Goal: Task Accomplishment & Management: Use online tool/utility

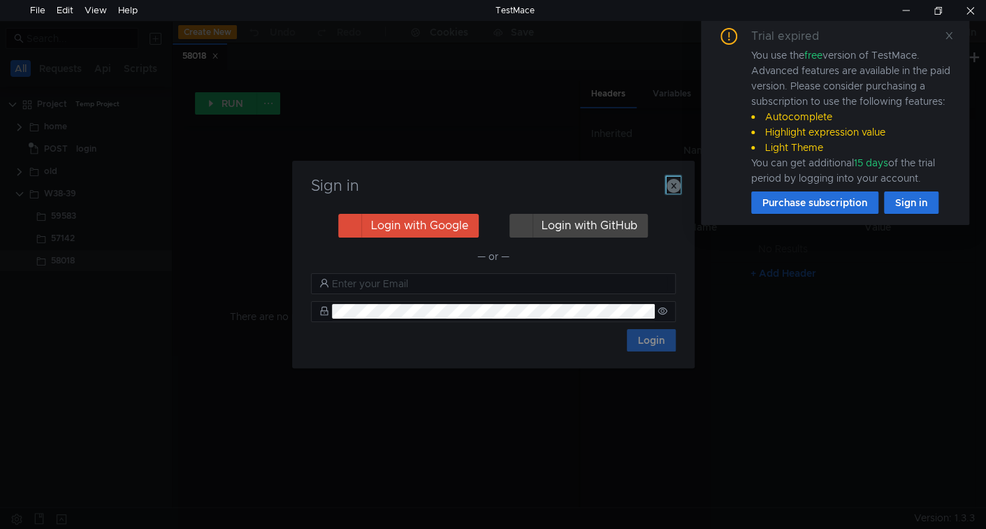
click at [672, 189] on icon "button" at bounding box center [673, 186] width 14 height 14
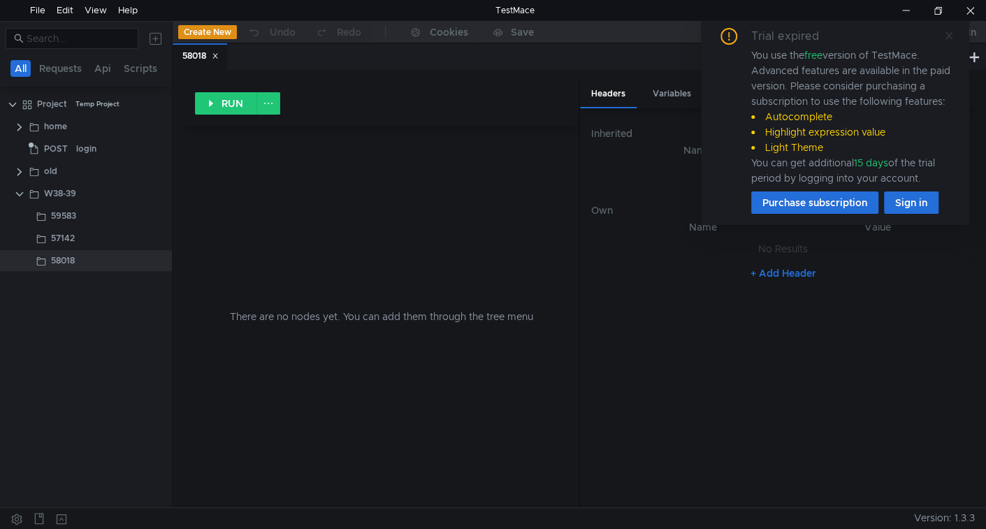
click at [948, 34] on icon at bounding box center [948, 35] width 7 height 7
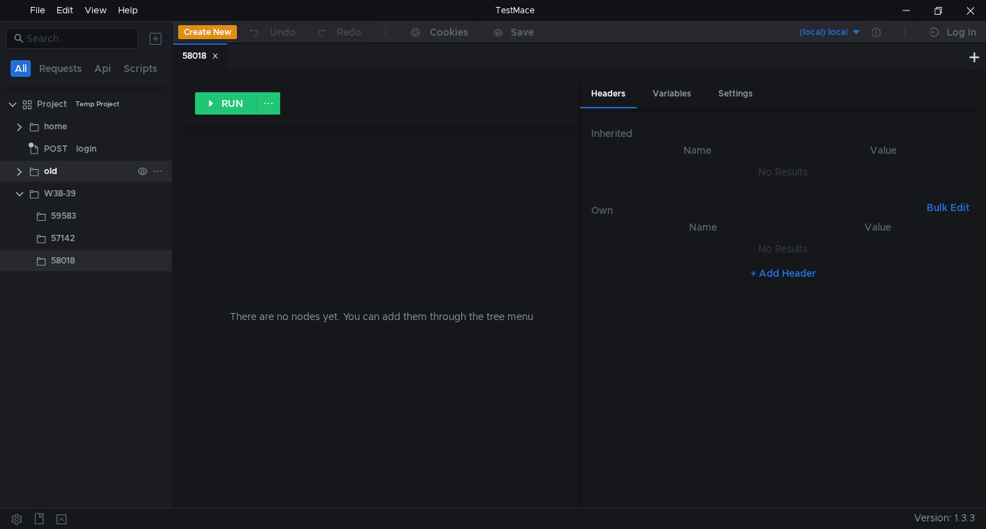
click at [17, 171] on clr-icon at bounding box center [19, 171] width 11 height 11
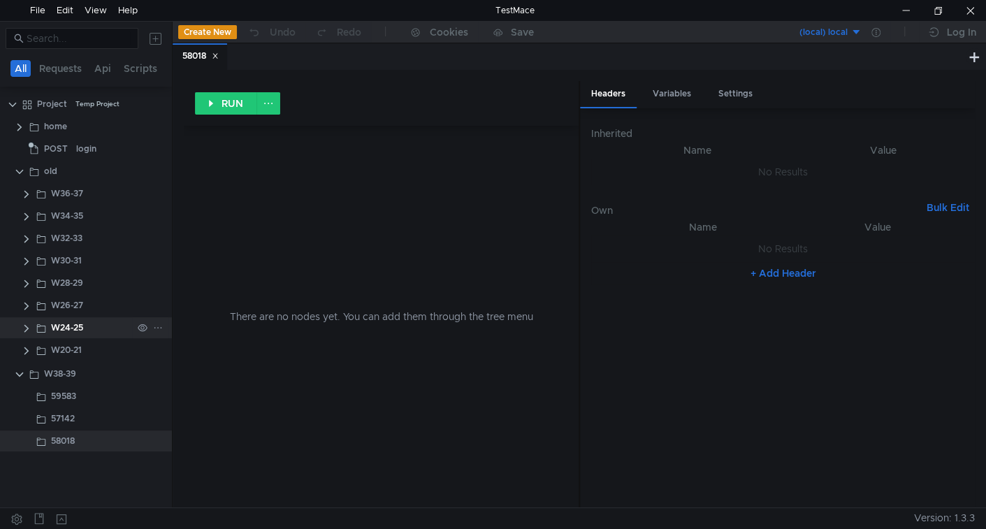
click at [79, 327] on div "W24-25" at bounding box center [67, 327] width 32 height 21
click at [79, 327] on div "W20-21" at bounding box center [66, 327] width 31 height 21
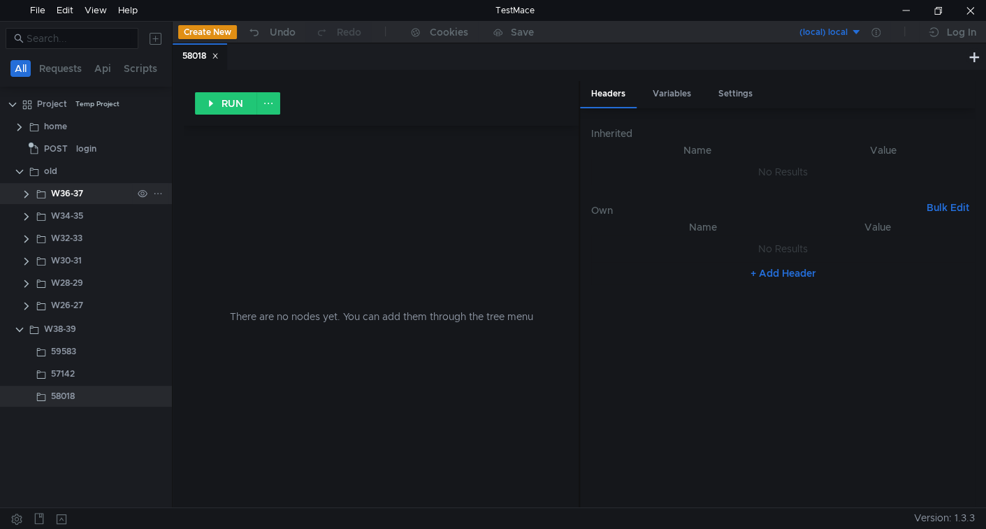
click at [29, 191] on clr-icon at bounding box center [26, 194] width 11 height 11
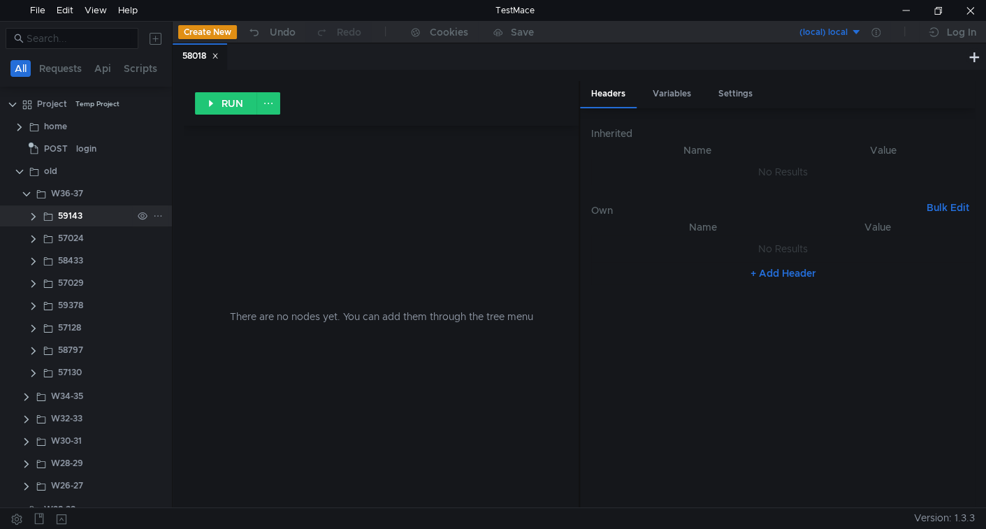
click at [28, 220] on clr-icon at bounding box center [33, 216] width 11 height 11
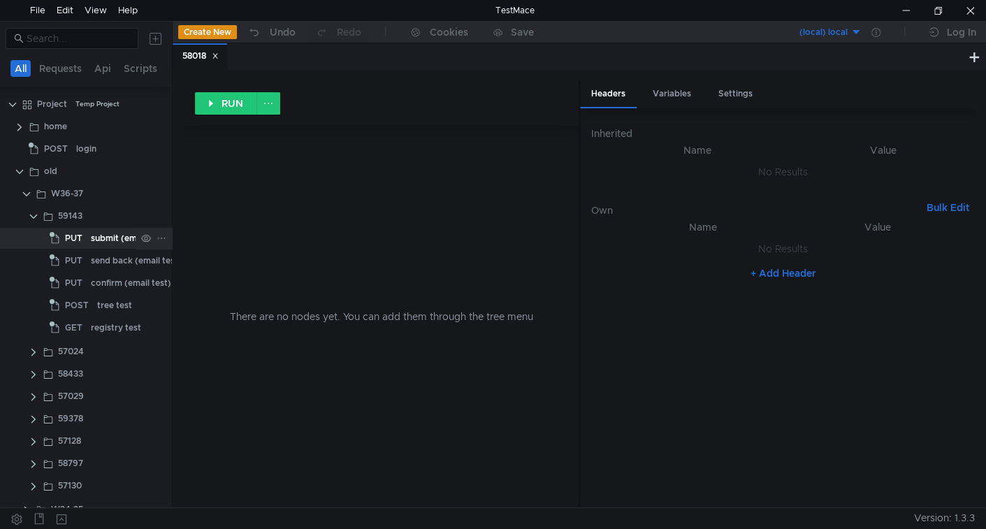
click at [85, 240] on div "PUT" at bounding box center [68, 238] width 37 height 21
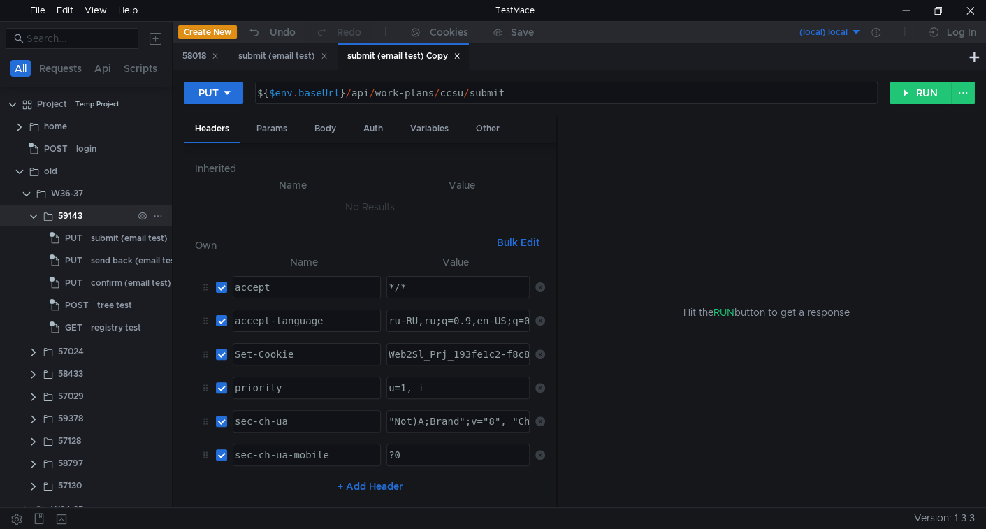
click at [34, 218] on clr-icon at bounding box center [33, 216] width 11 height 11
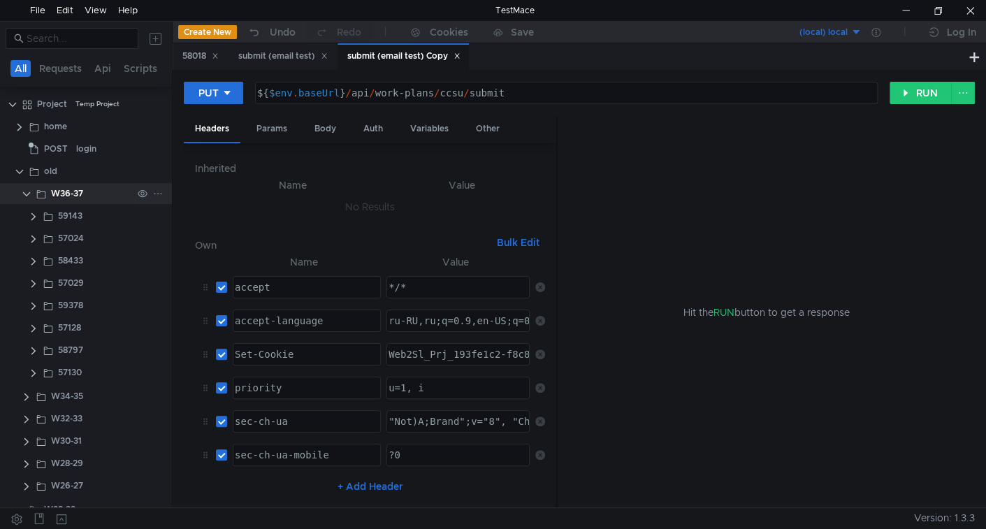
click at [26, 192] on clr-icon at bounding box center [26, 194] width 11 height 11
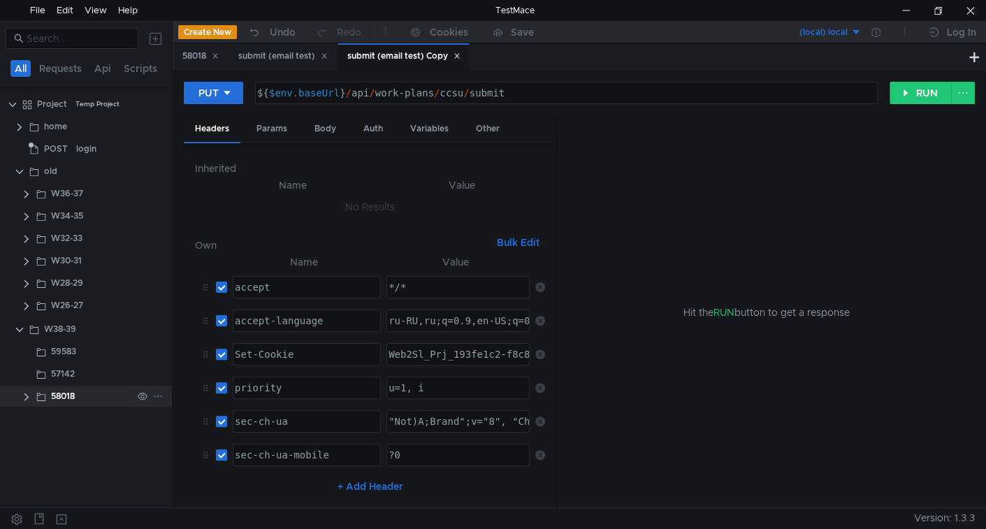
drag, startPoint x: 29, startPoint y: 397, endPoint x: 39, endPoint y: 402, distance: 11.9
click at [29, 396] on clr-icon at bounding box center [26, 396] width 11 height 11
click at [91, 418] on div "submit (email test) Copy" at bounding box center [134, 418] width 101 height 21
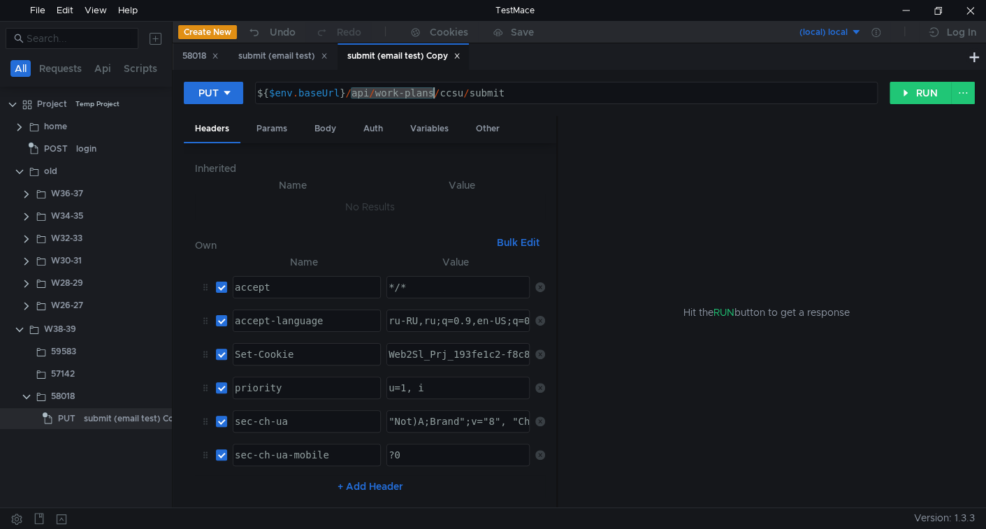
drag, startPoint x: 349, startPoint y: 91, endPoint x: 767, endPoint y: 83, distance: 417.8
click at [767, 83] on div "${ $env . baseUrl } / api / work-plans / ccsu / submit" at bounding box center [566, 92] width 621 height 21
type textarea "${$env.baseUrl}/"
click at [327, 127] on div "Body" at bounding box center [325, 129] width 44 height 26
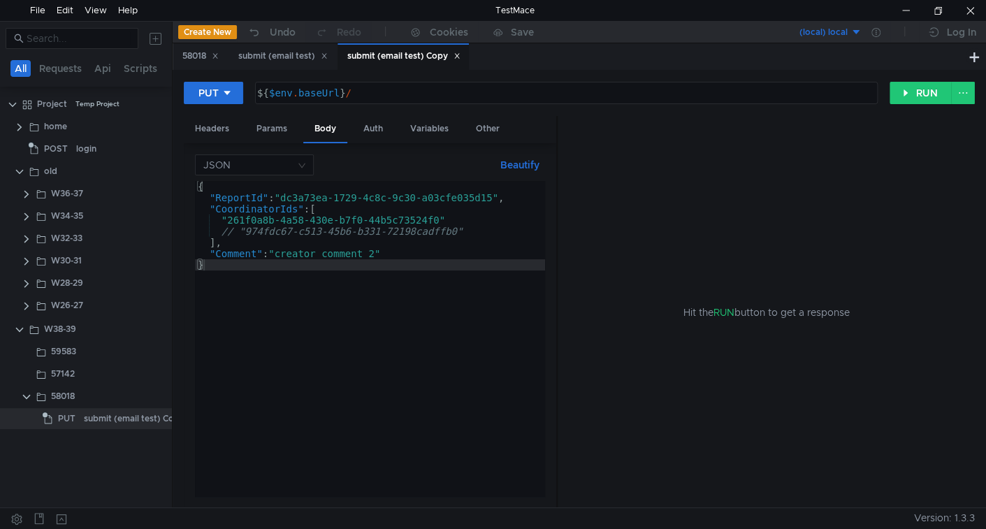
click at [310, 212] on div "{ "ReportId" : "dc3a73ea-1729-4c8c-9c30-a03cfe035d15" , "CoordinatorIds" : [ "2…" at bounding box center [370, 349] width 350 height 337
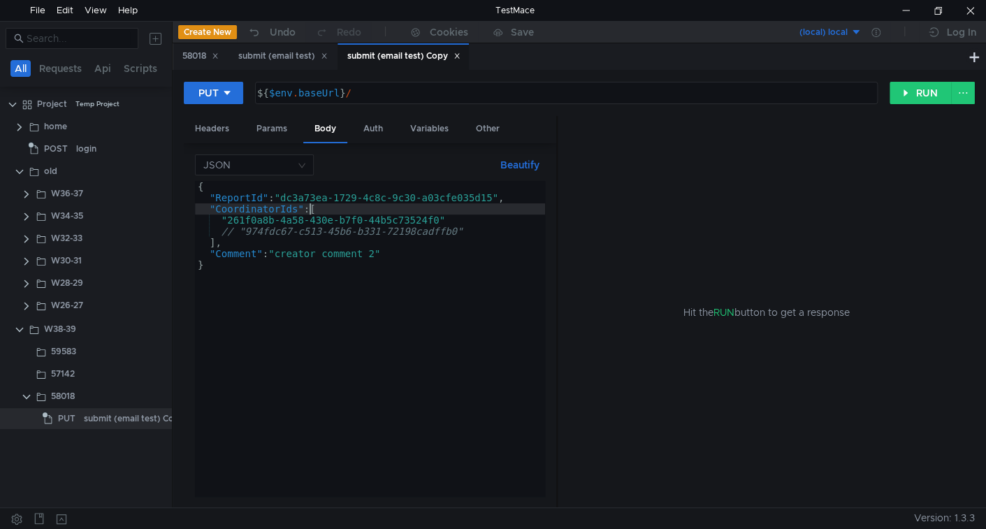
type textarea ""Comment": "creator comment 2" }"
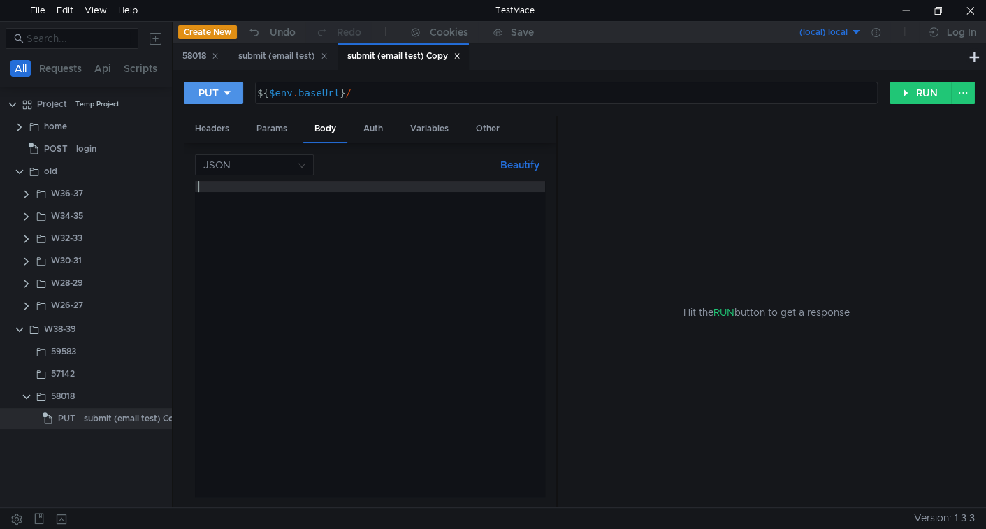
click at [212, 102] on button "PUT" at bounding box center [213, 93] width 59 height 22
click at [215, 124] on li "GET" at bounding box center [214, 122] width 61 height 22
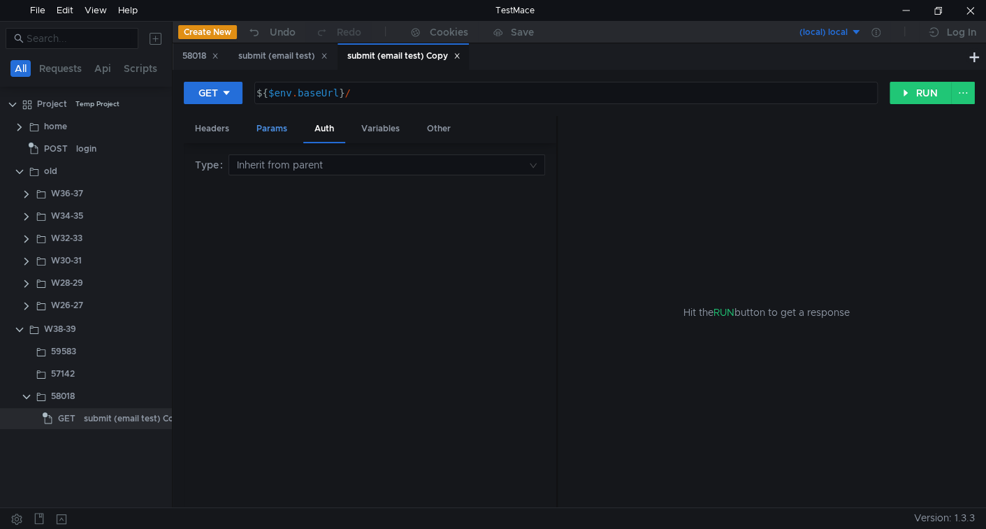
drag, startPoint x: 276, startPoint y: 124, endPoint x: 279, endPoint y: 133, distance: 9.5
click at [277, 125] on div "Params" at bounding box center [271, 129] width 53 height 26
click at [217, 125] on div "Headers" at bounding box center [212, 129] width 57 height 26
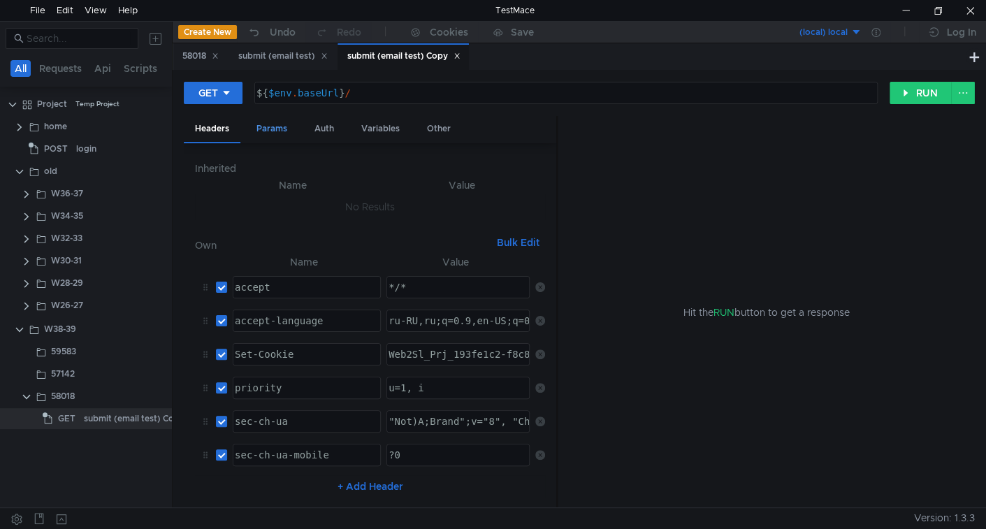
click at [272, 126] on div "Params" at bounding box center [271, 129] width 53 height 26
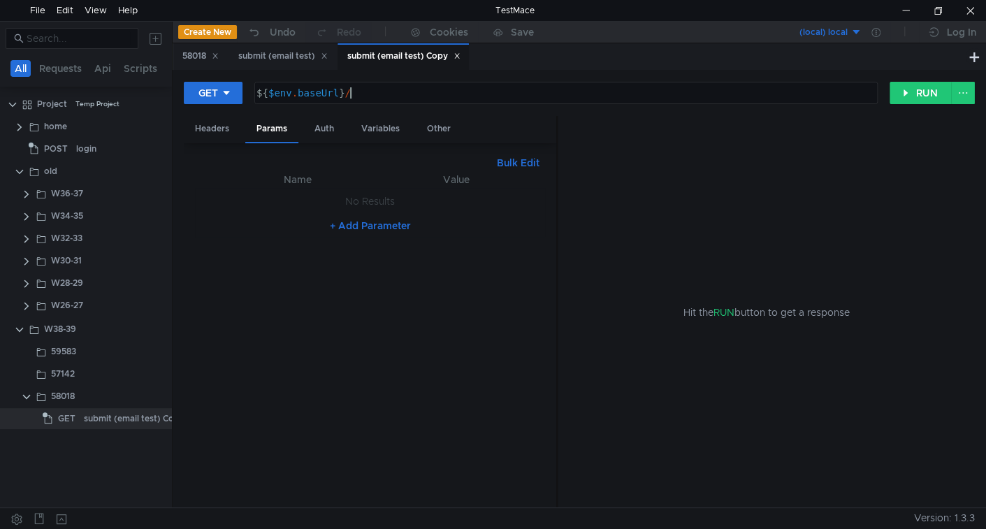
click at [390, 91] on div "${ $env . baseUrl } /" at bounding box center [565, 104] width 622 height 34
paste textarea "api/7.7"
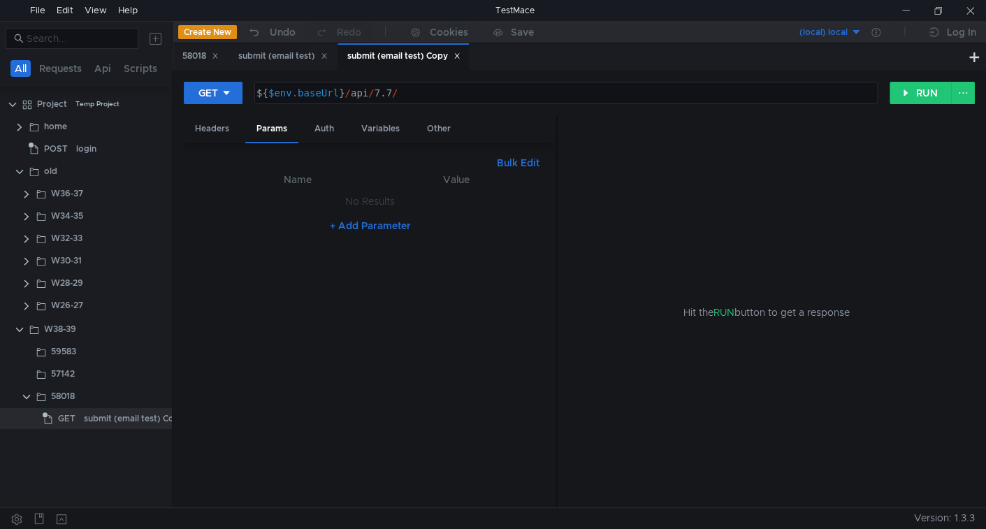
click at [490, 94] on div "${ $env . baseUrl } / api / 7.7 /" at bounding box center [565, 104] width 622 height 34
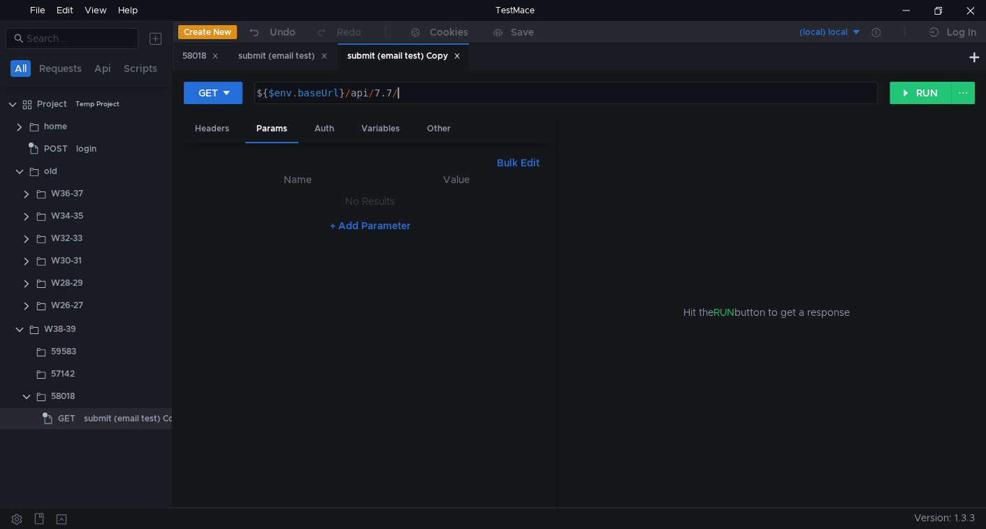
paste textarea "e94fa328-5eca-4bf0-96c3-aea8f2c2b11f"
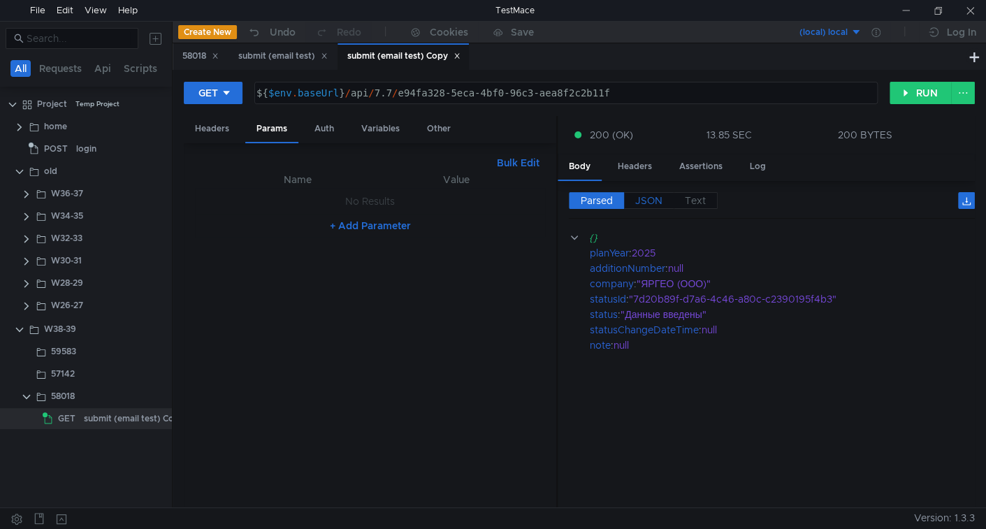
click at [647, 197] on span "JSON" at bounding box center [648, 200] width 27 height 13
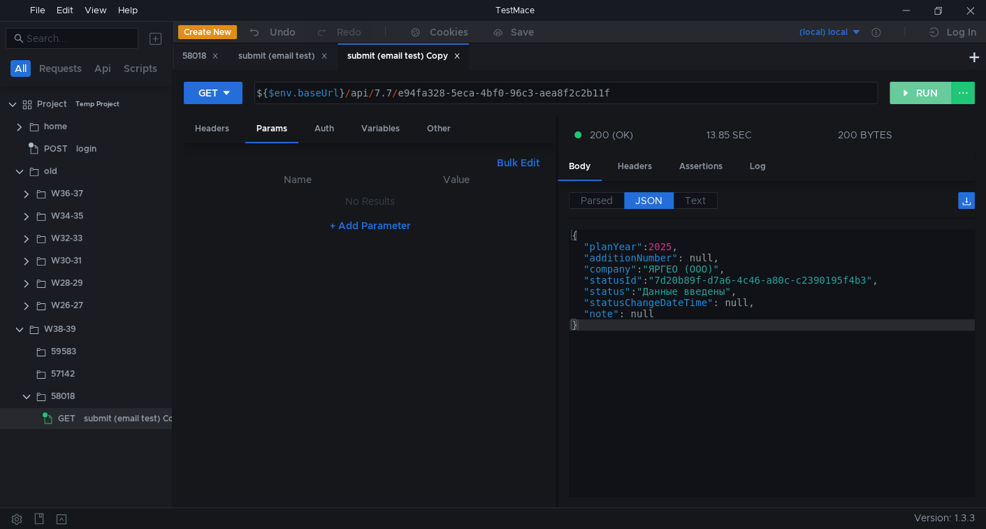
click at [904, 91] on button "RUN" at bounding box center [920, 93] width 62 height 22
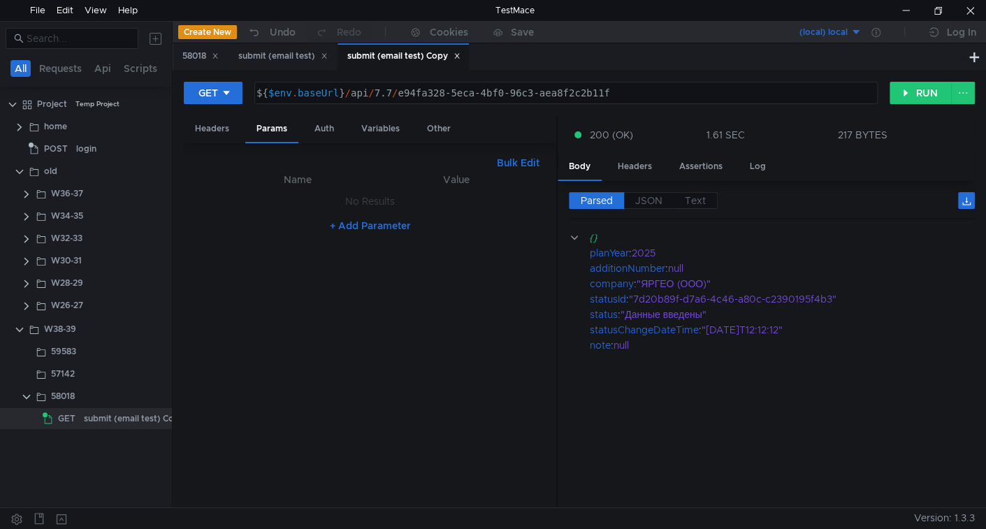
click at [643, 210] on div "Parsed JSON Text" at bounding box center [772, 205] width 406 height 27
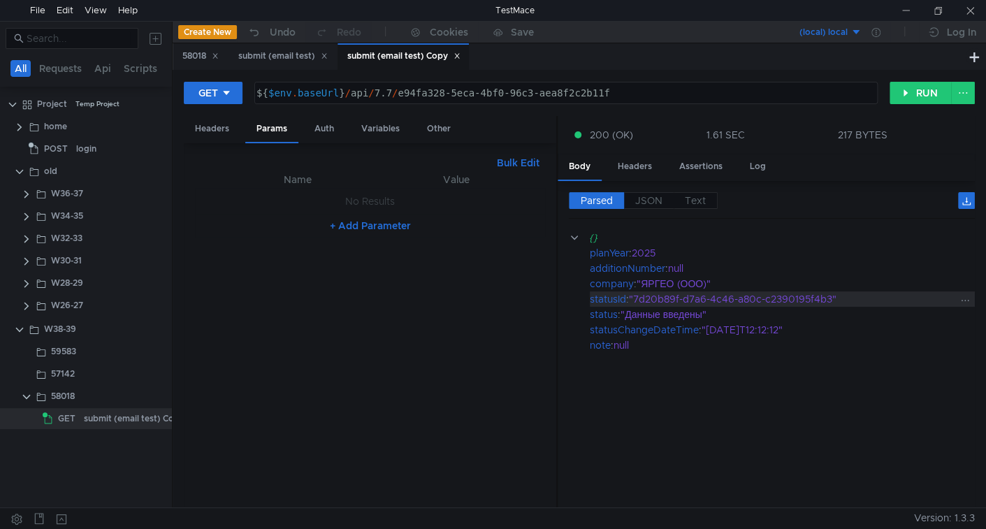
click at [836, 295] on div ""7d20b89f-d7a6-4c46-a80c-c2390195f4b3"" at bounding box center [793, 298] width 328 height 15
click at [405, 85] on div "${ $env . baseUrl } / api / 7.7 / e94fa328-5eca-4bf0-96c3-aea8f2c2b11f" at bounding box center [566, 92] width 622 height 21
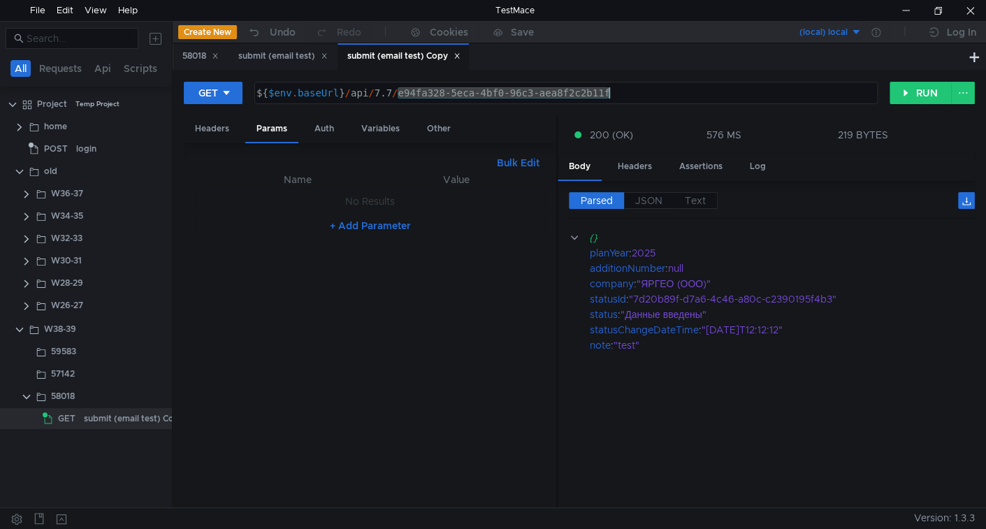
drag, startPoint x: 405, startPoint y: 85, endPoint x: 573, endPoint y: 103, distance: 168.5
click at [573, 103] on div "${ $env . baseUrl } / api / 7.7 / e94fa328-5eca-4bf0-96c3-aea8f2c2b11f" at bounding box center [566, 92] width 622 height 21
paste textarea "4c9af801-09e0-4a44-8266-b900aac360b2"
type textarea "${$env.baseUrl}/api/7.7/4c9af801-09e0-4a44-8266-b900aac360b2"
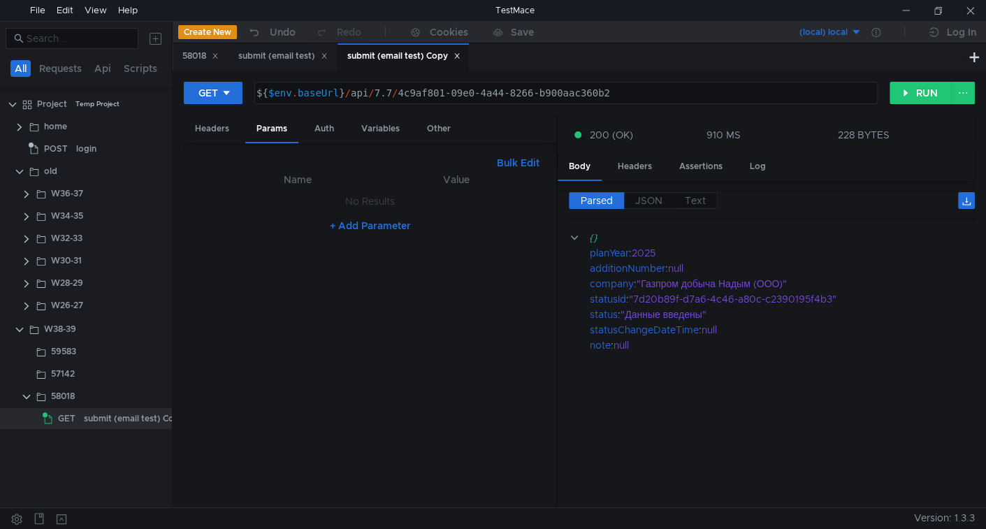
scroll to position [0, 9]
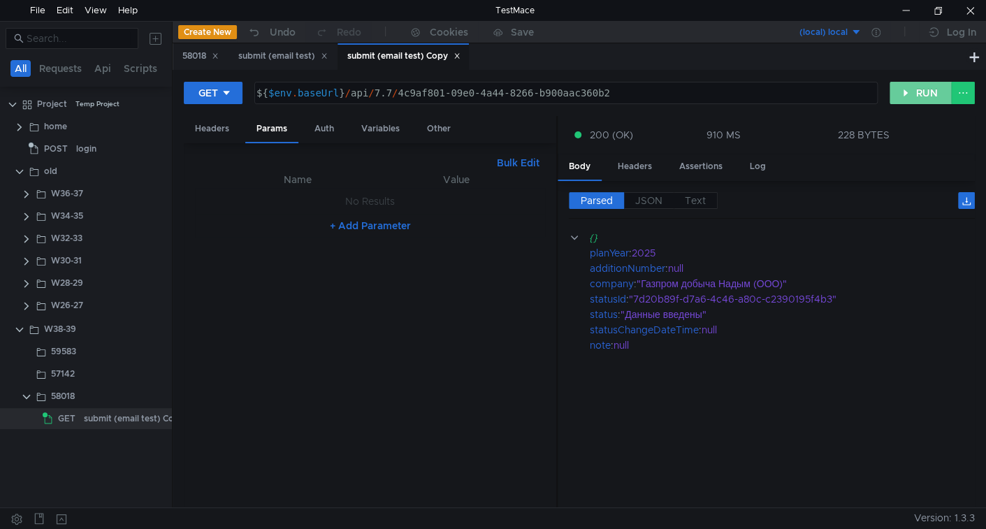
click at [925, 88] on button "RUN" at bounding box center [920, 93] width 62 height 22
click at [419, 98] on div "${ $env . baseUrl } / api / 7.7 / 4c9af801-09e0-4a44-8266-b900aac360b2" at bounding box center [565, 104] width 622 height 34
drag, startPoint x: 419, startPoint y: 98, endPoint x: 594, endPoint y: 96, distance: 175.3
click at [594, 96] on div "${ $env . baseUrl } / api / 7.7 / 4c9af801-09e0-4a44-8266-b900aac360b2" at bounding box center [565, 104] width 622 height 34
paste textarea "e94fa328-5eca-4bf0-96c3-aea8f2c2b11f"
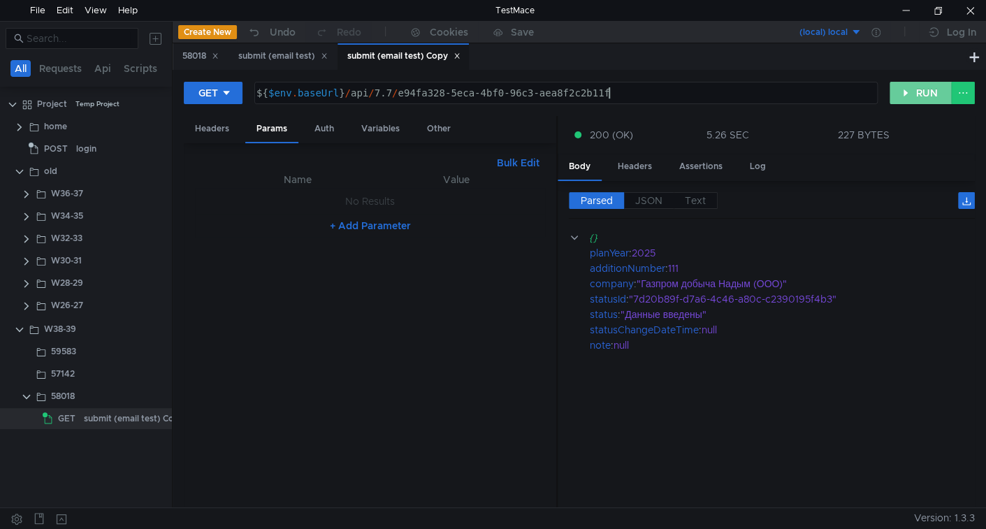
click at [919, 96] on button "RUN" at bounding box center [920, 93] width 62 height 22
click at [645, 92] on div "${ $env . baseUrl } / api / 7.7 / e94fa328-5eca-4bf0-96c3-aea8f2c2b11f" at bounding box center [565, 104] width 622 height 34
drag, startPoint x: 910, startPoint y: 90, endPoint x: 892, endPoint y: 105, distance: 23.8
click at [910, 91] on button "RUN" at bounding box center [920, 93] width 62 height 22
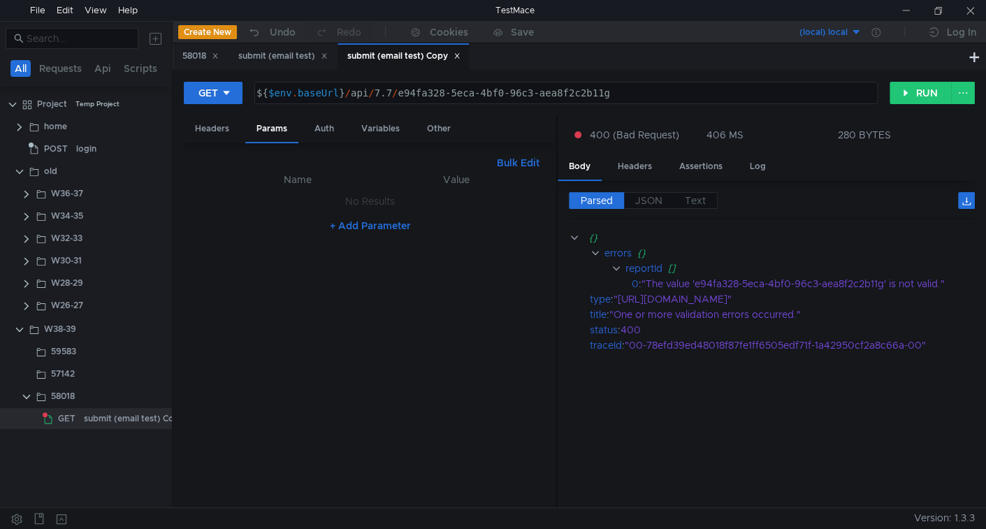
click at [647, 88] on div "${ $env . baseUrl } / api / 7.7 / e94fa328-5eca-4bf0-96c3-aea8f2c2b11g" at bounding box center [565, 104] width 622 height 34
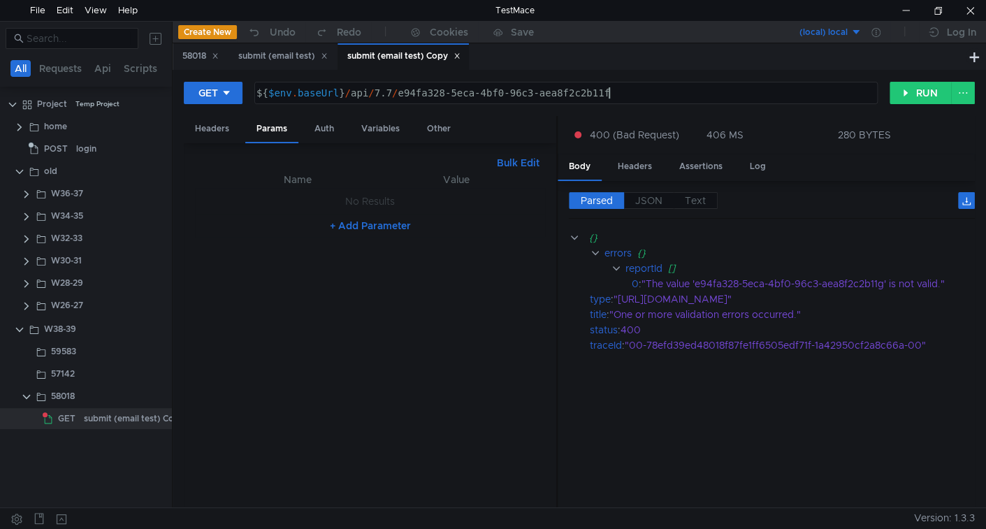
scroll to position [0, 24]
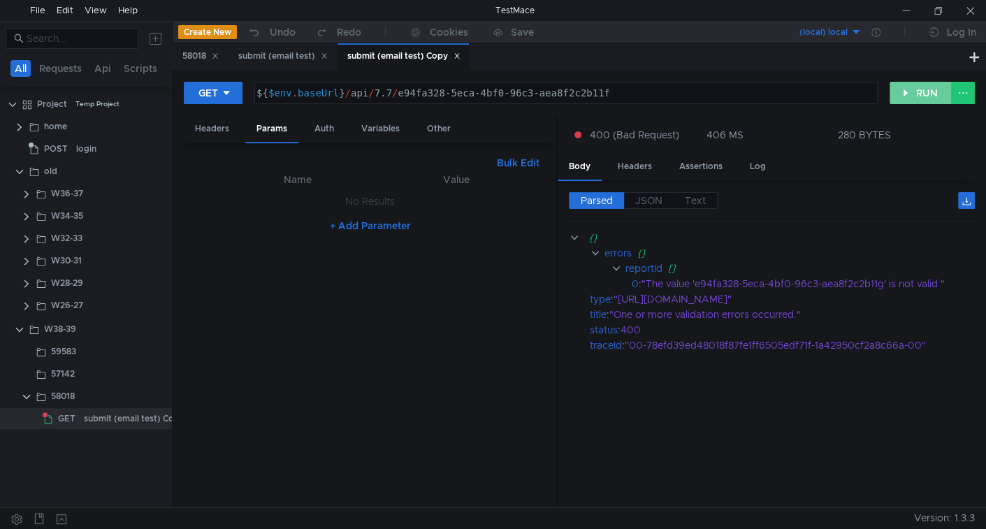
click at [917, 91] on button "RUN" at bounding box center [920, 93] width 62 height 22
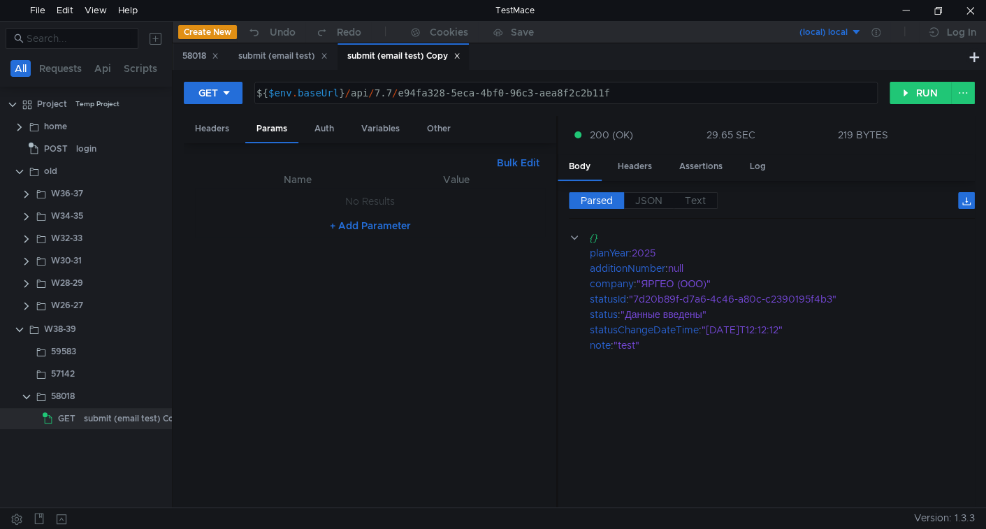
click at [659, 96] on div "${ $env . baseUrl } / api / 7.7 / e94fa328-5eca-4bf0-96c3-aea8f2c2b11f" at bounding box center [565, 104] width 622 height 34
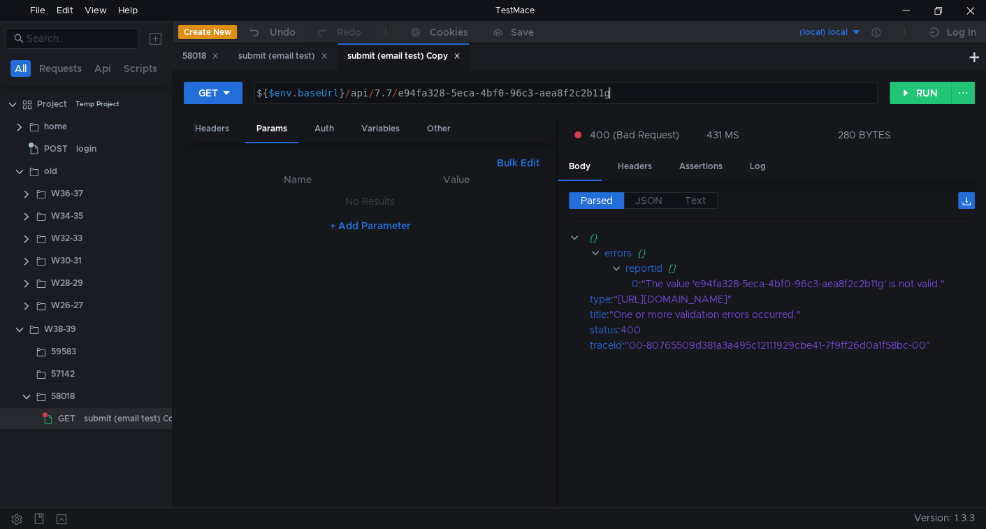
click at [632, 88] on div "${ $env . baseUrl } / api / 7.7 / e94fa328-5eca-4bf0-96c3-aea8f2c2b11g" at bounding box center [566, 92] width 622 height 21
drag, startPoint x: 532, startPoint y: 90, endPoint x: 778, endPoint y: 172, distance: 259.7
click at [541, 94] on div "${ $env . baseUrl } / api / 7.7 / e94fa328-5eca-4bf0-96c3-aea8f2c2b11f" at bounding box center [565, 104] width 622 height 34
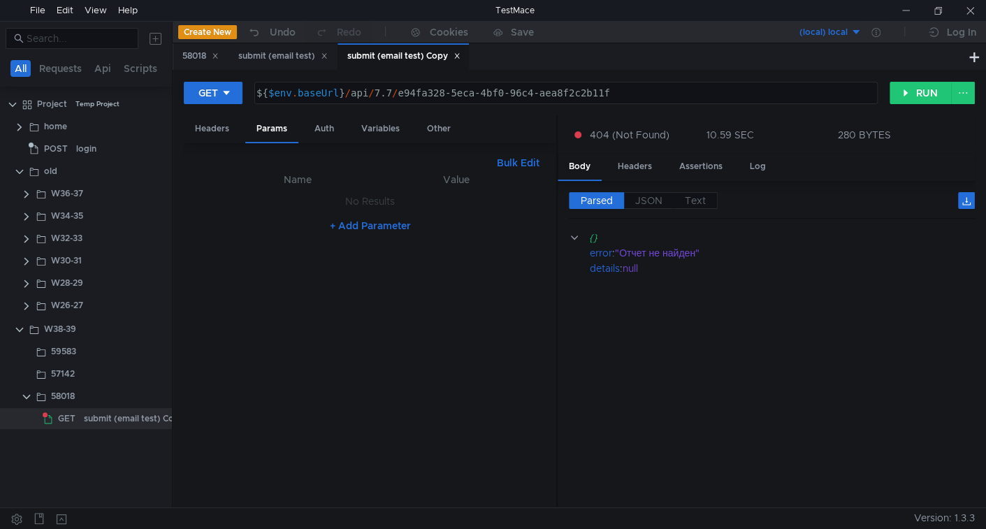
click at [654, 91] on div "${ $env . baseUrl } / api / 7.7 / e94fa328-5eca-4bf0-96c4-aea8f2c2b11f" at bounding box center [565, 104] width 622 height 34
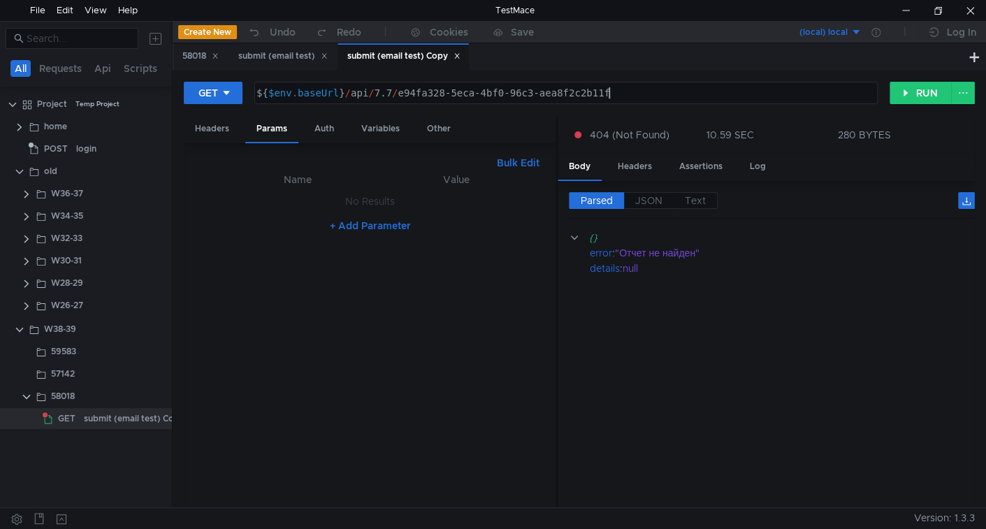
type textarea "${$env.baseUrl}/api/7.7/e94fa328-5eca-4bf0-96c3-aea8f2c2b11f"
click at [129, 415] on div "submit (email test) Copy" at bounding box center [134, 418] width 101 height 21
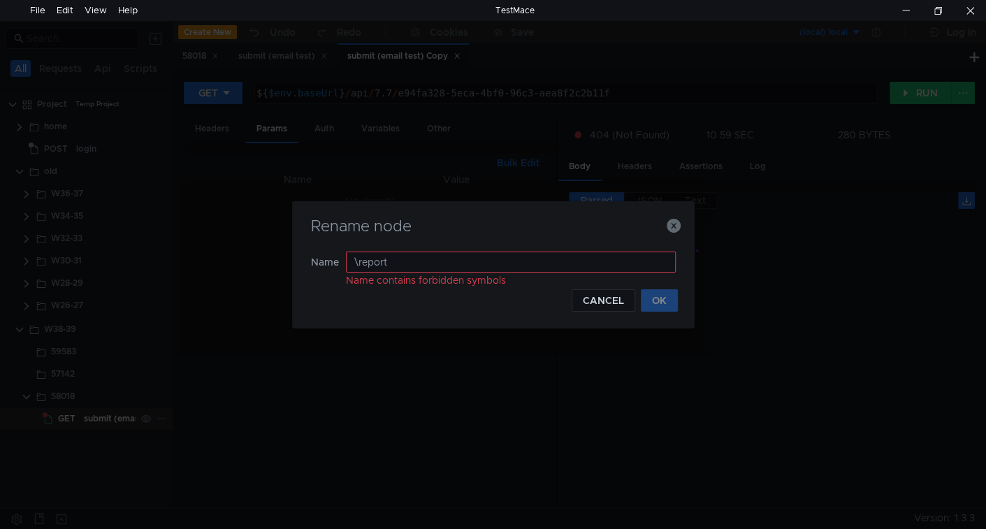
type input "report"
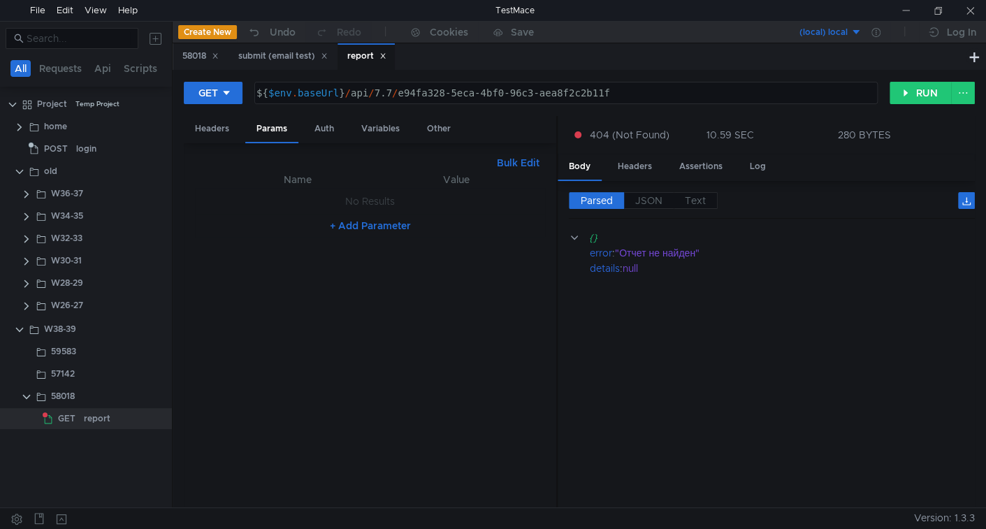
scroll to position [0, 19]
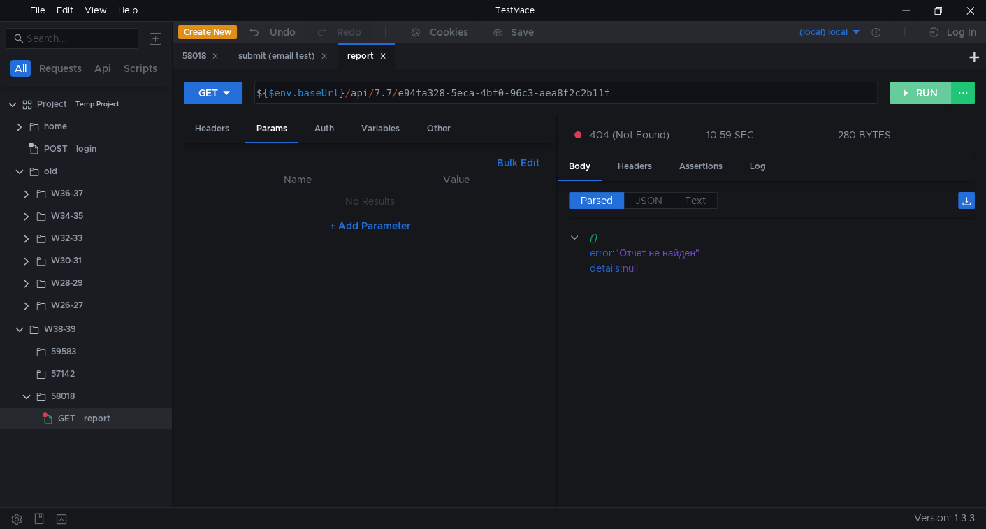
click at [906, 98] on button "RUN" at bounding box center [920, 93] width 62 height 22
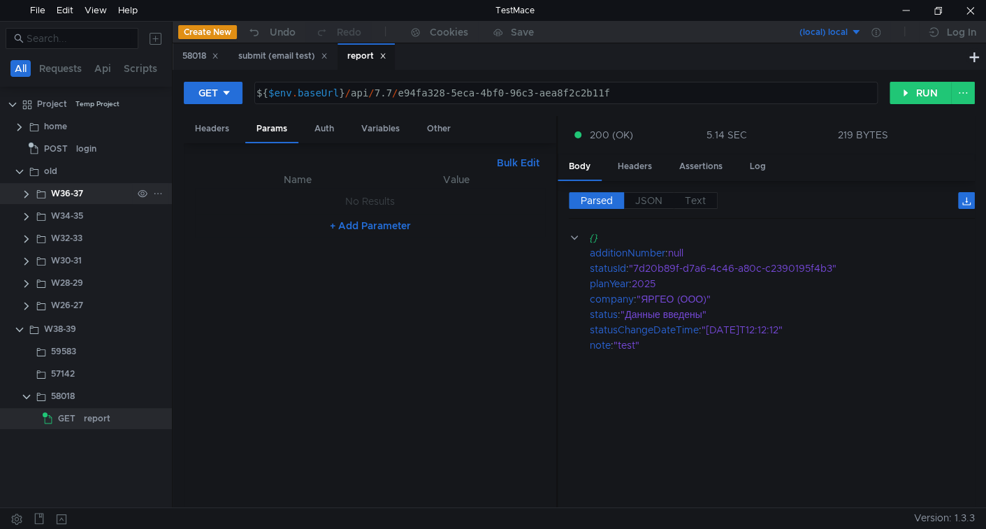
click at [27, 189] on clr-icon at bounding box center [26, 194] width 11 height 11
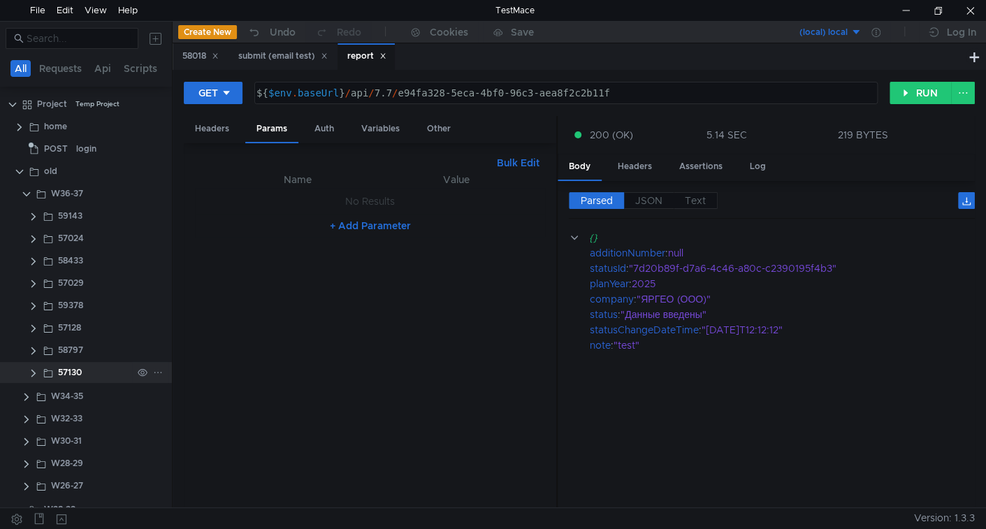
click at [33, 372] on clr-icon at bounding box center [33, 372] width 11 height 11
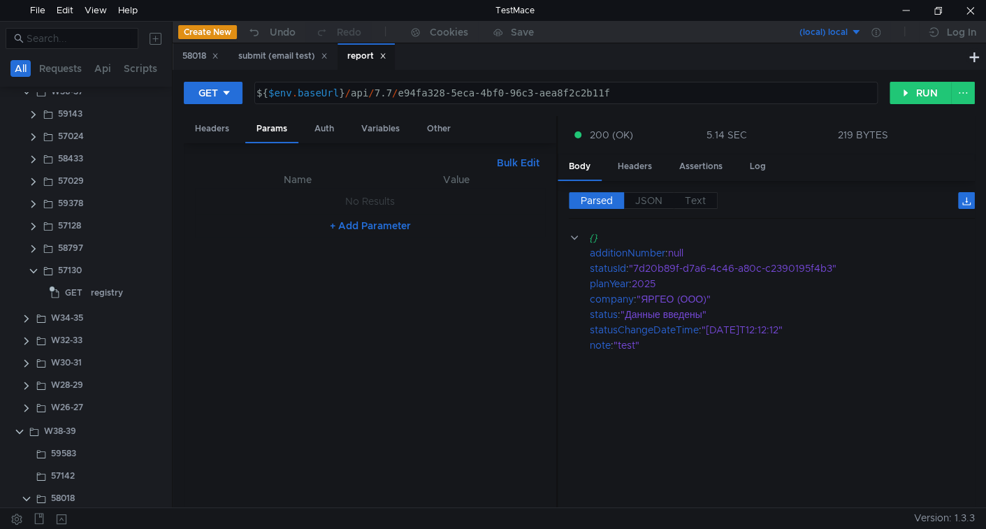
scroll to position [131, 0]
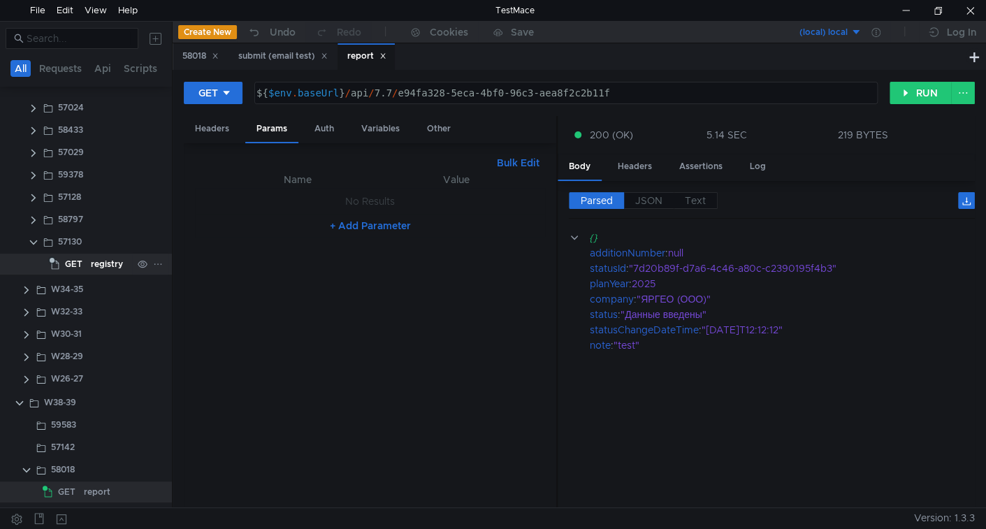
click at [96, 262] on div "registry" at bounding box center [107, 264] width 32 height 21
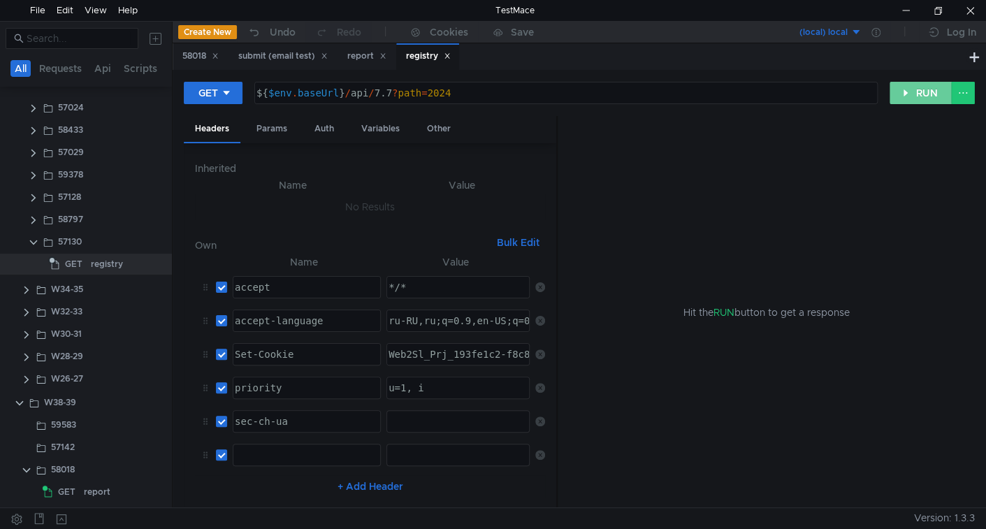
click at [902, 93] on button "RUN" at bounding box center [920, 93] width 62 height 22
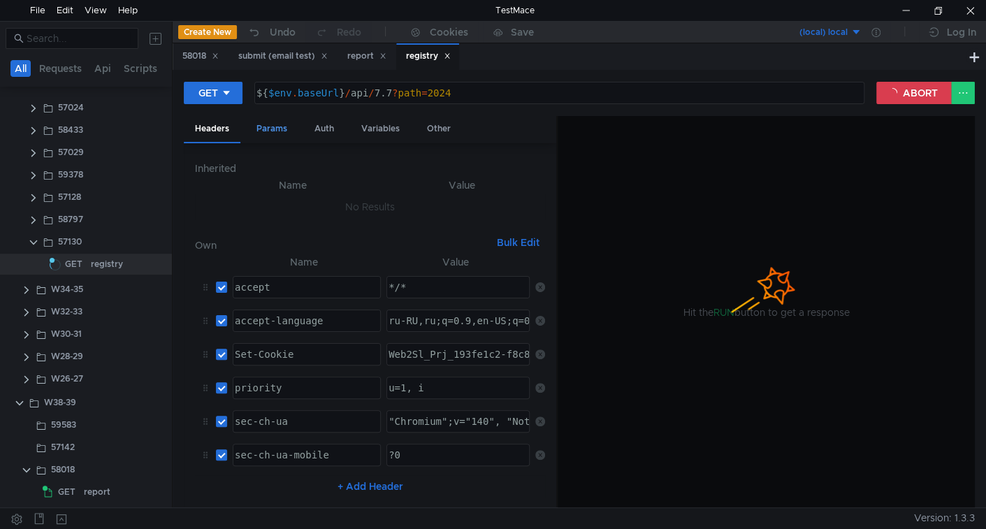
click at [263, 127] on div "Params" at bounding box center [271, 129] width 53 height 26
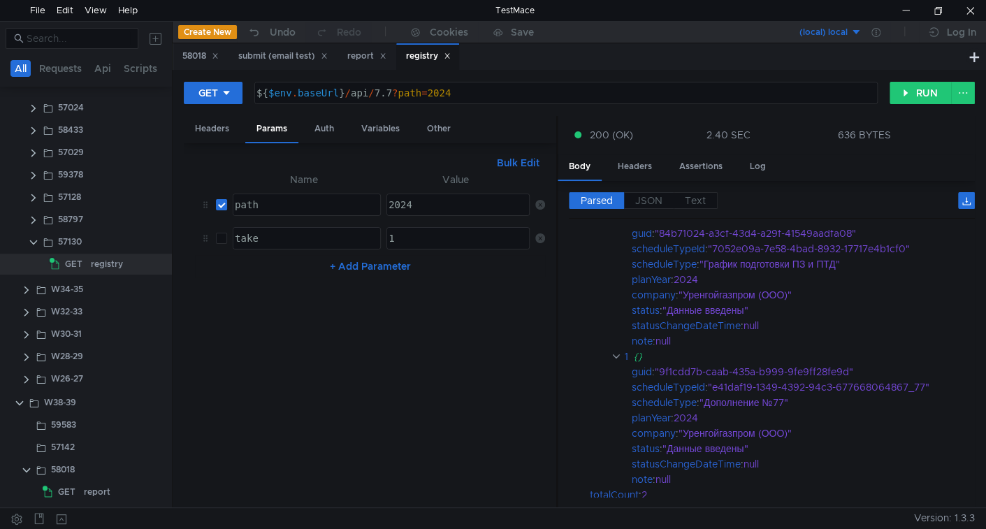
scroll to position [0, 0]
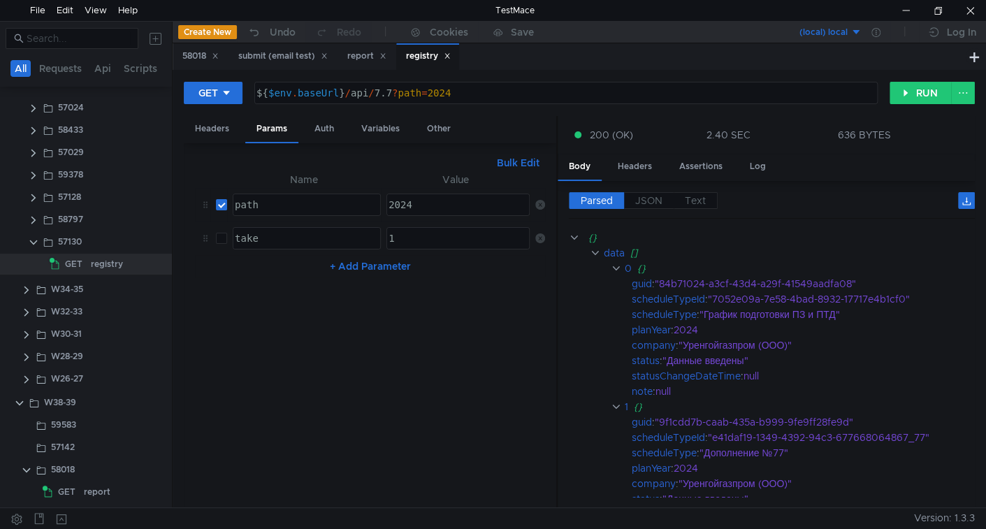
click at [418, 203] on div "2024" at bounding box center [457, 216] width 142 height 34
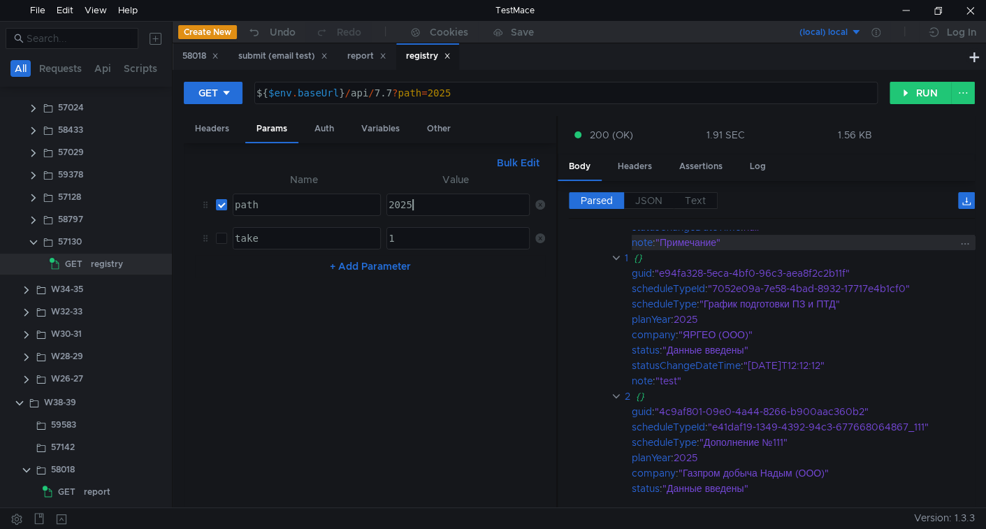
scroll to position [154, 0]
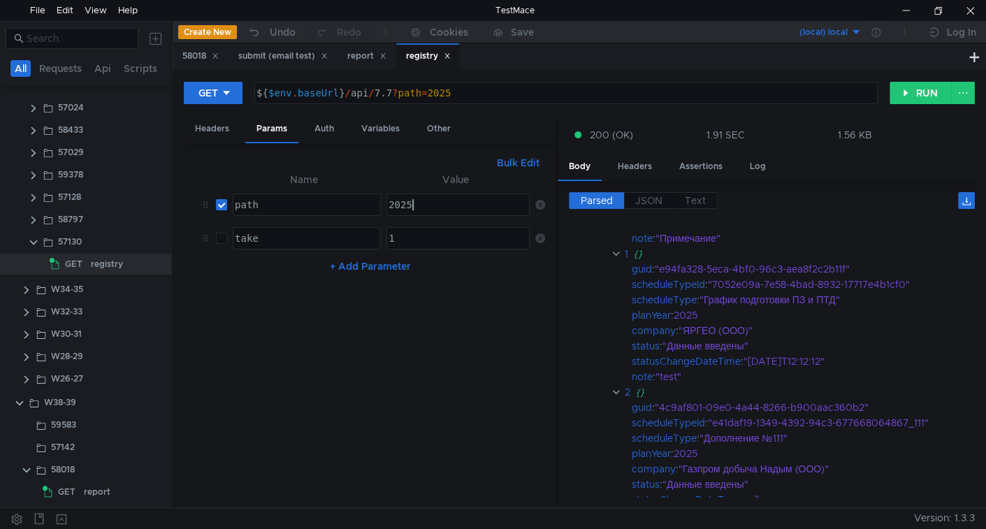
type textarea "2025"
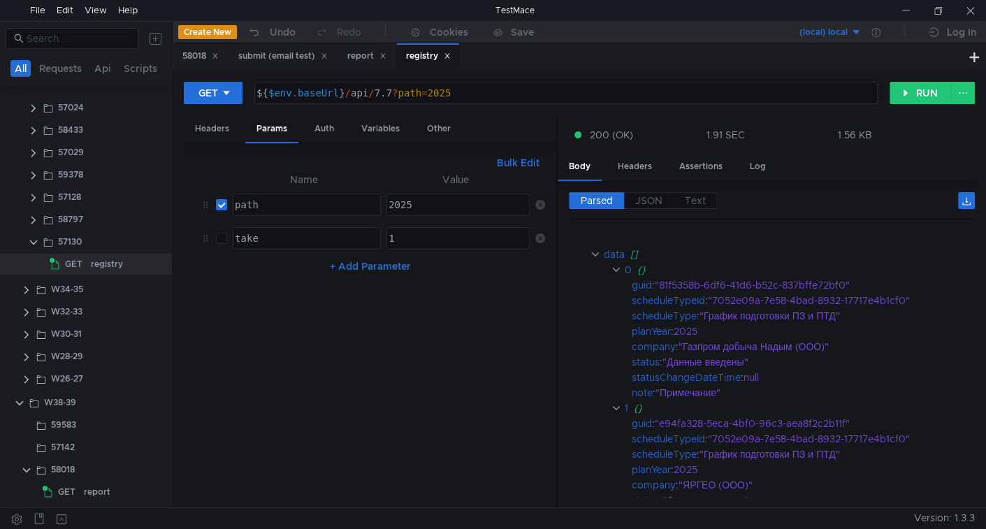
scroll to position [154, 0]
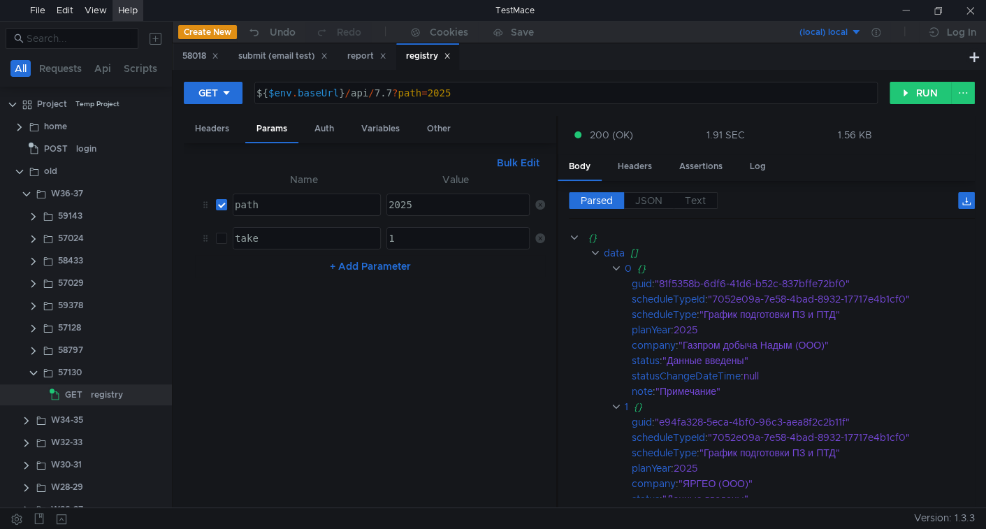
drag, startPoint x: 69, startPoint y: 141, endPoint x: 122, endPoint y: 0, distance: 150.5
click at [69, 140] on div "POST" at bounding box center [50, 148] width 43 height 21
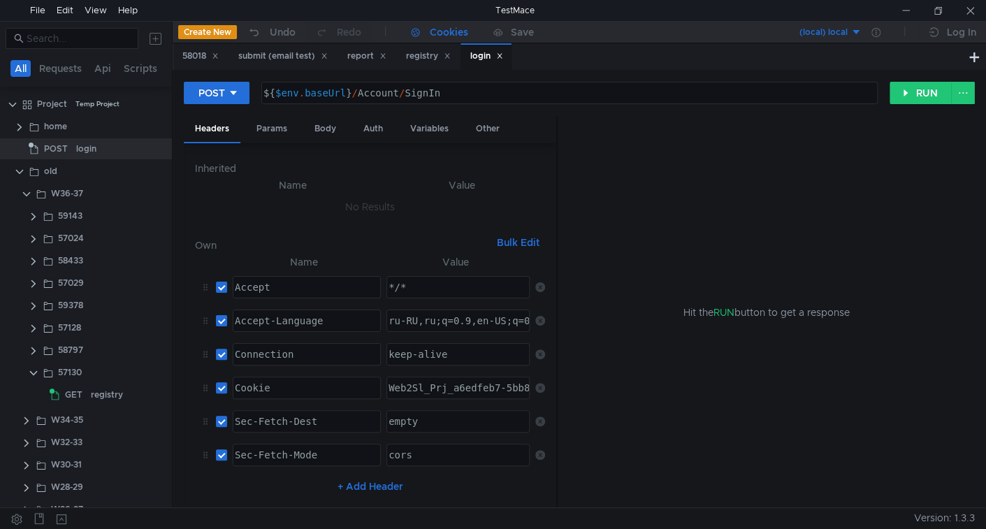
click at [453, 34] on div "Cookies" at bounding box center [449, 32] width 38 height 17
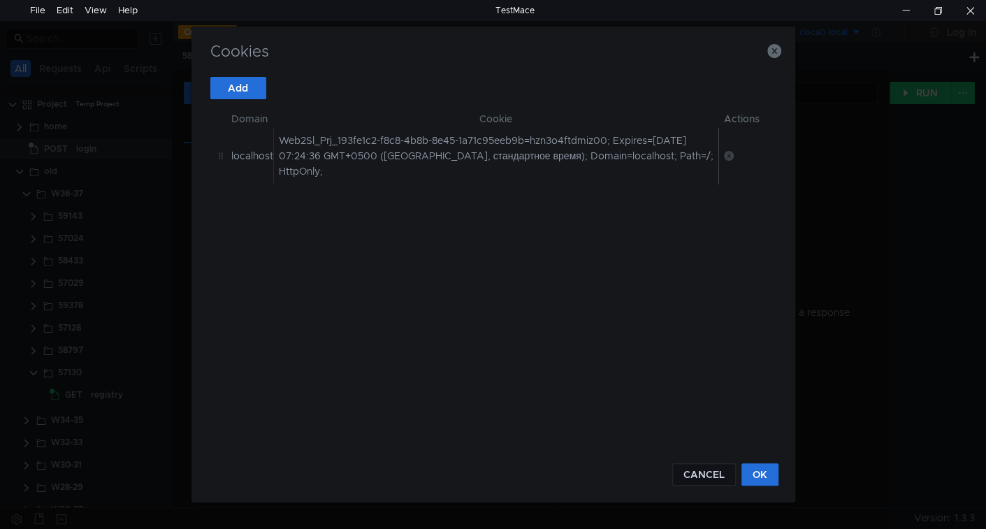
click at [727, 152] on icon at bounding box center [729, 156] width 10 height 10
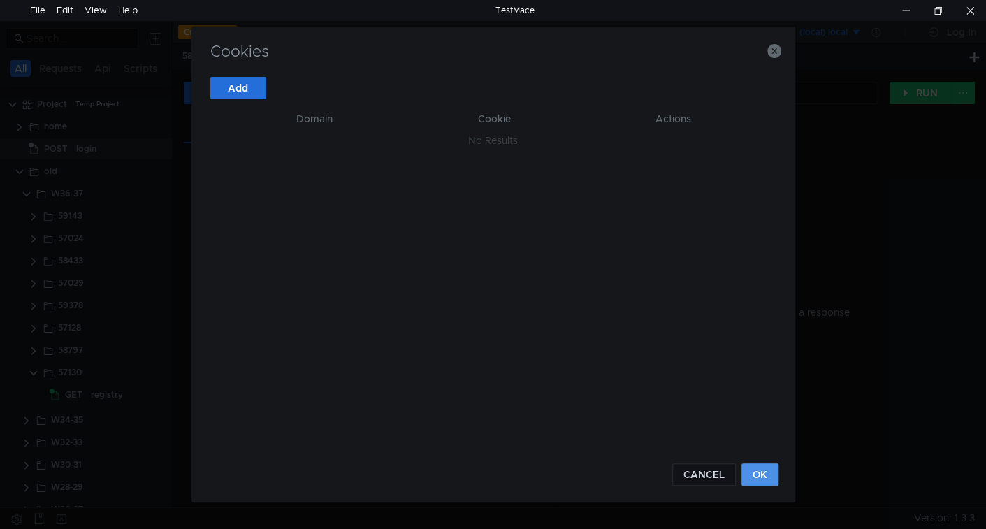
drag, startPoint x: 757, startPoint y: 472, endPoint x: 695, endPoint y: 429, distance: 75.8
click at [758, 472] on button "OK" at bounding box center [759, 474] width 37 height 22
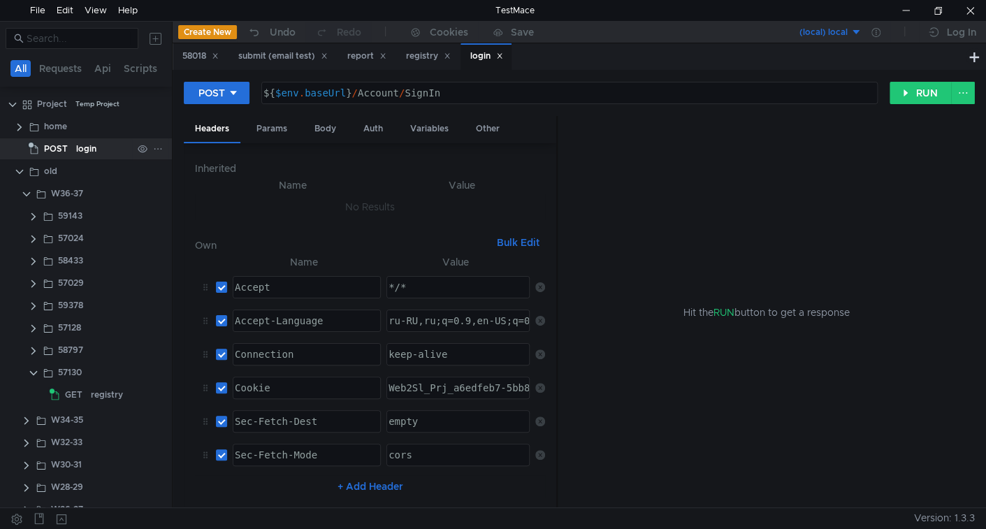
click at [66, 148] on span "POST" at bounding box center [56, 148] width 24 height 21
click at [321, 133] on div "Body" at bounding box center [325, 129] width 44 height 26
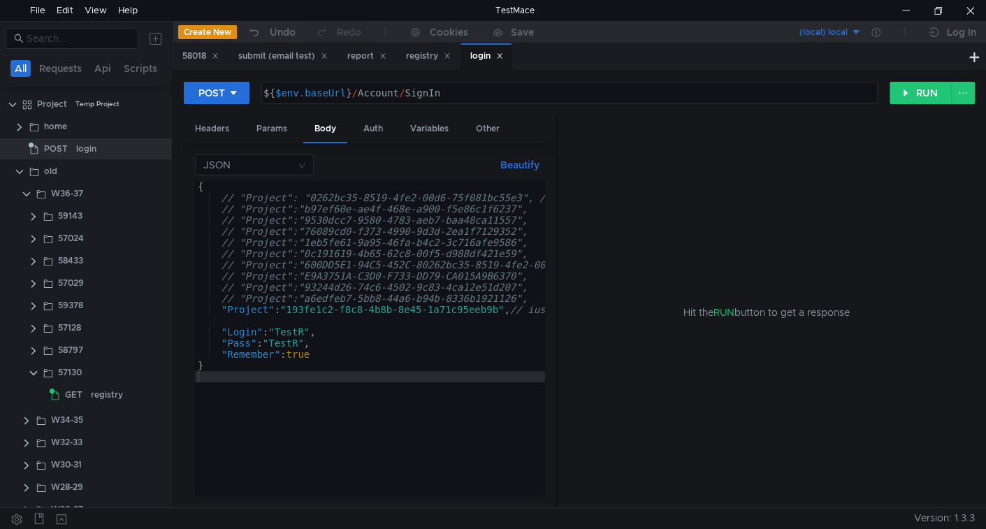
click at [296, 331] on div "{ // "Project": "0262bc35-8519-4fe2-00d6-75f081bc55e3", // uran DEV // "Project…" at bounding box center [506, 349] width 622 height 337
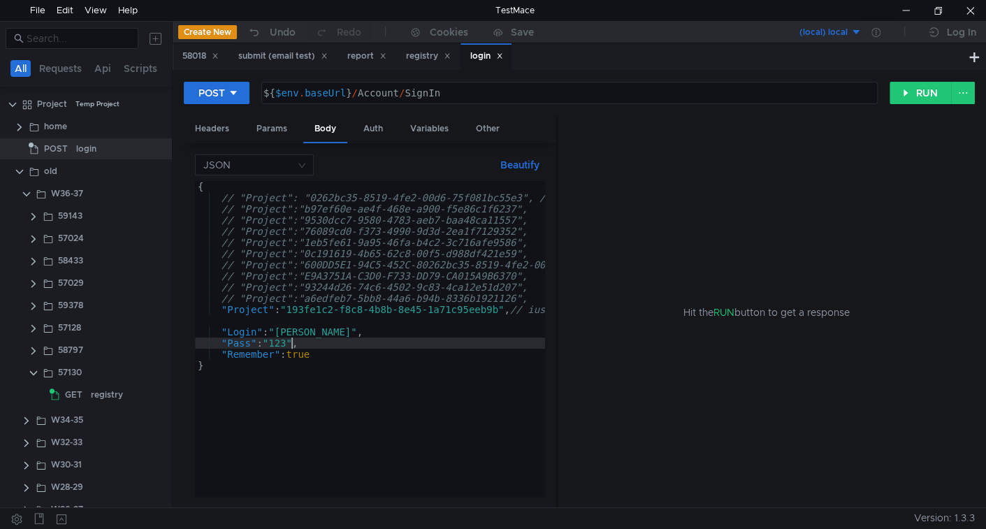
scroll to position [0, 6]
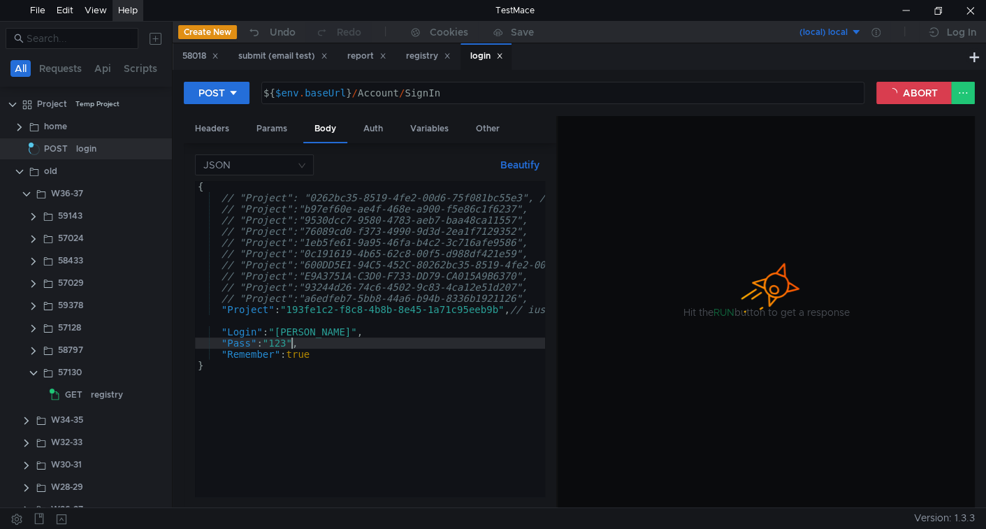
type textarea ""Pass": "123","
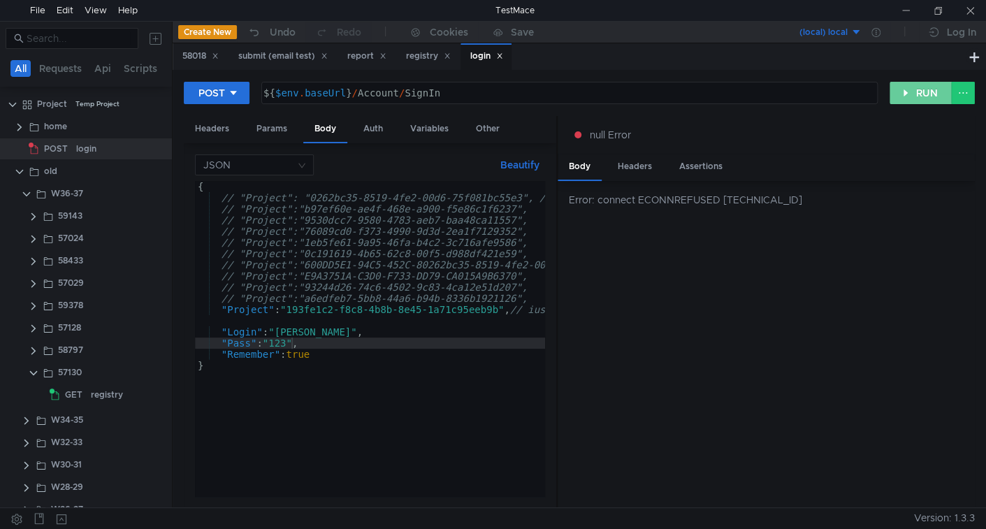
click at [936, 91] on button "RUN" at bounding box center [920, 93] width 62 height 22
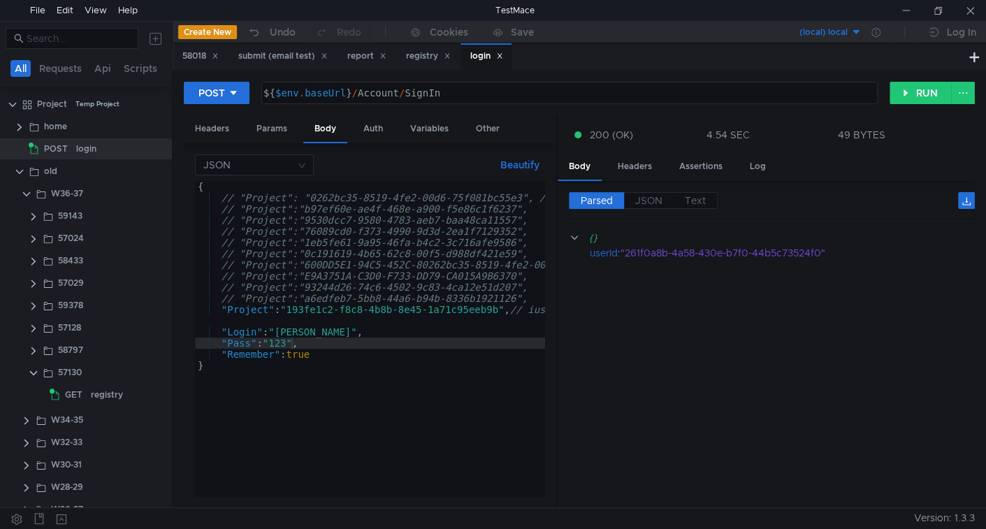
click at [503, 57] on icon at bounding box center [499, 55] width 7 height 7
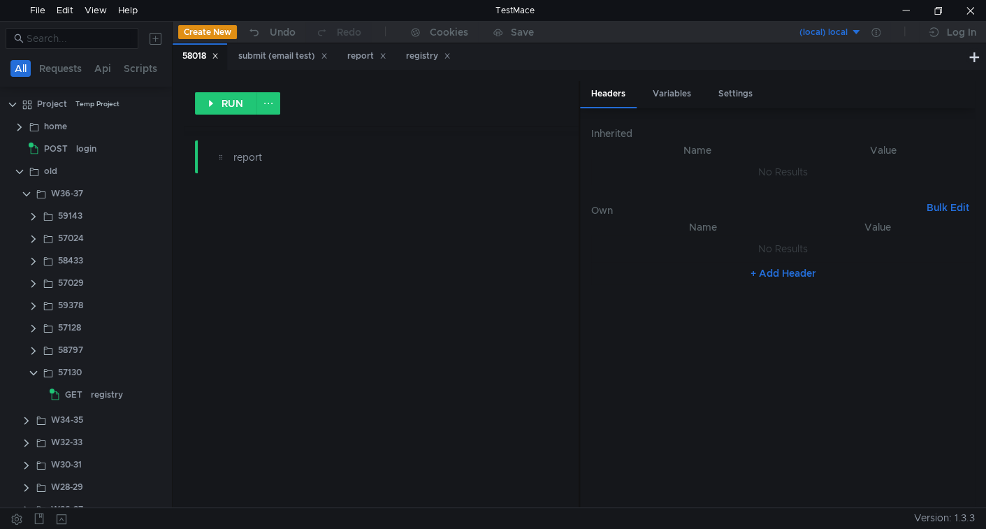
scroll to position [131, 0]
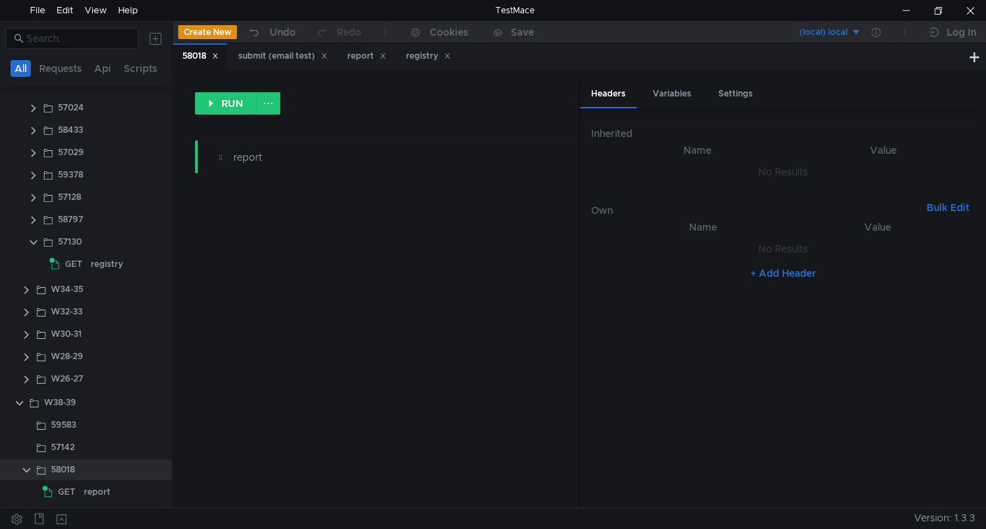
click at [217, 57] on icon at bounding box center [215, 56] width 5 height 5
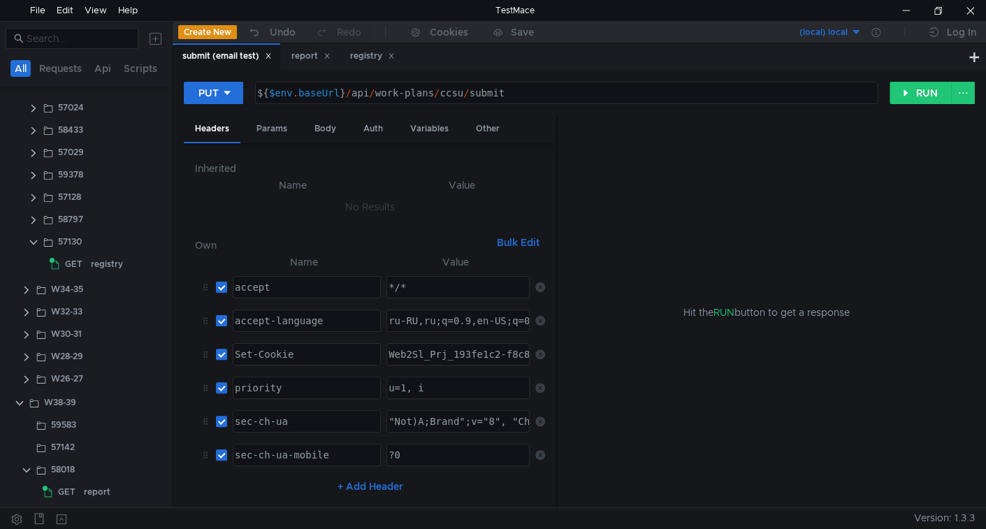
scroll to position [0, 0]
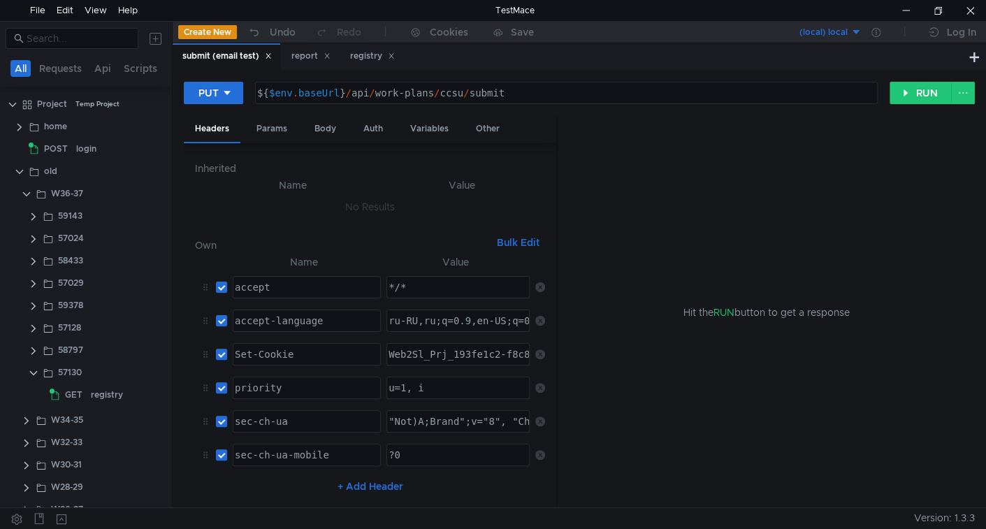
click at [272, 54] on icon at bounding box center [268, 55] width 7 height 7
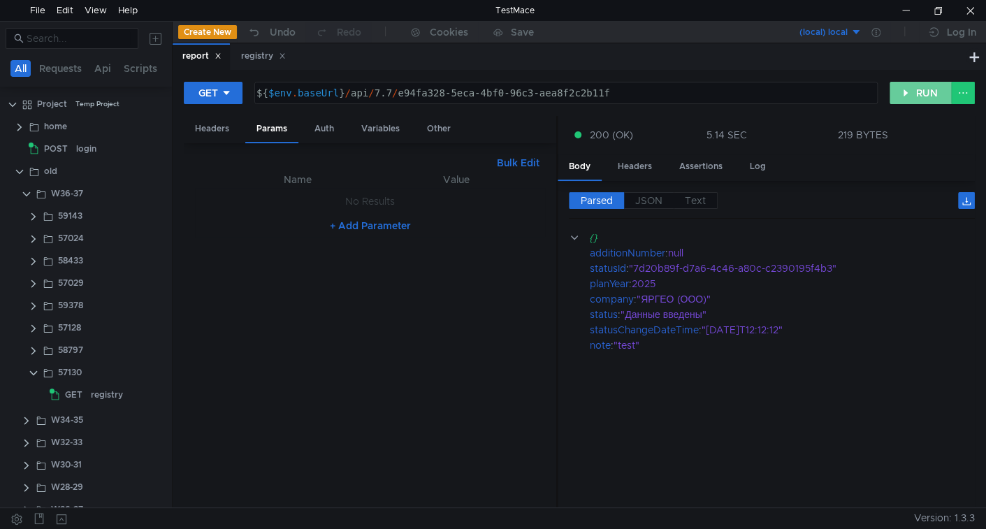
click at [922, 88] on button "RUN" at bounding box center [920, 93] width 62 height 22
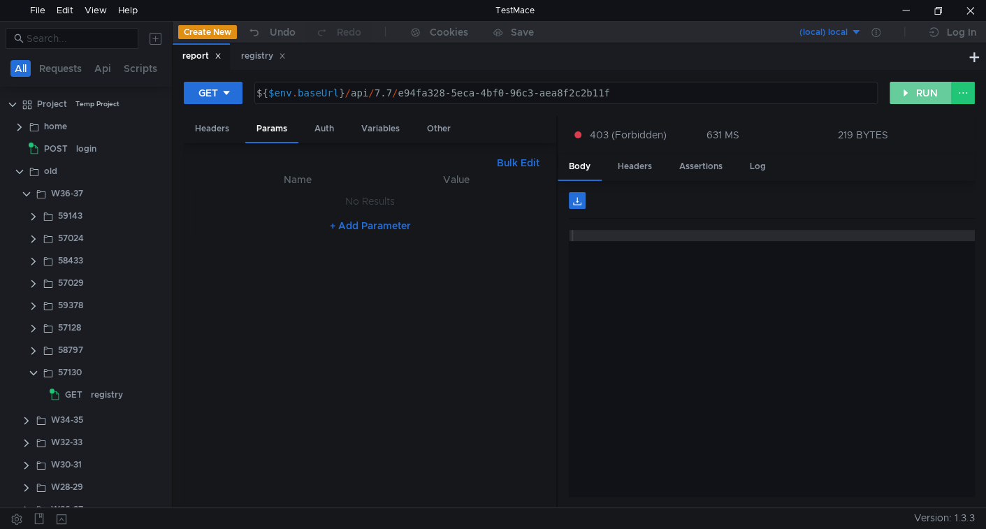
drag, startPoint x: 925, startPoint y: 89, endPoint x: 683, endPoint y: 131, distance: 245.3
click at [925, 89] on button "RUN" at bounding box center [920, 93] width 62 height 22
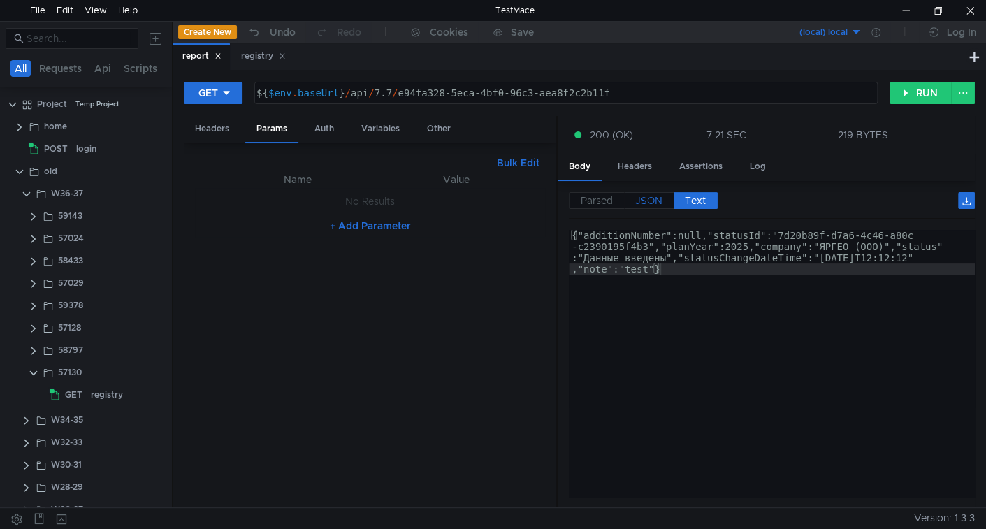
click at [651, 204] on span "JSON" at bounding box center [648, 200] width 27 height 13
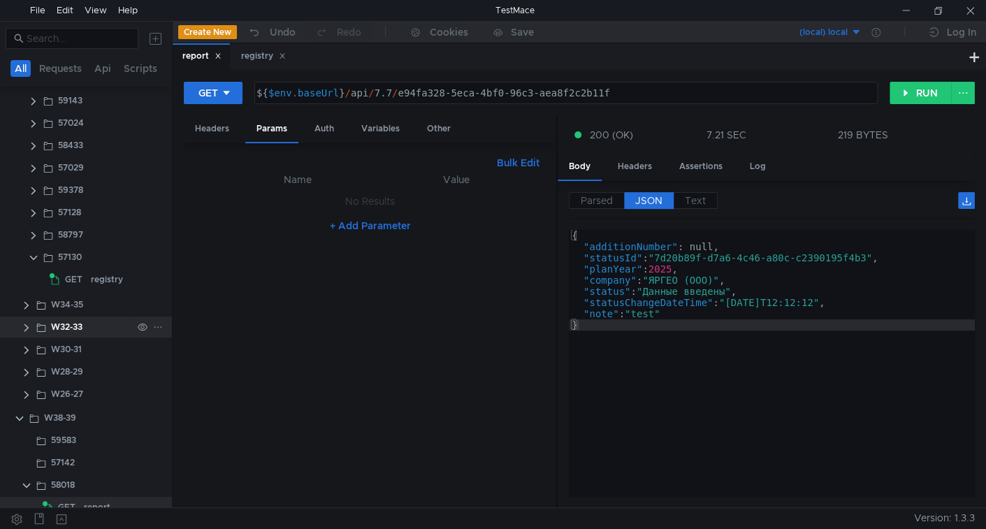
scroll to position [131, 0]
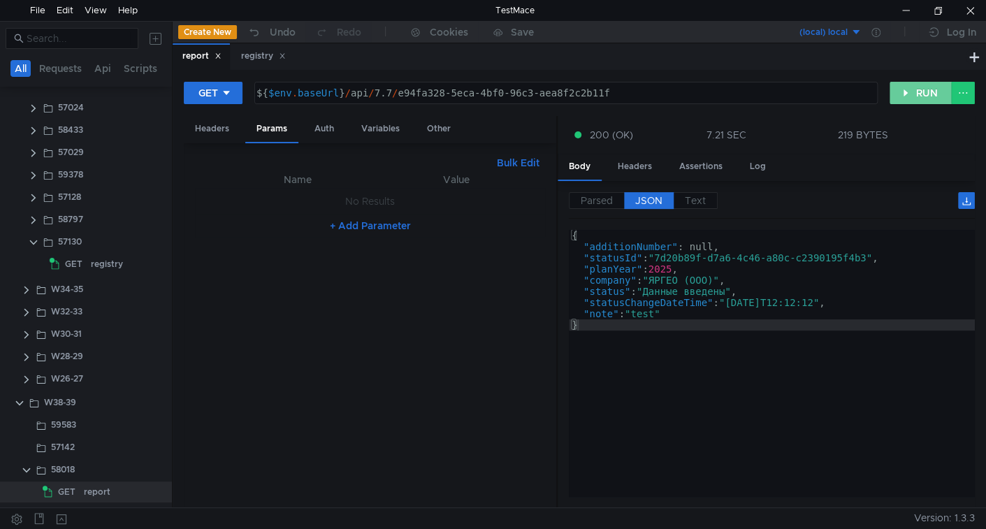
click at [914, 96] on button "RUN" at bounding box center [920, 93] width 62 height 22
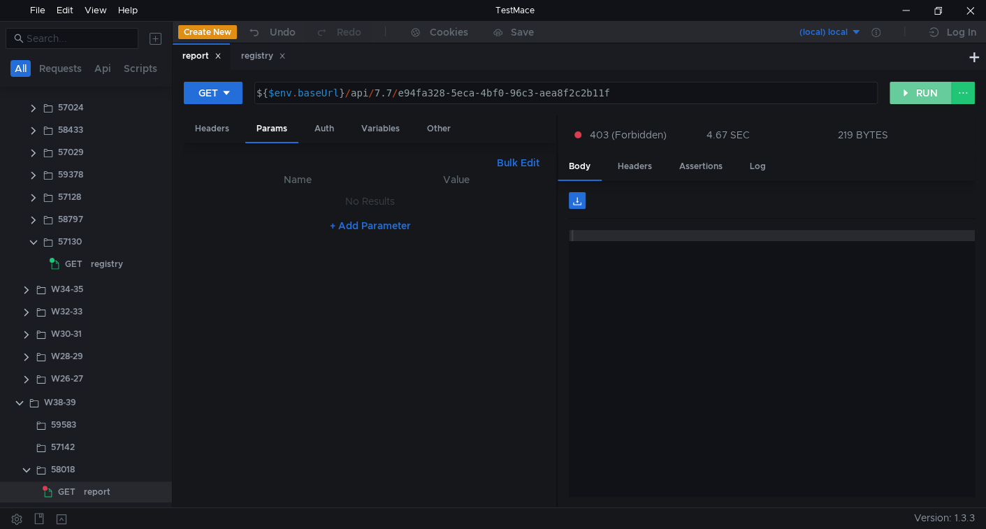
click at [907, 94] on button "RUN" at bounding box center [920, 93] width 62 height 22
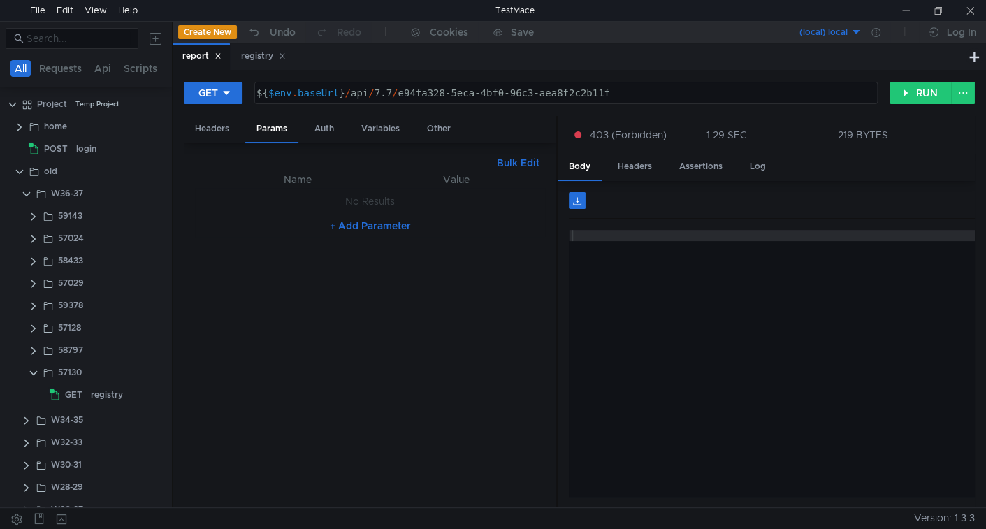
scroll to position [131, 0]
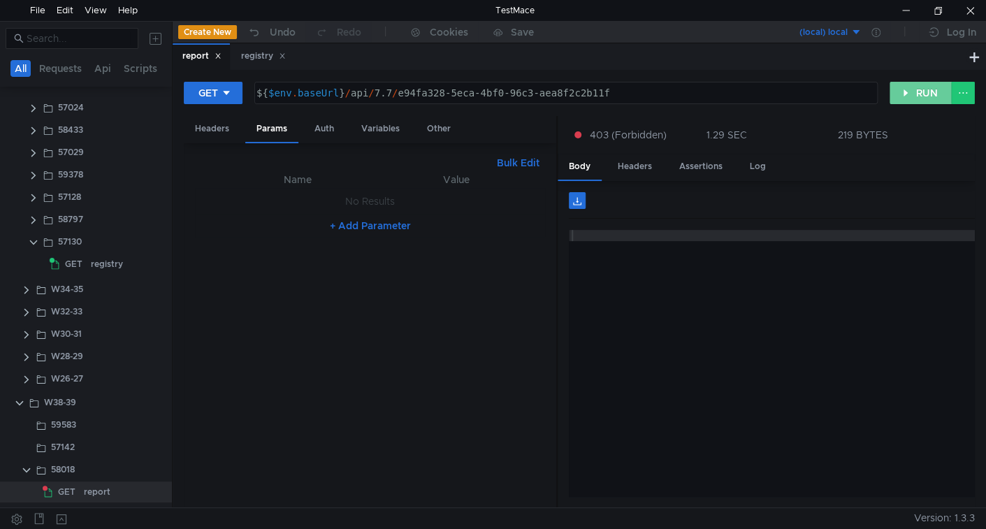
click at [903, 90] on button "RUN" at bounding box center [920, 93] width 62 height 22
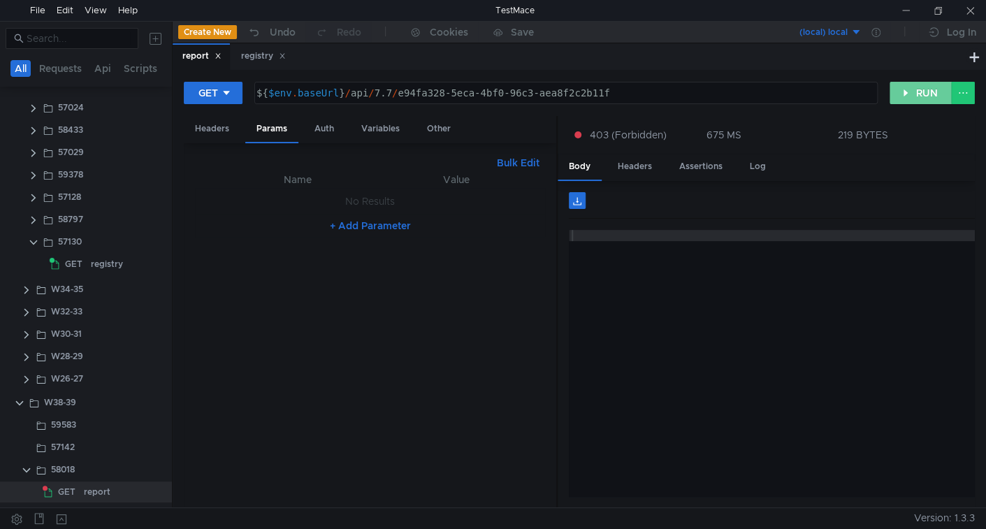
click at [913, 90] on button "RUN" at bounding box center [920, 93] width 62 height 22
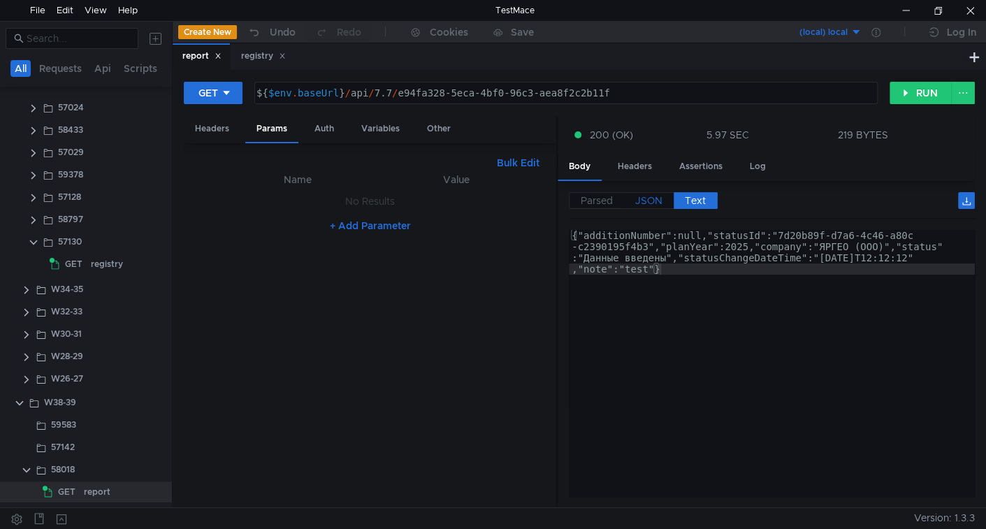
click at [633, 198] on label "JSON" at bounding box center [649, 200] width 50 height 17
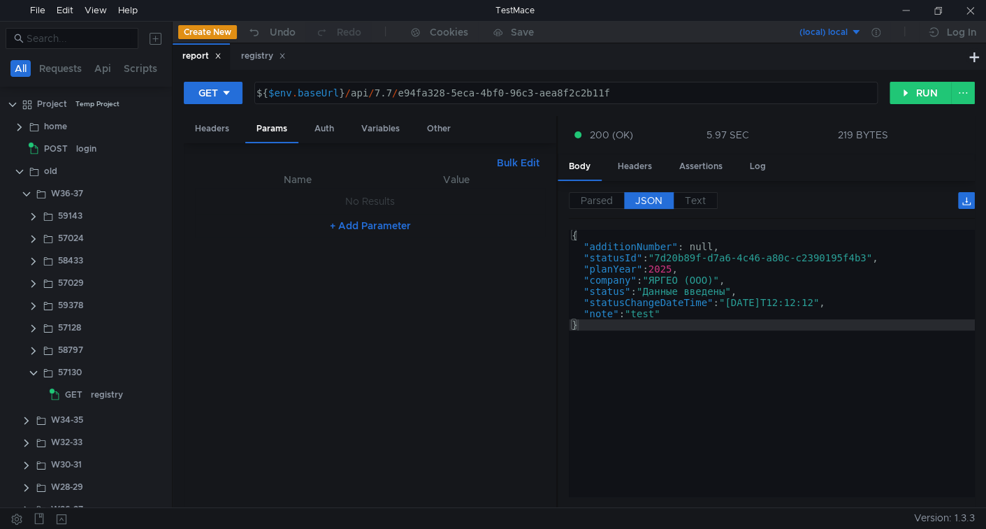
scroll to position [131, 0]
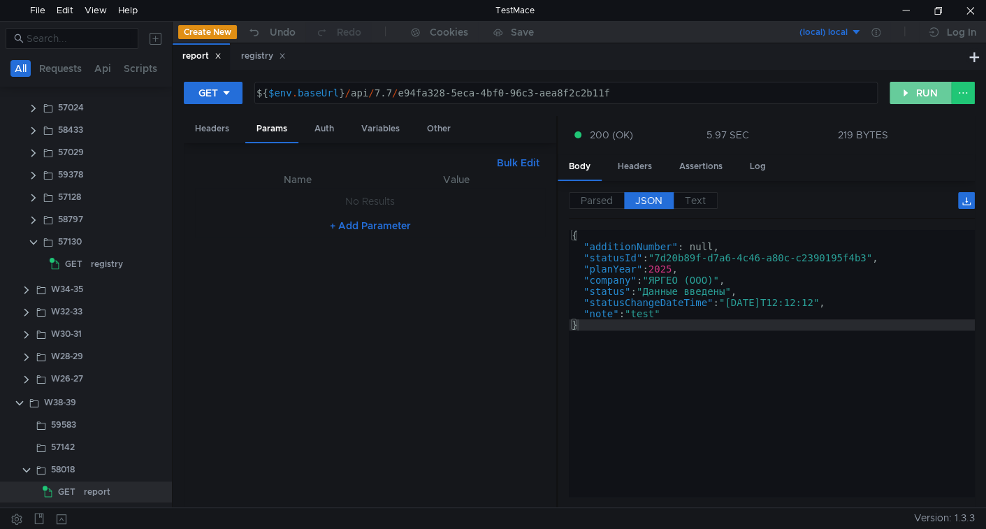
click at [918, 89] on button "RUN" at bounding box center [920, 93] width 62 height 22
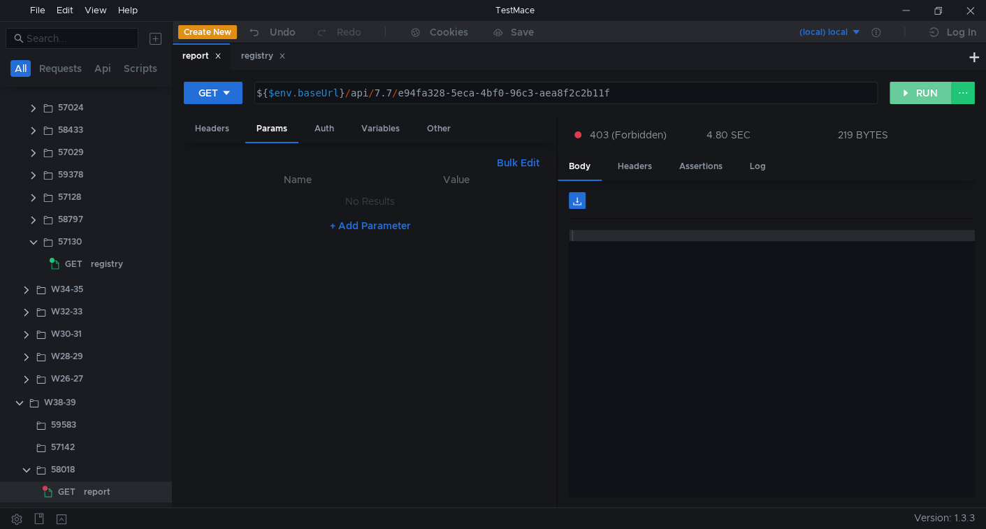
drag, startPoint x: 907, startPoint y: 96, endPoint x: 883, endPoint y: 102, distance: 25.2
click at [907, 96] on button "RUN" at bounding box center [920, 93] width 62 height 22
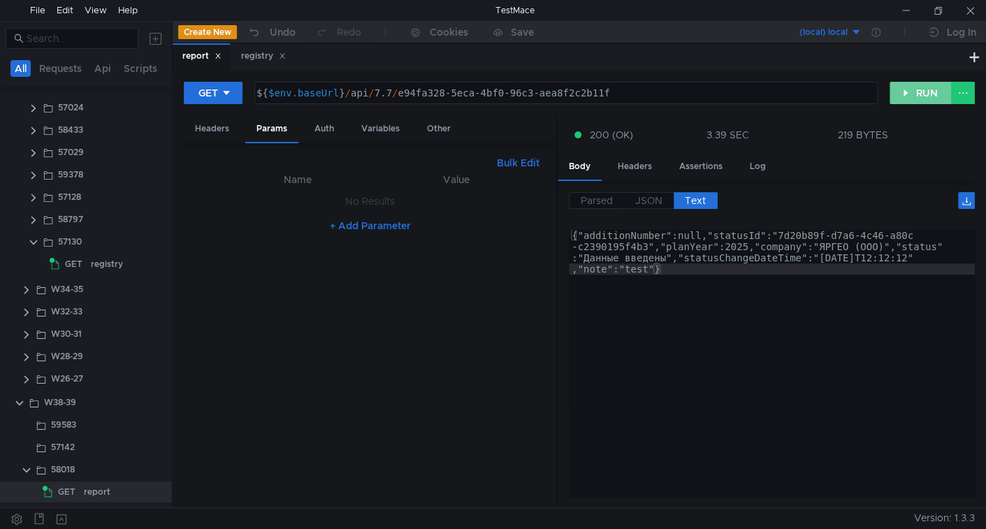
click at [913, 102] on button "RUN" at bounding box center [920, 93] width 62 height 22
drag, startPoint x: 895, startPoint y: 94, endPoint x: 580, endPoint y: 146, distance: 319.9
click at [895, 94] on button "RUN" at bounding box center [920, 93] width 62 height 22
click at [898, 87] on button "RUN" at bounding box center [920, 93] width 62 height 22
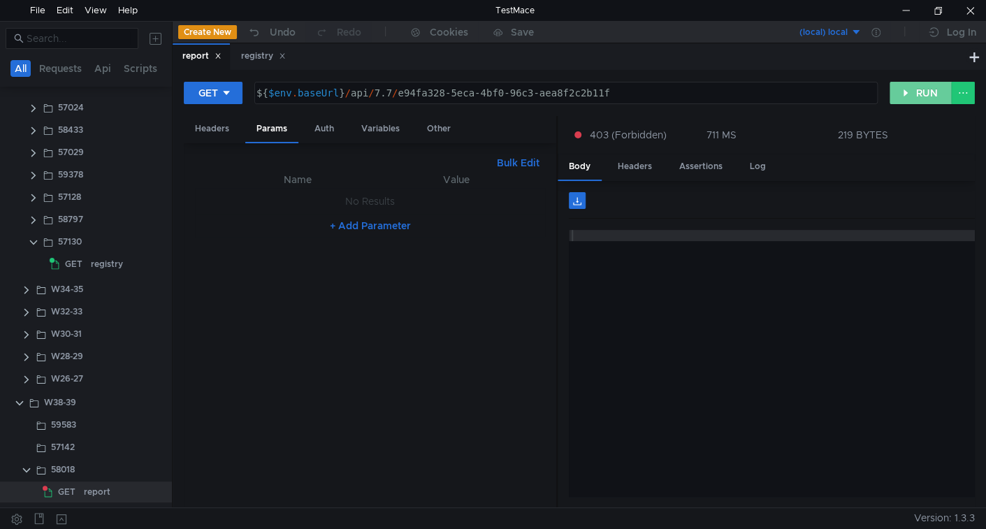
drag, startPoint x: 927, startPoint y: 96, endPoint x: 593, endPoint y: 189, distance: 346.5
click at [923, 97] on button "RUN" at bounding box center [920, 93] width 62 height 22
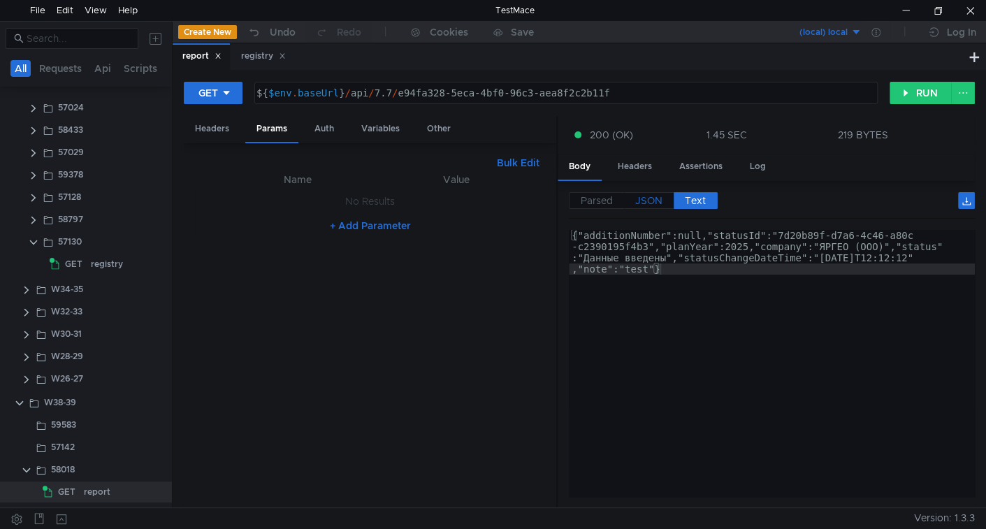
click at [638, 196] on span "JSON" at bounding box center [648, 200] width 27 height 13
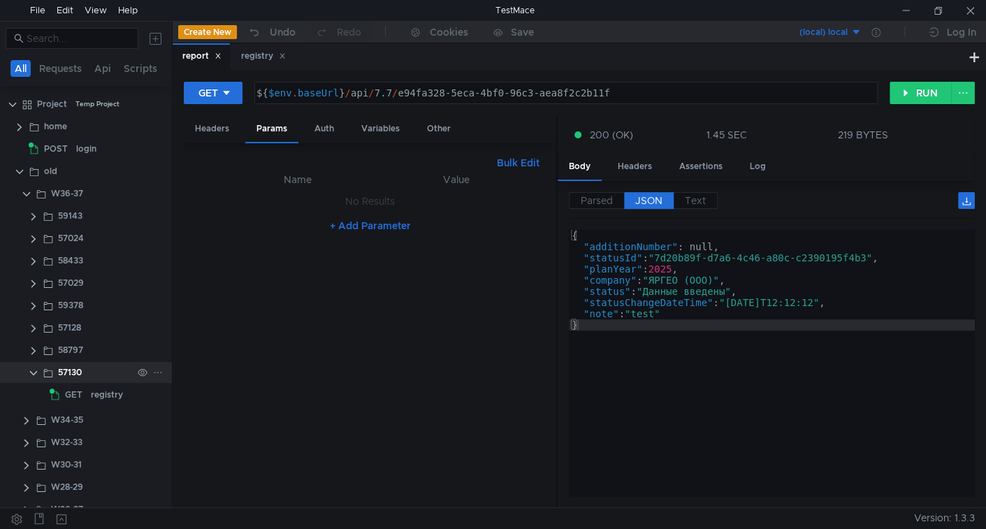
click at [30, 374] on clr-icon at bounding box center [33, 372] width 11 height 11
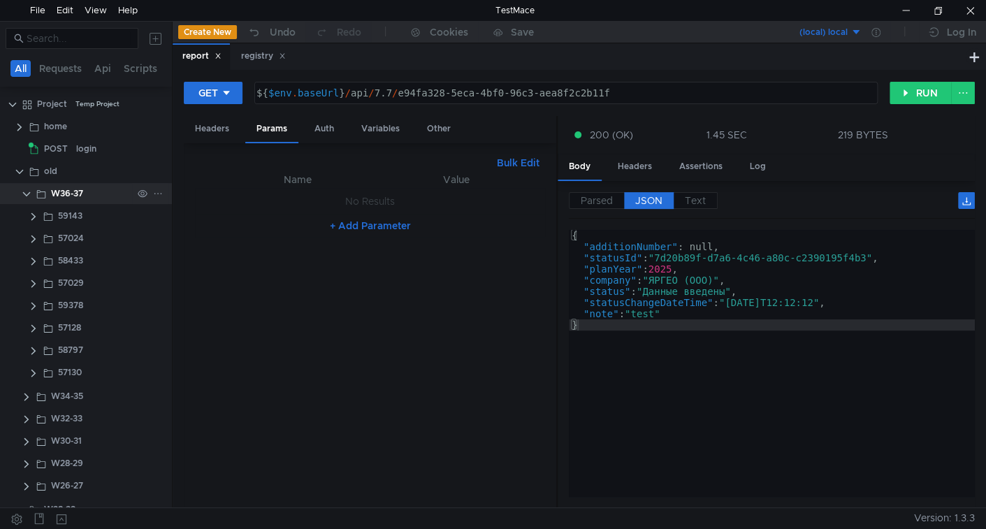
click at [24, 195] on clr-icon at bounding box center [26, 194] width 11 height 11
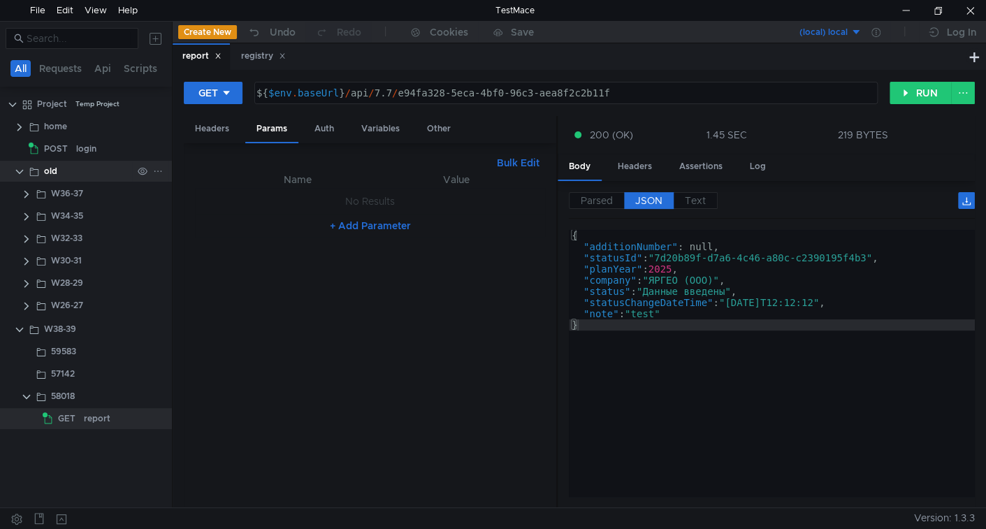
click at [23, 176] on clr-icon at bounding box center [19, 171] width 11 height 11
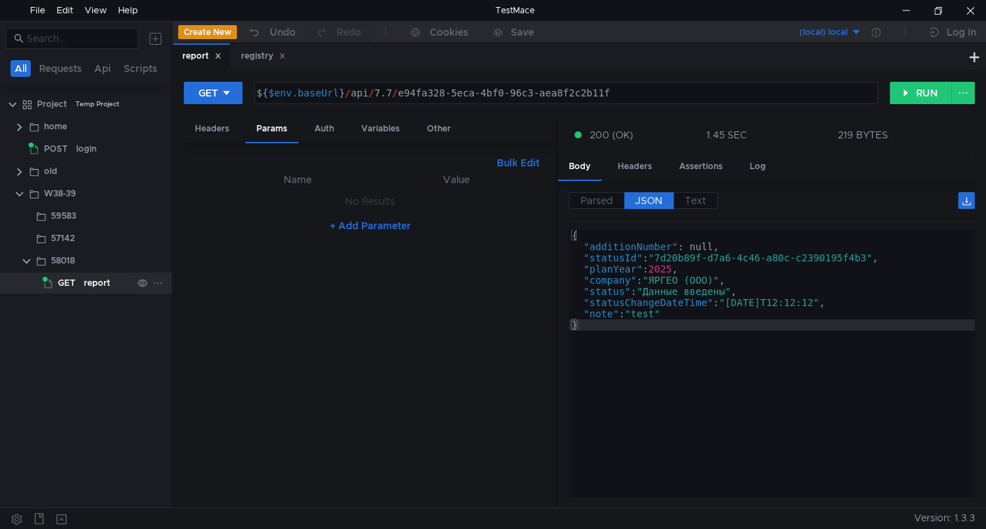
click at [108, 276] on div "report" at bounding box center [97, 282] width 27 height 21
click at [158, 193] on icon at bounding box center [158, 194] width 10 height 10
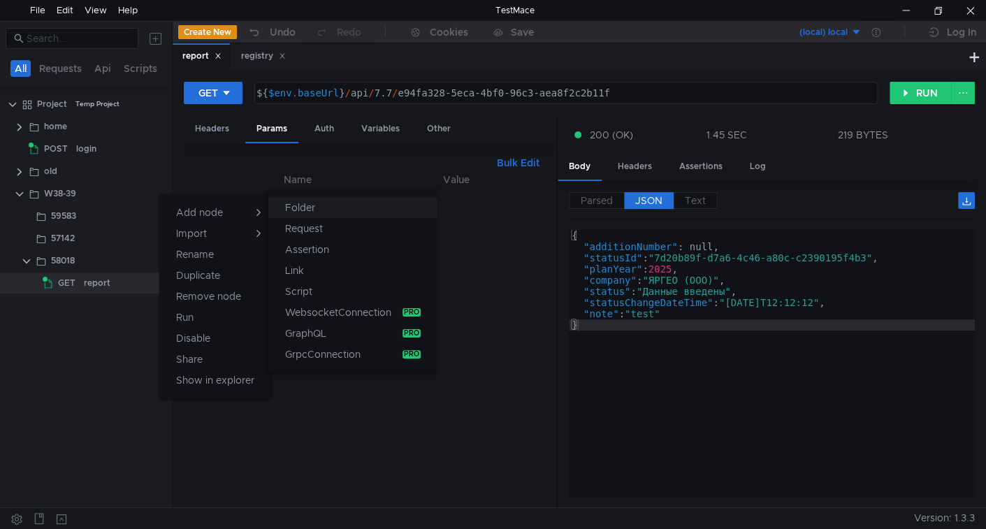
click at [309, 210] on app-tour-anchor "Folder" at bounding box center [300, 207] width 30 height 17
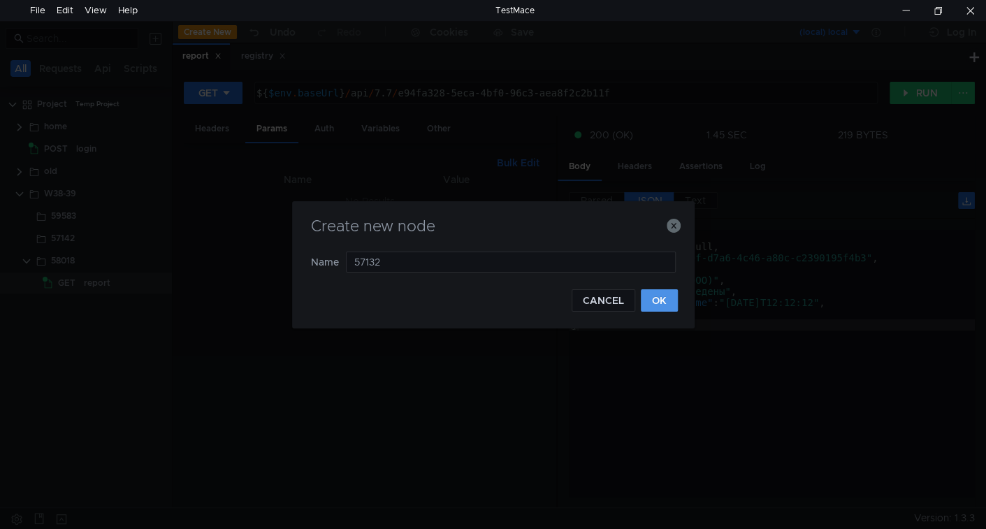
type input "57132"
drag, startPoint x: 651, startPoint y: 301, endPoint x: 0, endPoint y: 383, distance: 656.1
click at [650, 302] on button "OK" at bounding box center [658, 300] width 37 height 22
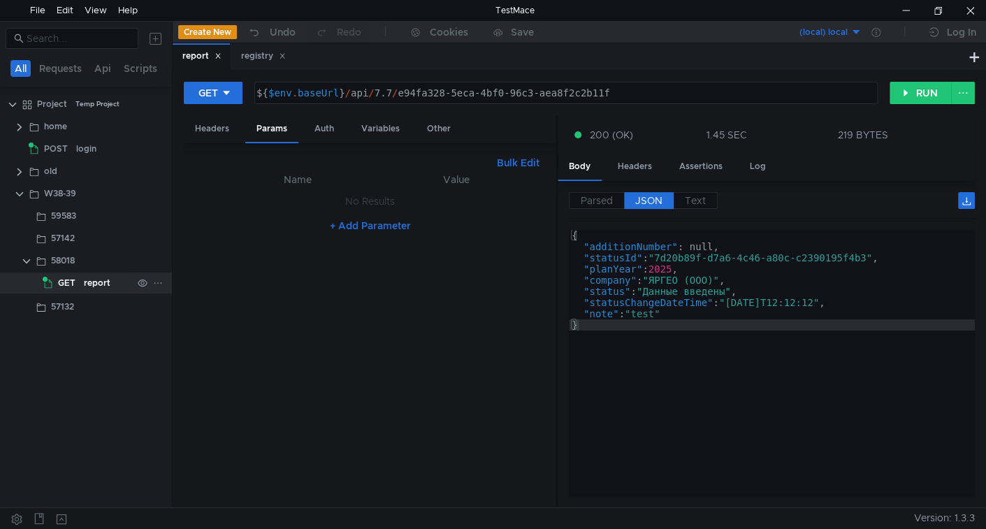
click at [87, 288] on div "report" at bounding box center [97, 282] width 27 height 21
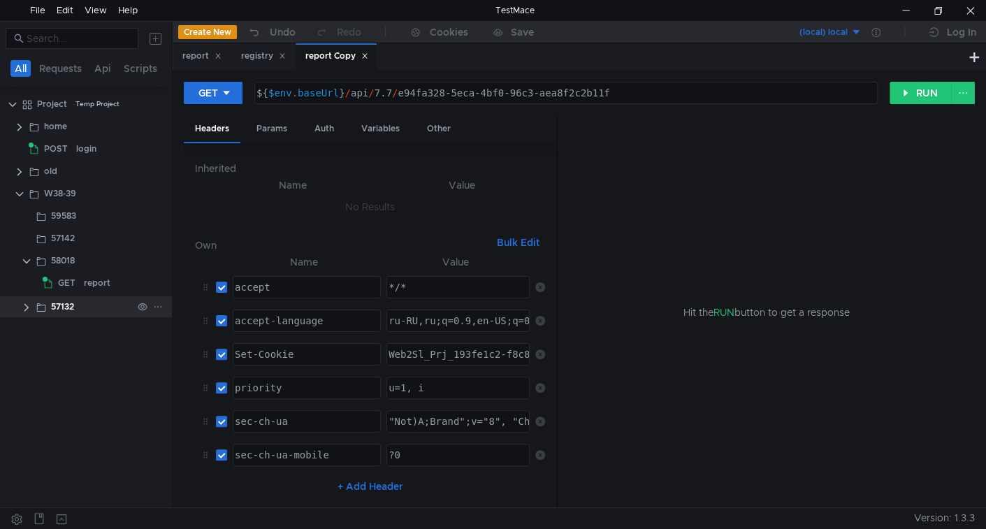
click at [25, 307] on clr-icon at bounding box center [26, 307] width 11 height 11
click at [284, 57] on icon at bounding box center [282, 56] width 5 height 5
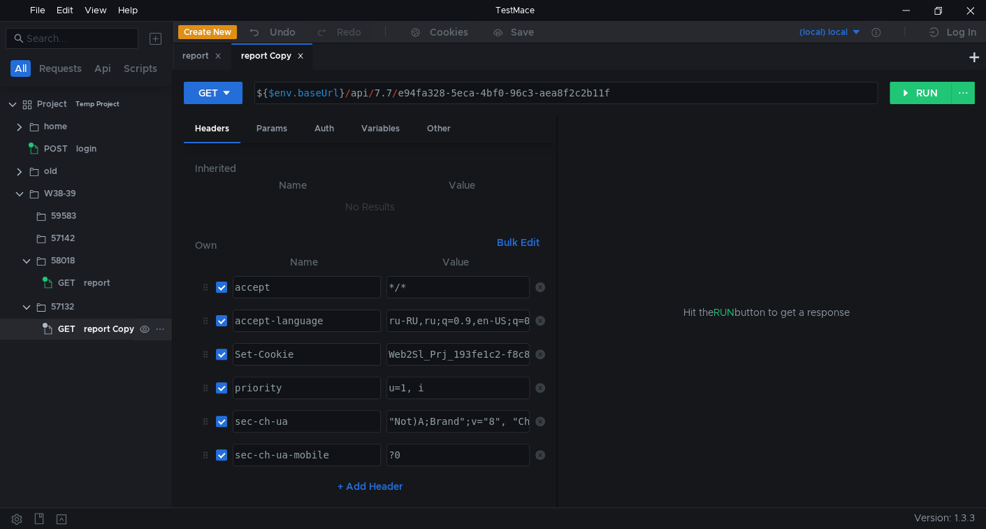
click at [115, 329] on div "report Copy" at bounding box center [109, 328] width 50 height 21
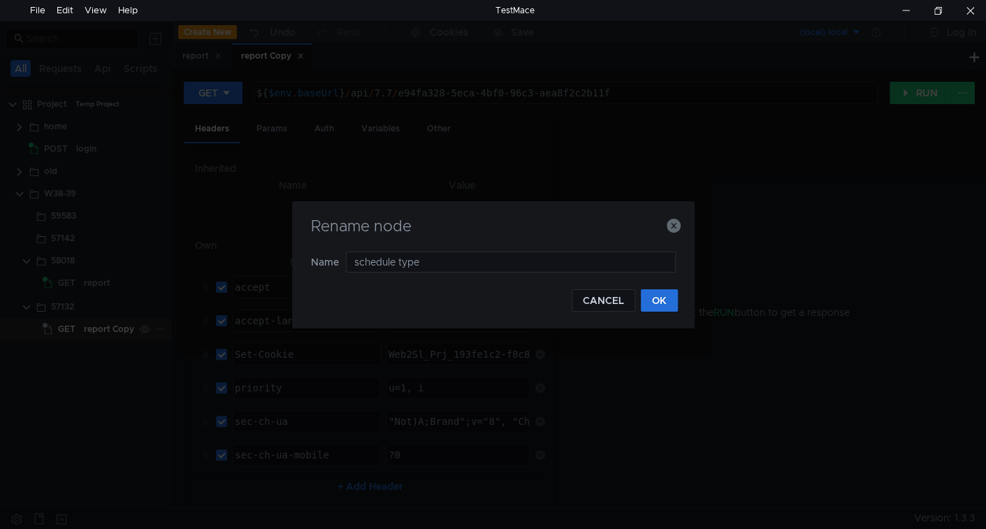
type input "schedule types"
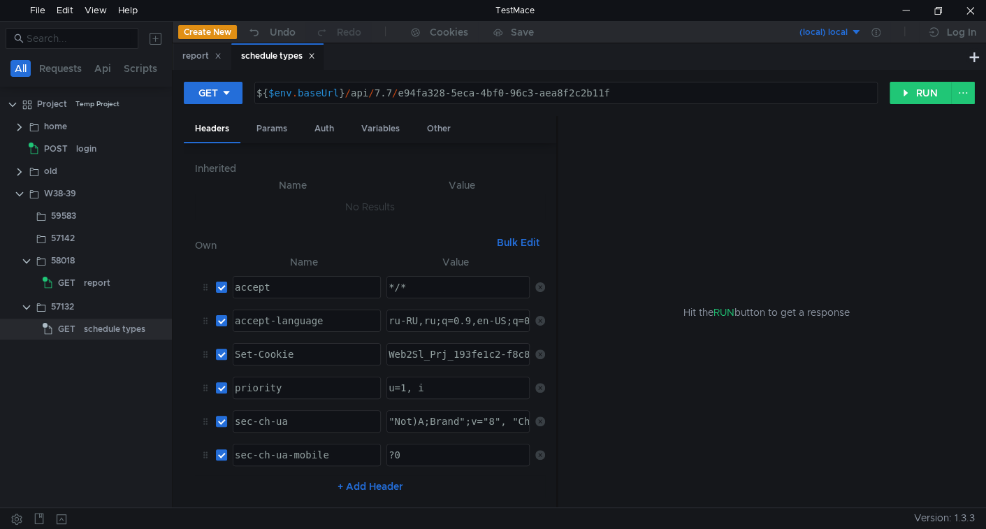
click at [400, 95] on div "${ $env . baseUrl } / api / 7.7 / e94fa328-5eca-4bf0-96c3-aea8f2c2b11f" at bounding box center [565, 104] width 622 height 34
type textarea "${$env.baseUrl}/api/7.7/lookups/schedule-types"
click at [270, 133] on div "Params" at bounding box center [271, 129] width 53 height 26
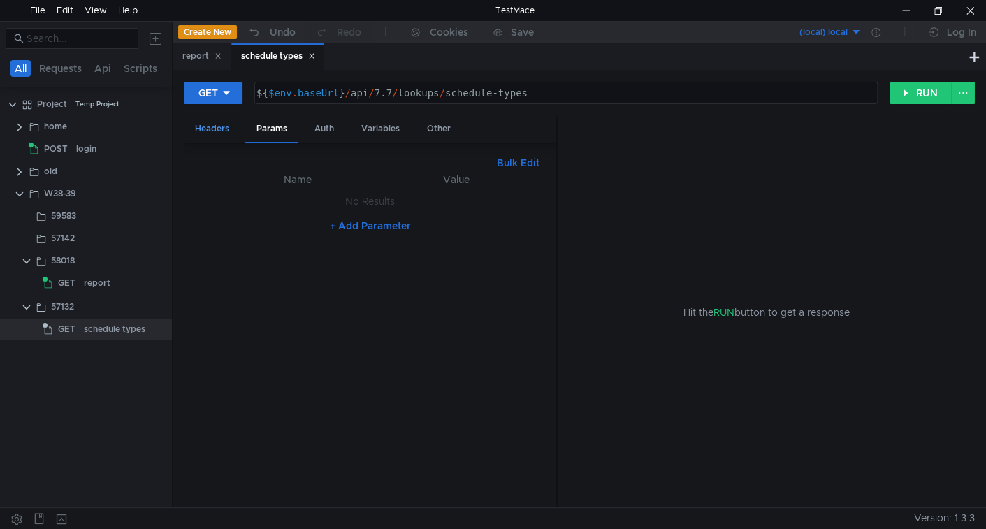
click at [210, 133] on div "Headers" at bounding box center [212, 129] width 57 height 26
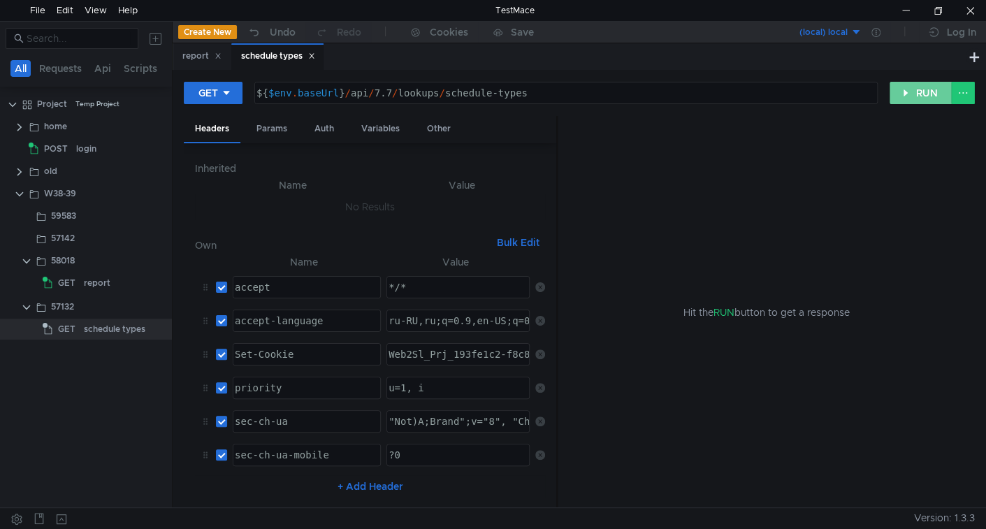
drag, startPoint x: 897, startPoint y: 94, endPoint x: 415, endPoint y: 254, distance: 508.7
click at [897, 94] on button "RUN" at bounding box center [920, 93] width 62 height 22
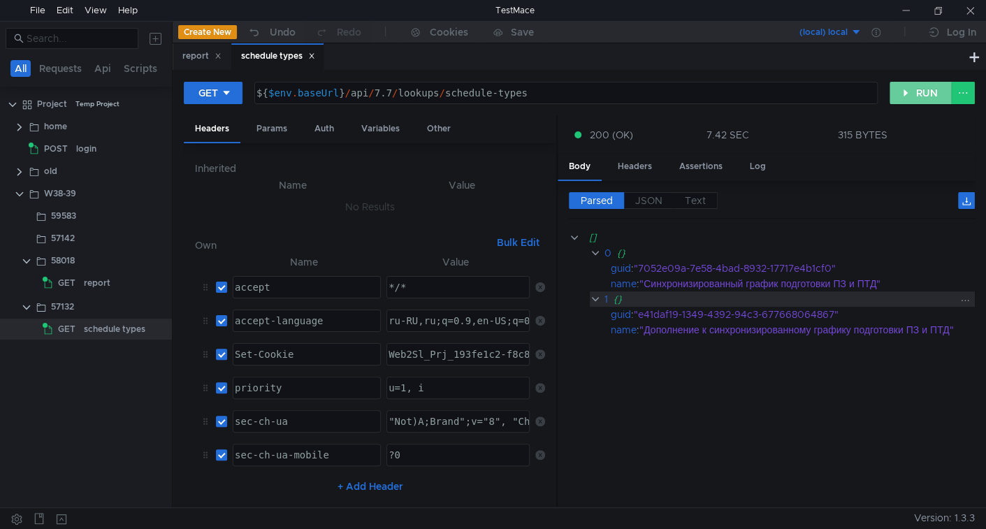
click at [911, 100] on button "RUN" at bounding box center [920, 93] width 62 height 22
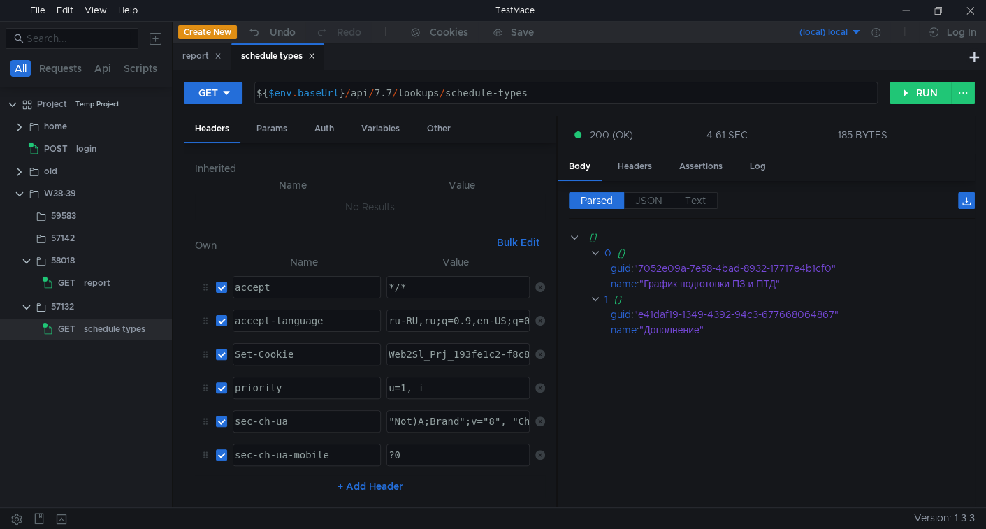
scroll to position [0, 18]
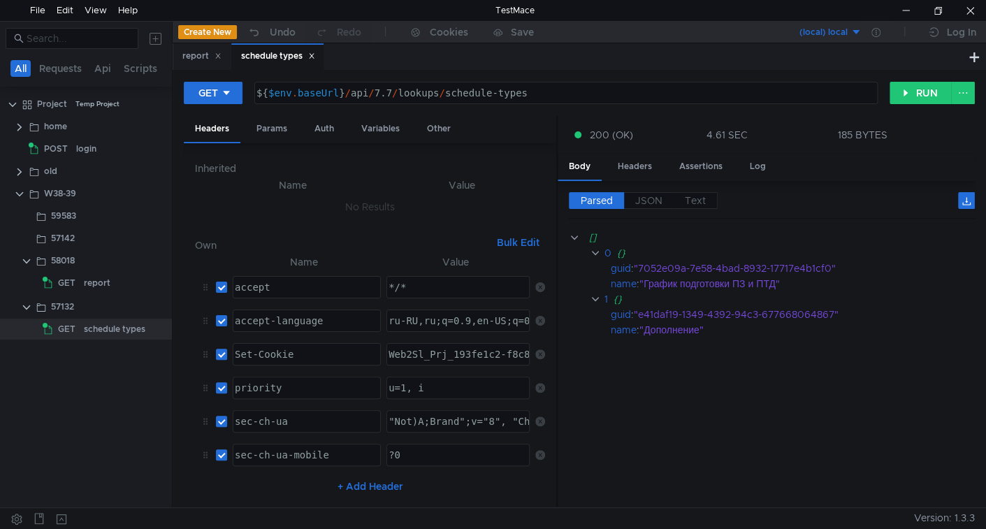
scroll to position [0, 18]
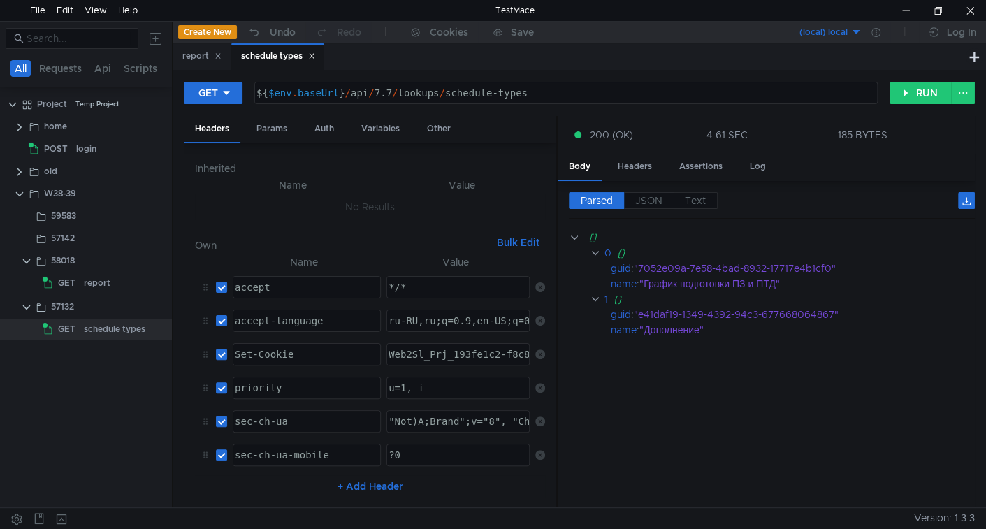
scroll to position [0, 18]
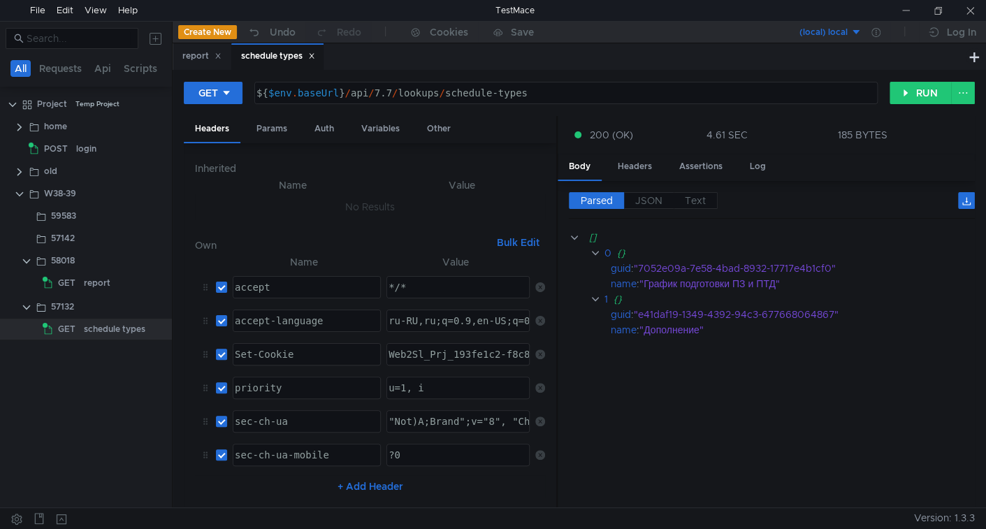
scroll to position [0, 18]
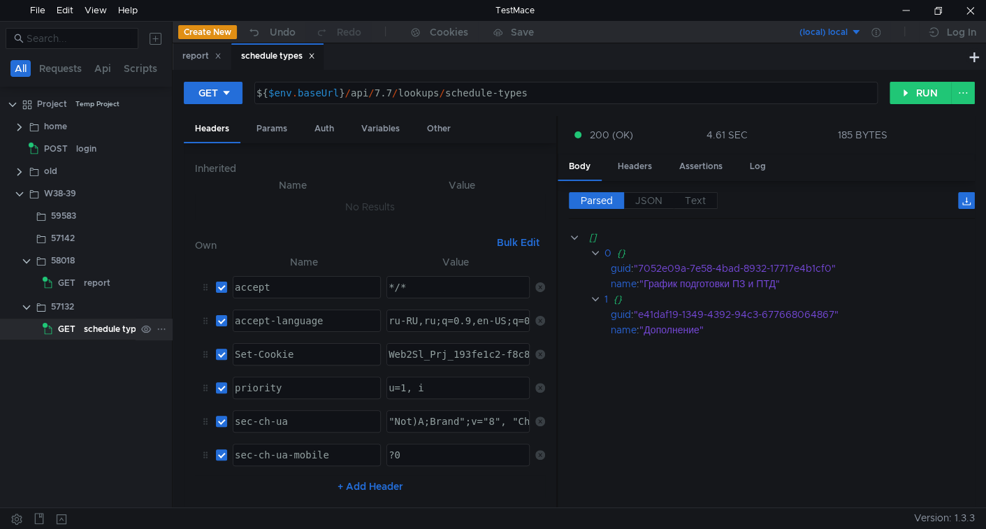
click at [77, 329] on div "GET" at bounding box center [61, 328] width 37 height 21
click at [90, 330] on div "schedule types" at bounding box center [114, 328] width 61 height 21
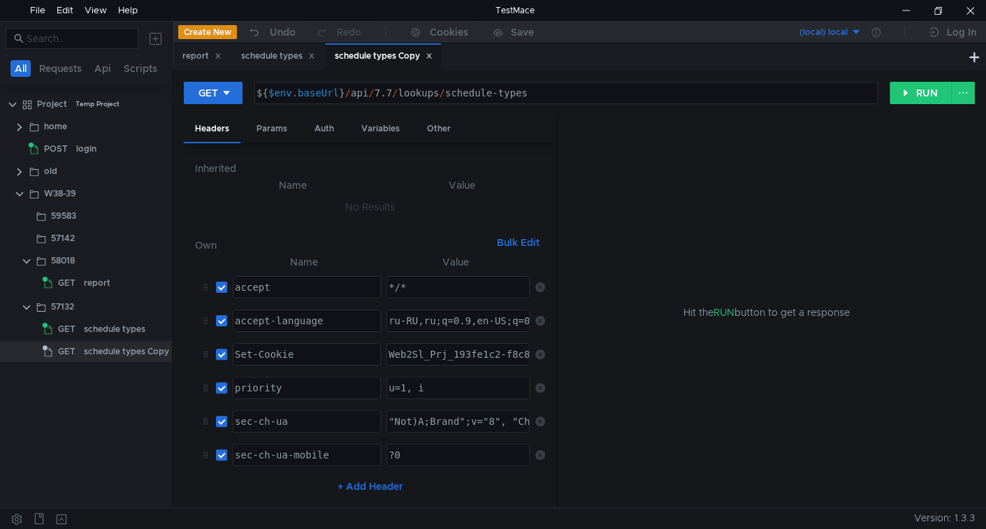
click at [513, 237] on button "Bulk Edit" at bounding box center [518, 242] width 54 height 17
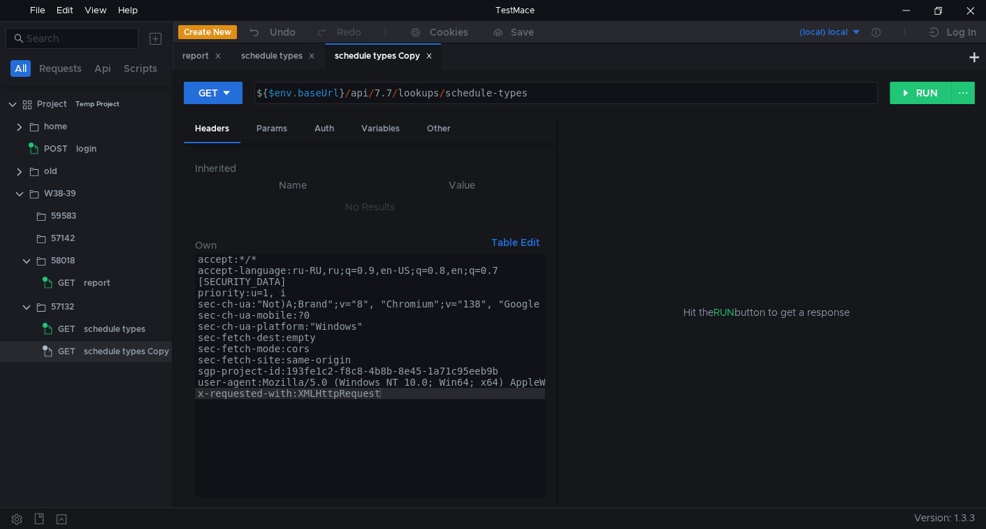
click at [513, 239] on button "Table Edit" at bounding box center [514, 242] width 59 height 17
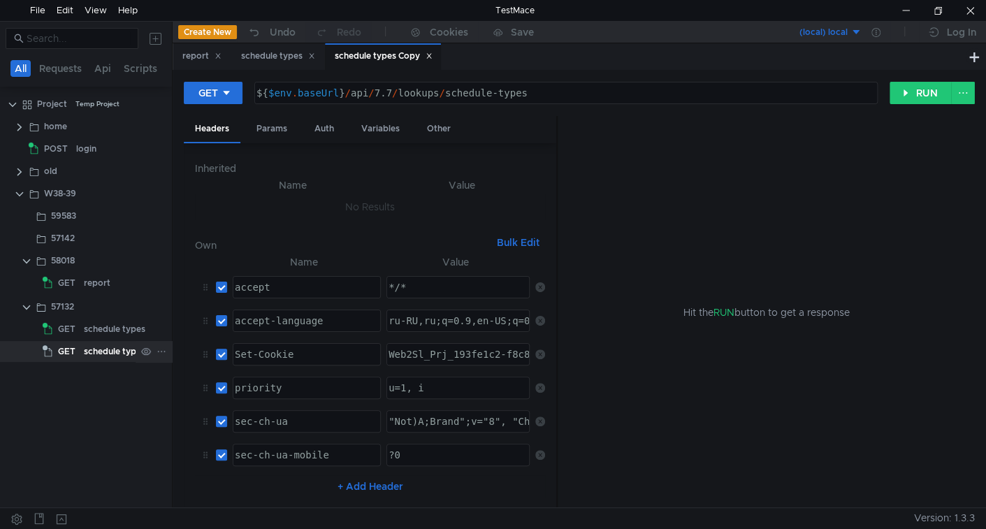
click at [108, 355] on div "schedule types Copy" at bounding box center [126, 351] width 85 height 21
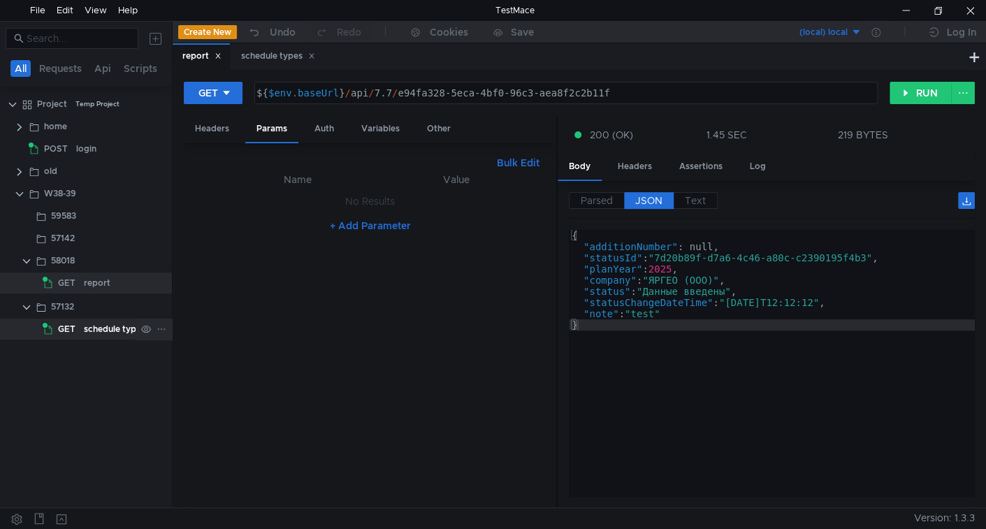
click at [105, 329] on div "schedule types" at bounding box center [114, 328] width 61 height 21
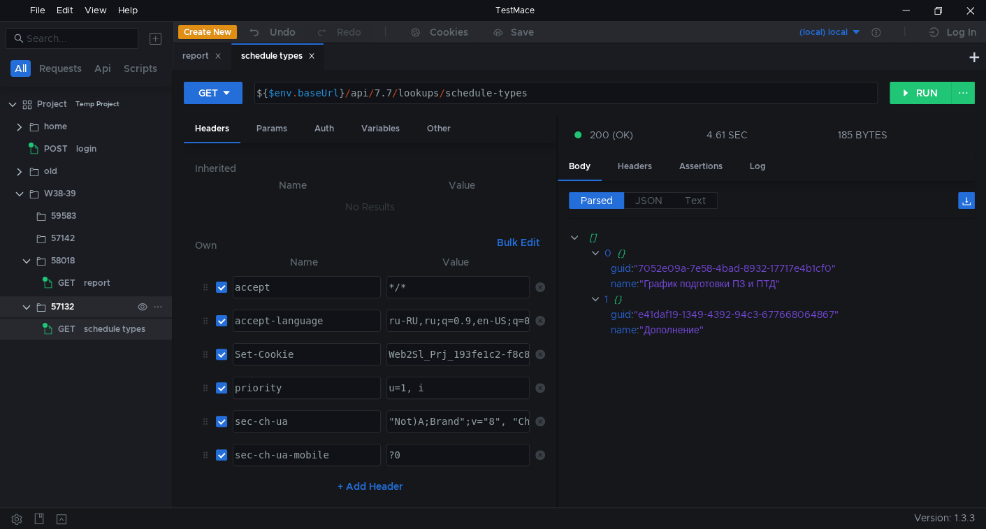
click at [153, 304] on icon at bounding box center [158, 307] width 10 height 10
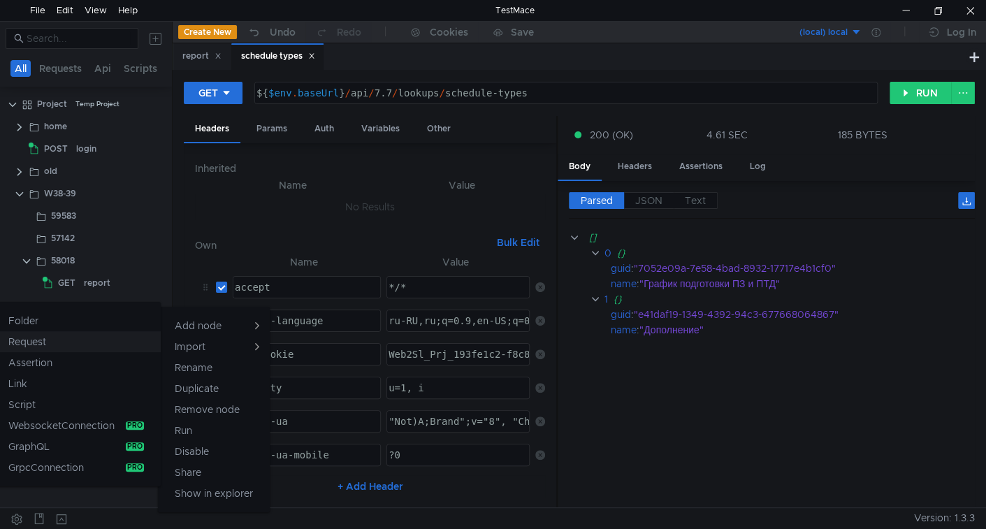
click at [105, 338] on button "Request" at bounding box center [76, 341] width 169 height 21
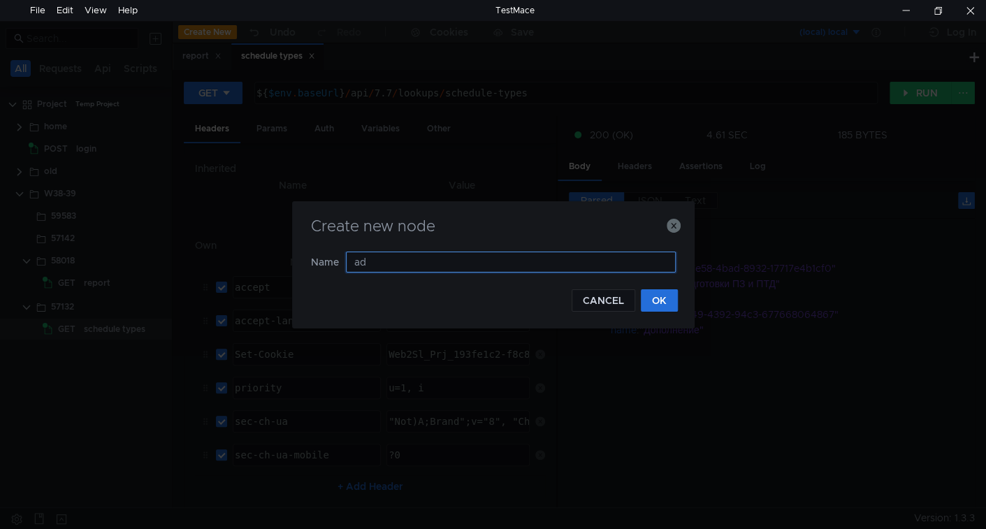
type input "add"
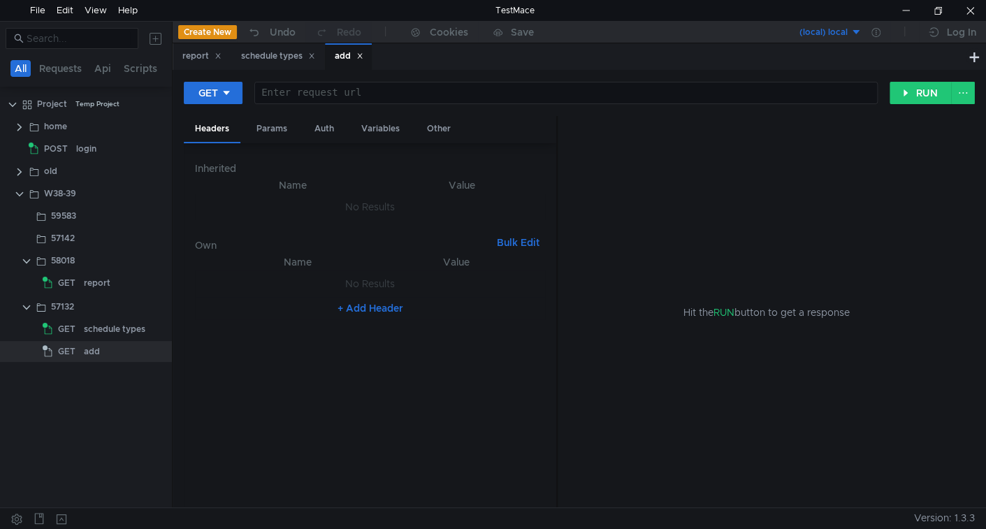
click at [516, 239] on button "Bulk Edit" at bounding box center [518, 242] width 54 height 17
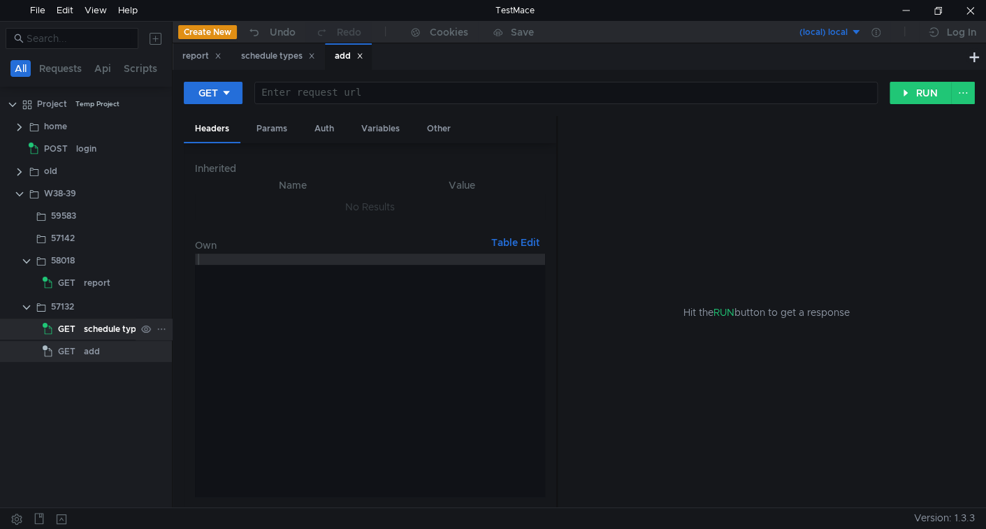
click at [110, 327] on div "schedule types" at bounding box center [114, 328] width 61 height 21
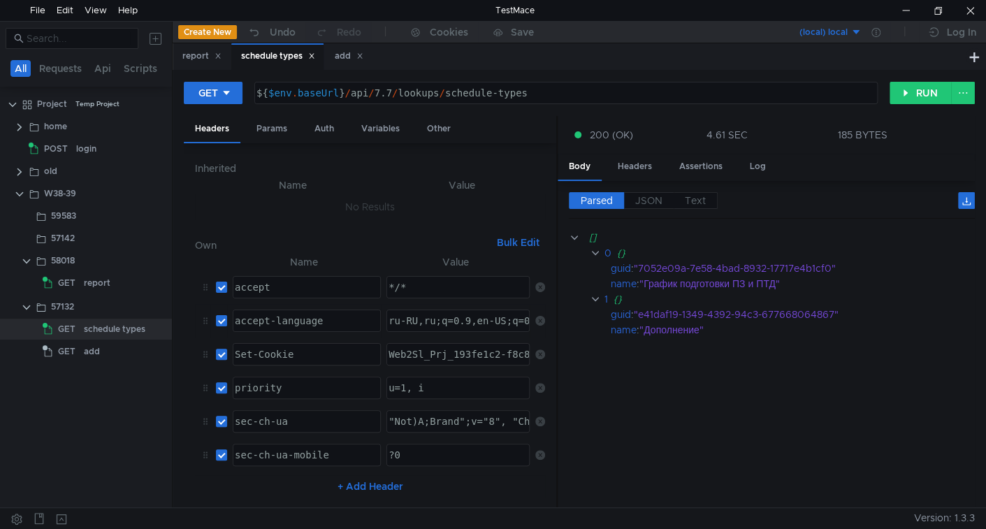
type textarea "accept-language"
click at [337, 316] on div "accept-language" at bounding box center [305, 332] width 147 height 34
click at [518, 240] on button "Bulk Edit" at bounding box center [518, 242] width 54 height 17
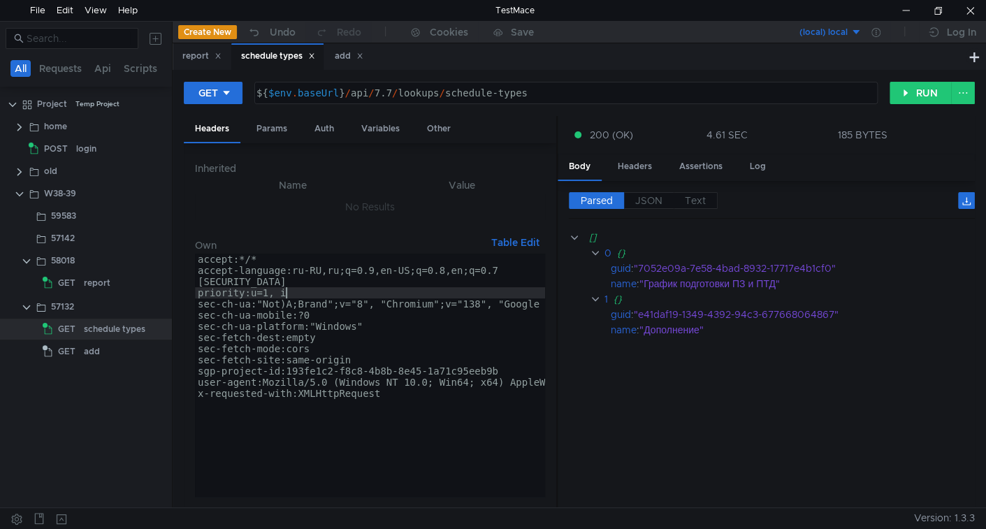
type textarea "user-agent:Mozilla/5.0 (Windows NT 10.0; Win64; x64) AppleWebKit/537.36 (KHTML,…"
click at [430, 293] on div "accept:*/* accept-language:ru-RU,ru;q=0.9,en-US;q=0.8,en;q=0.7 Set-Cookie:Web2S…" at bounding box center [555, 388] width 721 height 268
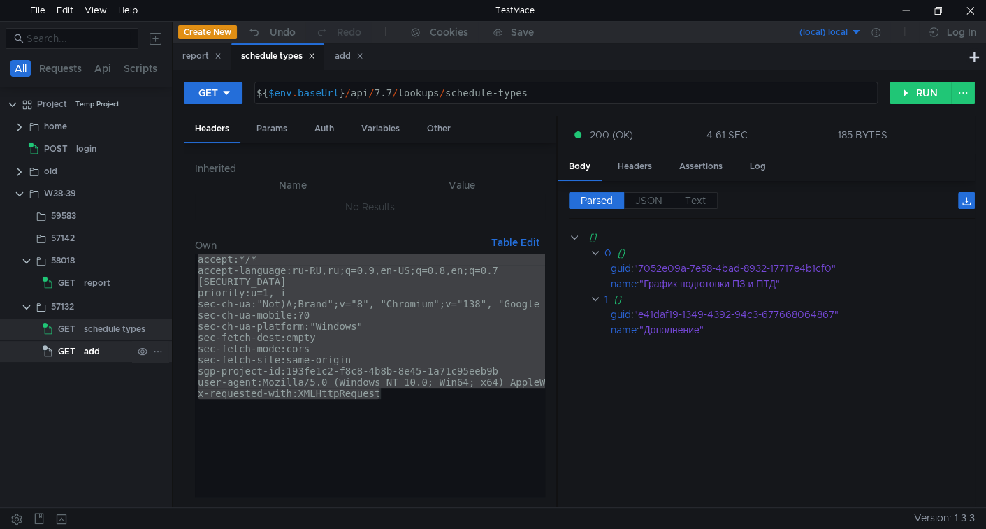
click at [98, 354] on div "add" at bounding box center [92, 351] width 16 height 21
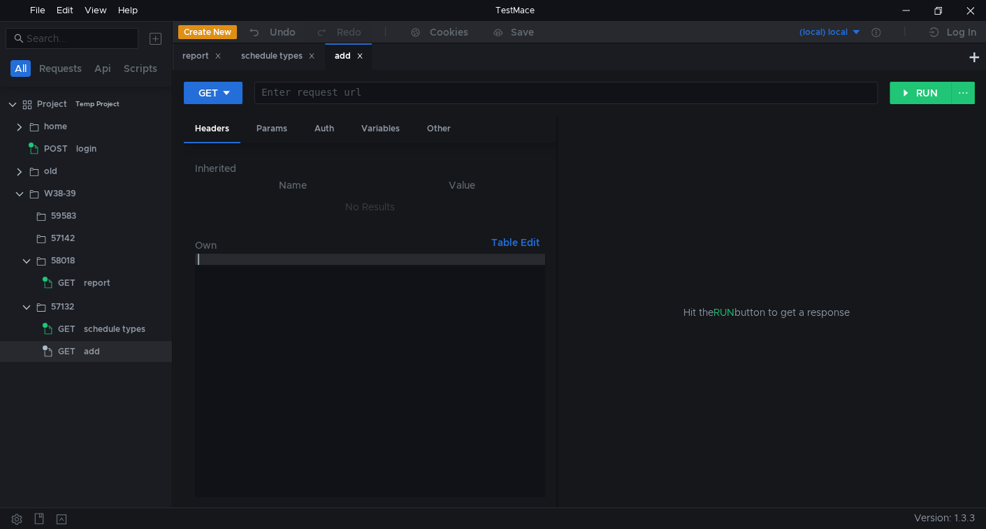
paste textarea "x-requested-with:XMLHttpRequest"
type textarea "x-requested-with:XMLHttpRequest"
click at [335, 323] on div at bounding box center [370, 388] width 350 height 268
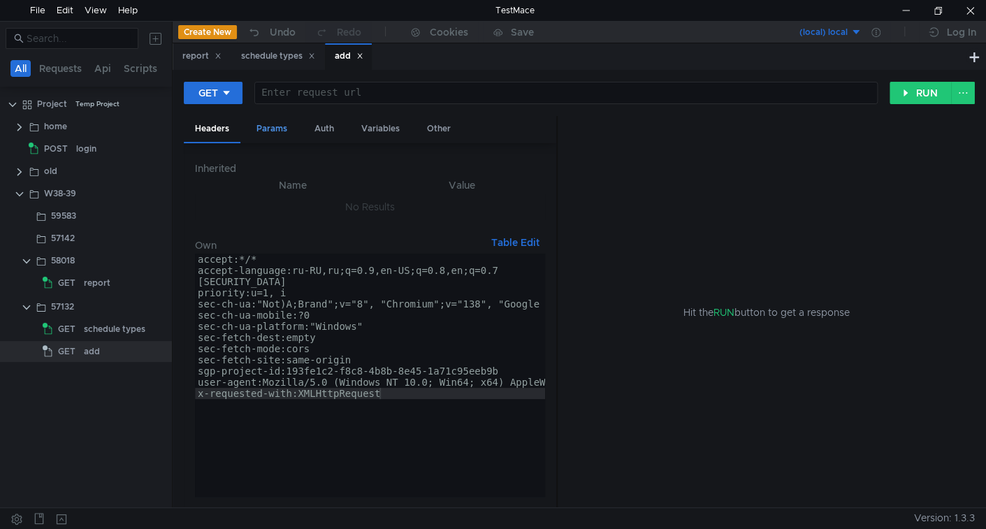
click at [272, 133] on div "Params" at bounding box center [271, 129] width 53 height 26
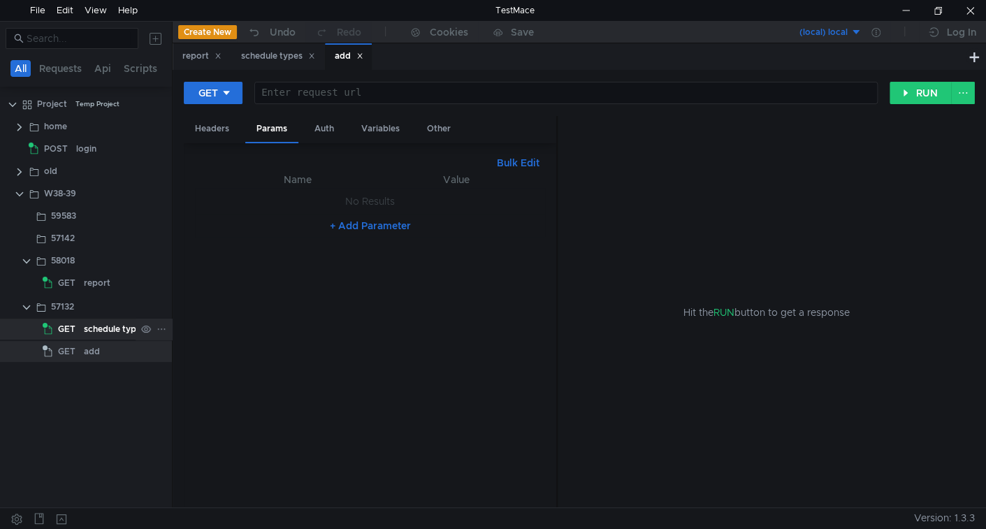
click at [85, 325] on div "schedule types" at bounding box center [114, 328] width 61 height 21
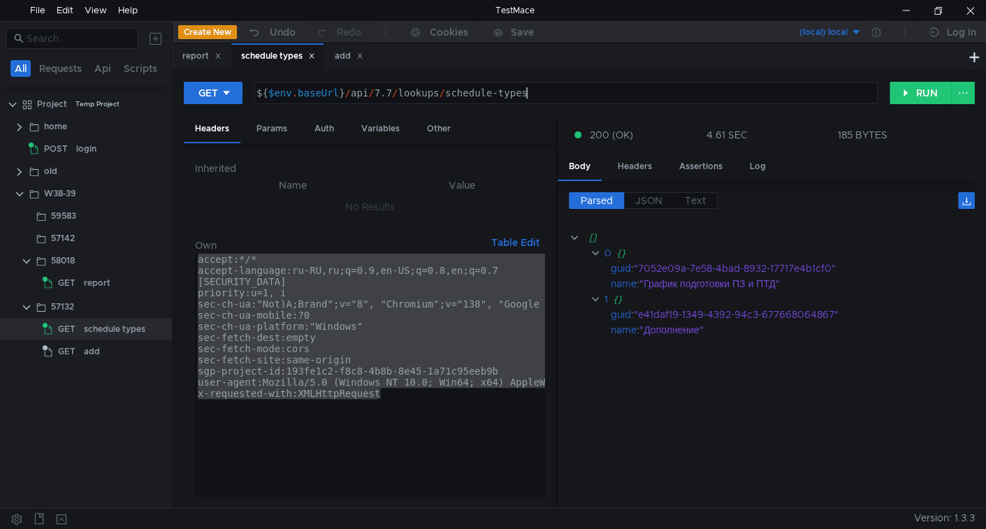
click at [552, 86] on div "${ $env . baseUrl } / api / 7.7 / lookups / schedule-types" at bounding box center [566, 92] width 622 height 21
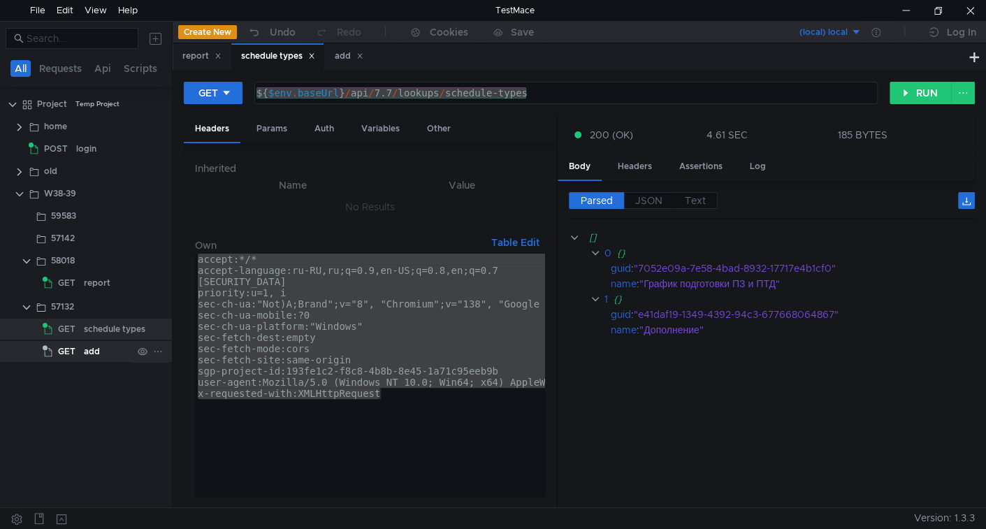
click at [92, 346] on div "add" at bounding box center [92, 351] width 16 height 21
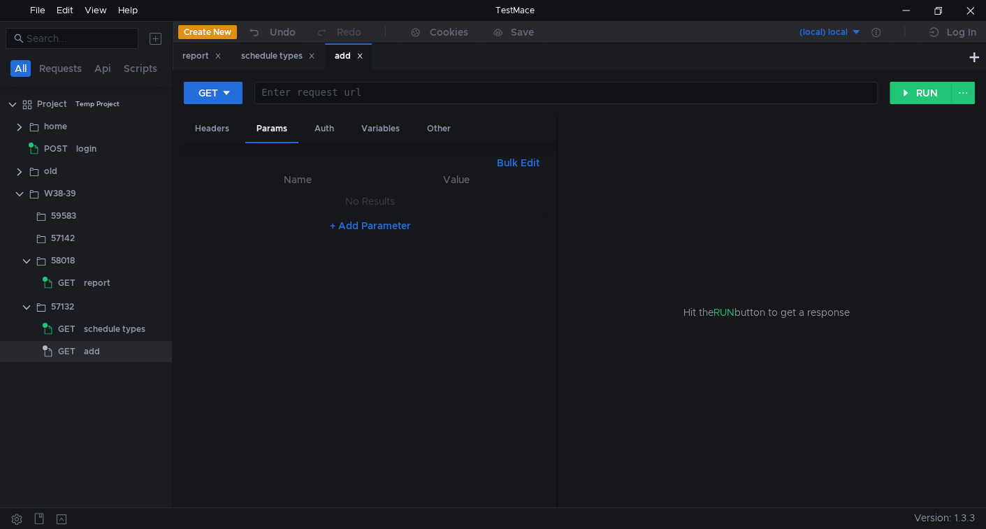
paste textarea "${$env.baseUrl}/api/7.7/lookups/schedule-types"
click at [366, 92] on div at bounding box center [565, 104] width 622 height 34
type textarea "${$env.baseUrl}/api/7.7/lookups/schedule-types"
click at [217, 101] on button "GET" at bounding box center [213, 93] width 59 height 22
click at [209, 142] on li "POST" at bounding box center [214, 144] width 61 height 22
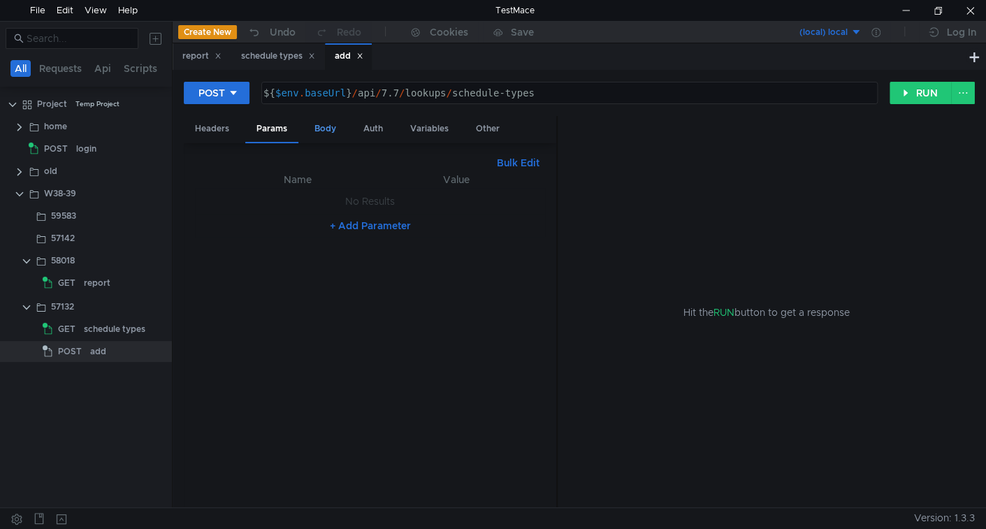
click at [325, 129] on div "Body" at bounding box center [325, 129] width 44 height 26
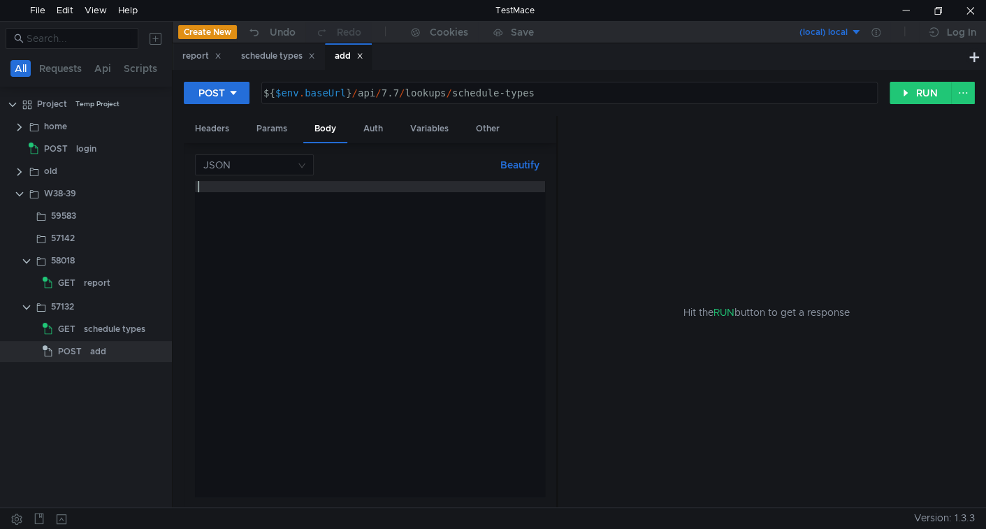
click at [287, 235] on div at bounding box center [370, 349] width 350 height 337
type textarea "{"
paste textarea
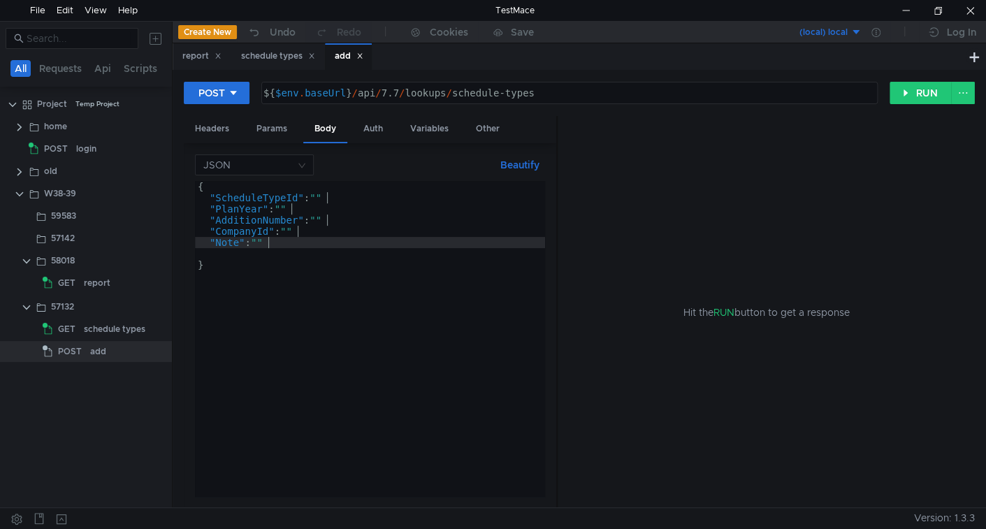
scroll to position [0, 4]
type textarea ""Note": "","
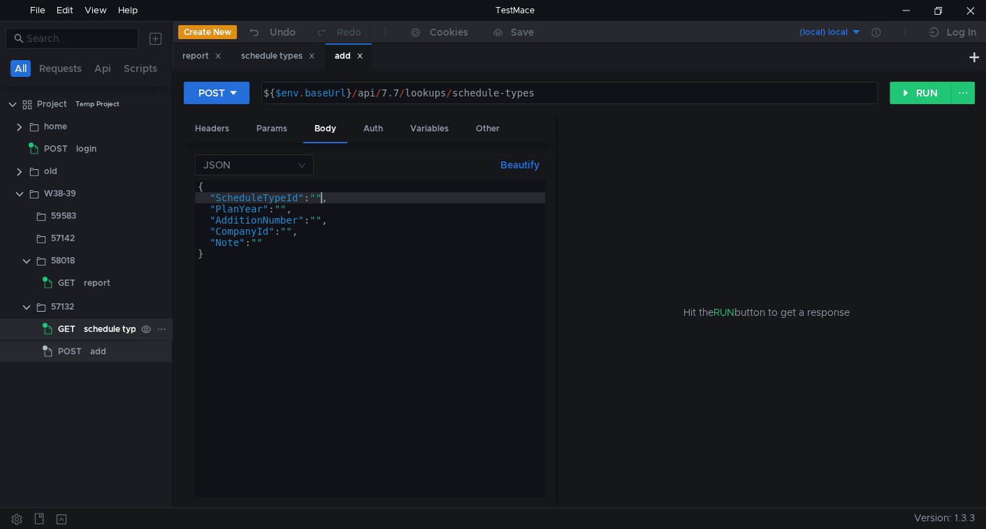
type textarea ""ScheduleTypeId": "","
click at [108, 323] on div "schedule types" at bounding box center [114, 328] width 61 height 21
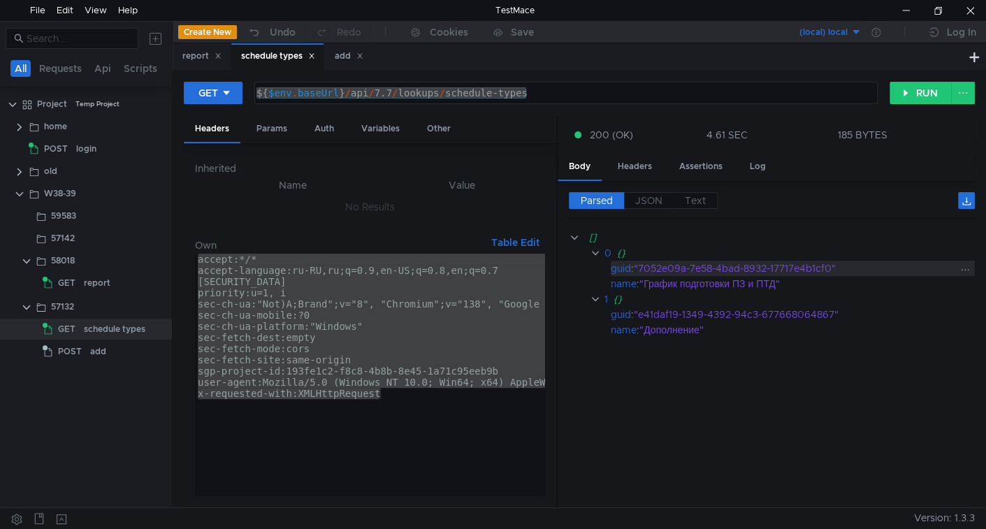
click at [661, 263] on div ""7052e09a-7e58-4bad-8932-17717e4b1cf0"" at bounding box center [794, 268] width 322 height 15
drag, startPoint x: 661, startPoint y: 263, endPoint x: 668, endPoint y: 263, distance: 7.7
click at [668, 263] on div ""7052e09a-7e58-4bad-8932-17717e4b1cf0"" at bounding box center [794, 268] width 322 height 15
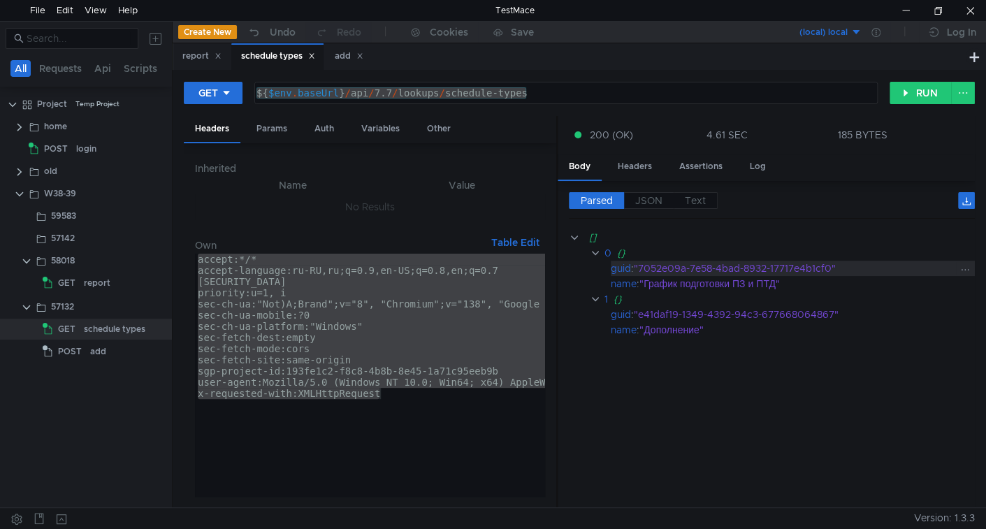
click at [656, 265] on div ""7052e09a-7e58-4bad-8932-17717e4b1cf0"" at bounding box center [794, 268] width 322 height 15
drag, startPoint x: 656, startPoint y: 265, endPoint x: 784, endPoint y: 263, distance: 127.8
click at [784, 263] on div ""7052e09a-7e58-4bad-8932-17717e4b1cf0"" at bounding box center [794, 268] width 322 height 15
copy div "7052e09a-7e58-4bad-8932-17717e4b1cf0"
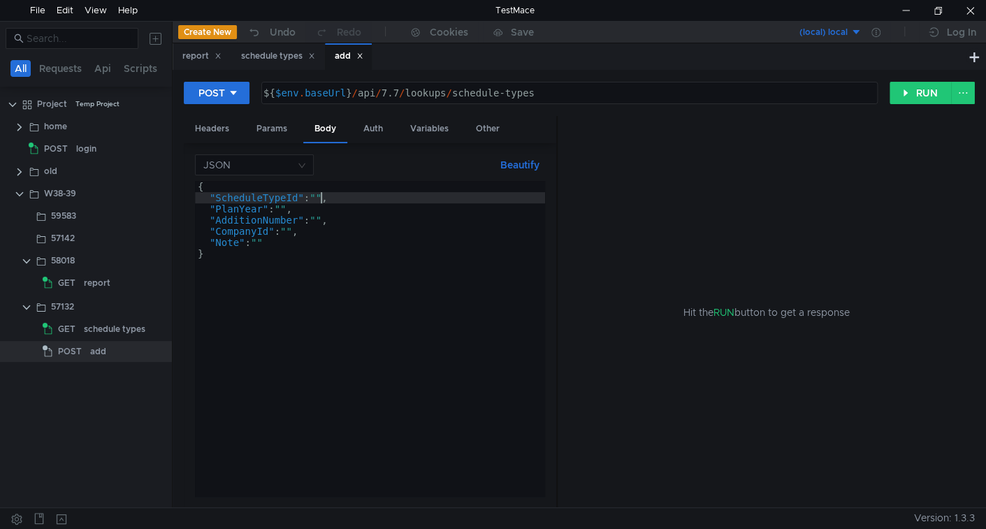
click at [321, 196] on div "{ "ScheduleTypeId" : "" , "PlanYear" : "" , "AdditionNumber" : "" , "CompanyId"…" at bounding box center [370, 349] width 350 height 337
paste textarea "7052e09a-7e58-4bad-8932-17717e4b1cf0"
click at [286, 207] on div "{ "ScheduleTypeId" : "7052e09a-7e58-4bad-8932-17717e4b1cf0" , "PlanYear" : "" ,…" at bounding box center [371, 347] width 352 height 332
click at [323, 221] on div "{ "ScheduleTypeId" : "7052e09a-7e58-4bad-8932-17717e4b1cf0" , "PlanYear" : "222…" at bounding box center [371, 347] width 352 height 332
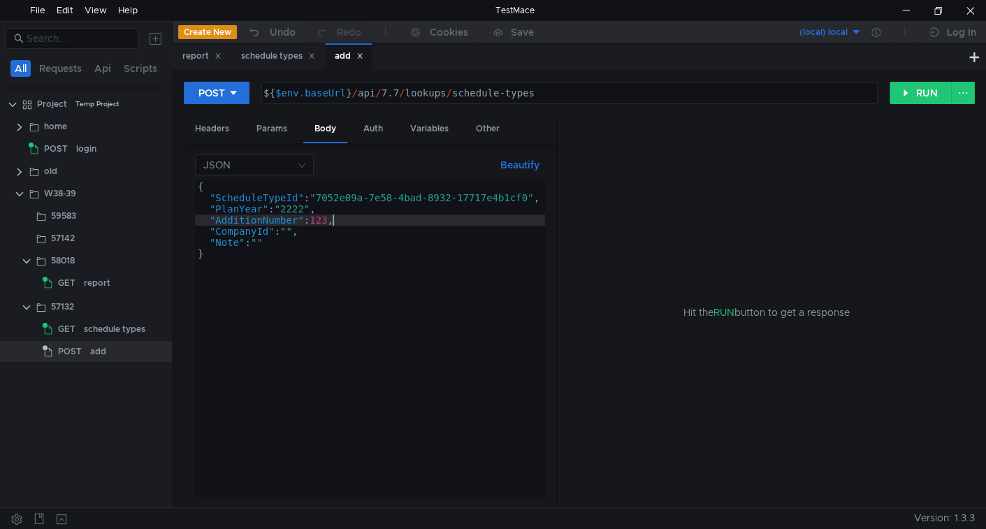
scroll to position [0, 6]
type textarea ""CompanyId": "","
click at [555, 98] on div "${ $env . baseUrl } / api / 7.7 / lookups / schedule-types" at bounding box center [568, 104] width 615 height 34
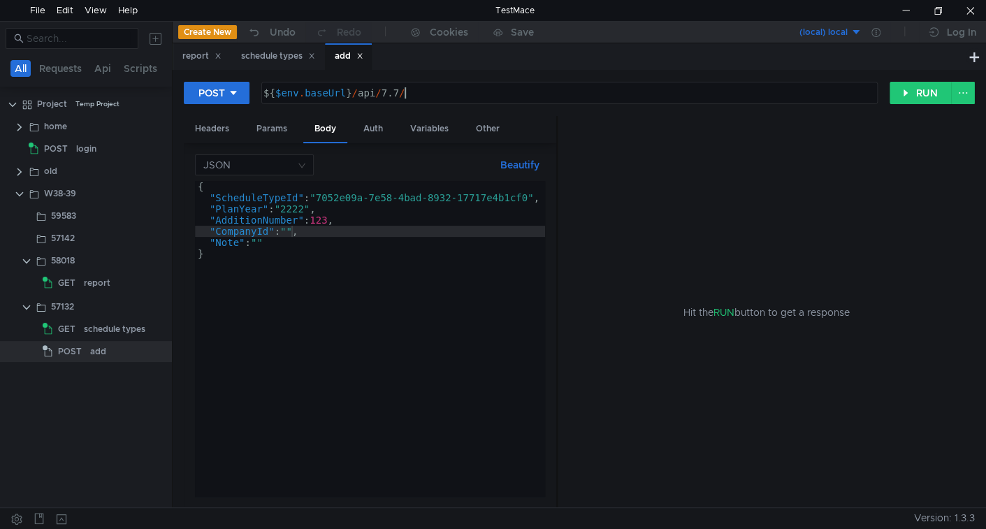
type textarea "${$env.baseUrl}/api/7.7"
click at [293, 229] on div "{ "ScheduleTypeId" : "7052e09a-7e58-4bad-8932-17717e4b1cf0" , "PlanYear" : "222…" at bounding box center [371, 347] width 352 height 332
paste textarea "8c110946-afb8-48dd-a4bf-aa68b9543549"
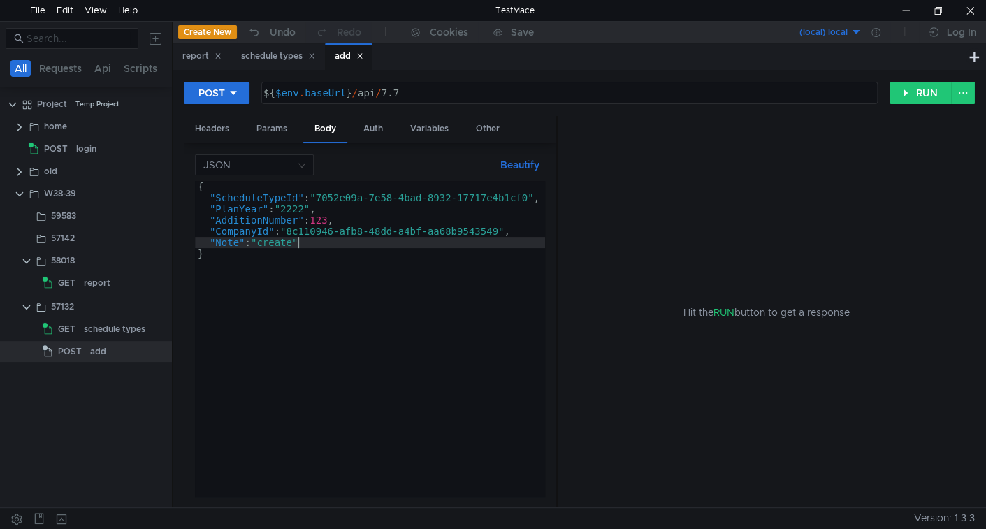
scroll to position [0, 8]
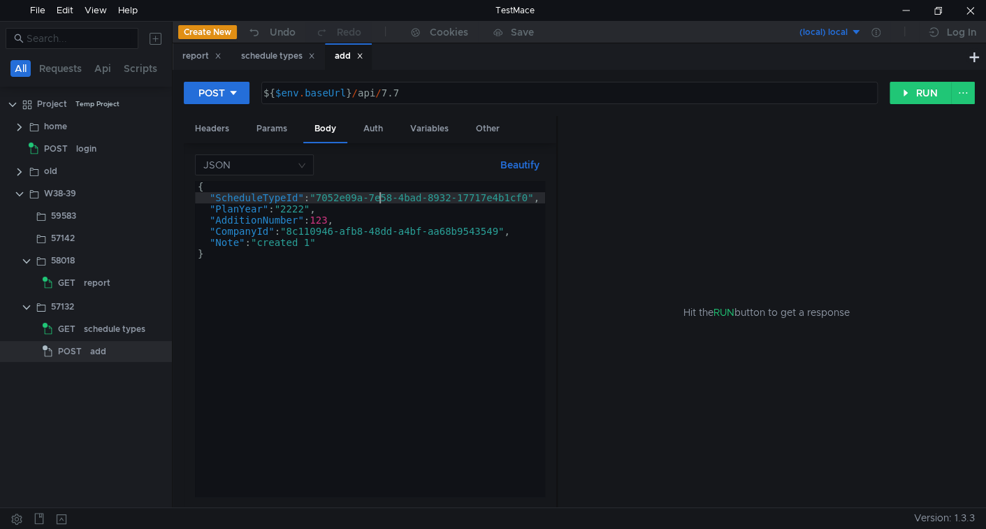
click at [377, 194] on div "{ "ScheduleTypeId" : "7052e09a-7e58-4bad-8932-17717e4b1cf0" , "PlanYear" : "222…" at bounding box center [371, 347] width 352 height 332
click at [346, 191] on div "{ "ScheduleTypeId" : "7052e09a-7e58-4bad-8932-17717e4b1cf0" , "PlanYear" : "222…" at bounding box center [371, 347] width 352 height 332
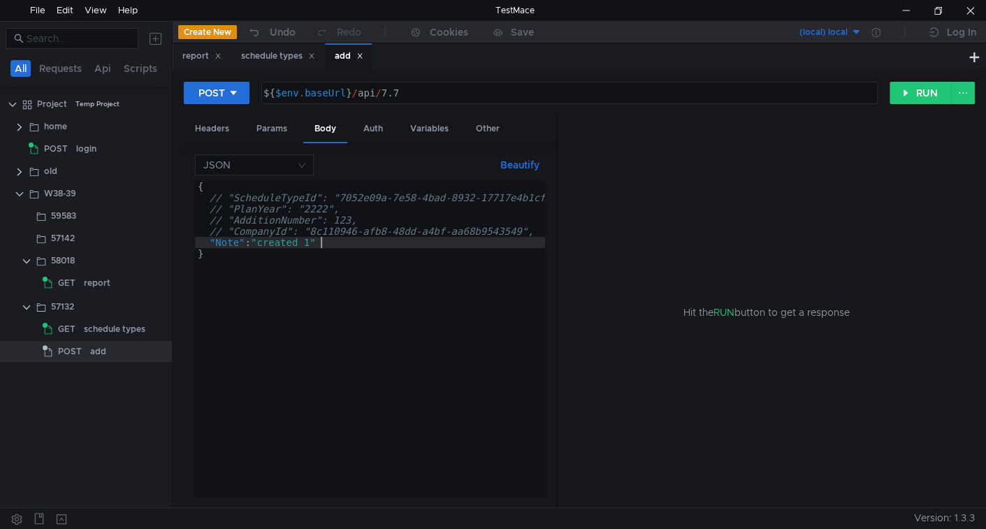
click at [340, 237] on div "{ // "ScheduleTypeId": "7052e09a-7e58-4bad-8932-17717e4b1cf0", // "PlanYear": "…" at bounding box center [379, 347] width 369 height 332
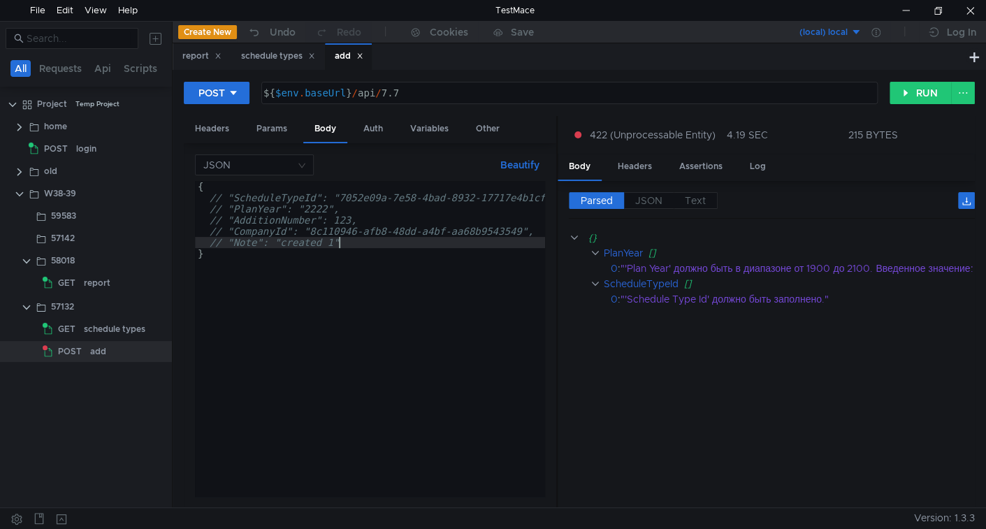
click at [354, 188] on div "{ // "ScheduleTypeId": "7052e09a-7e58-4bad-8932-17717e4b1cf0", // "PlanYear": "…" at bounding box center [379, 347] width 369 height 332
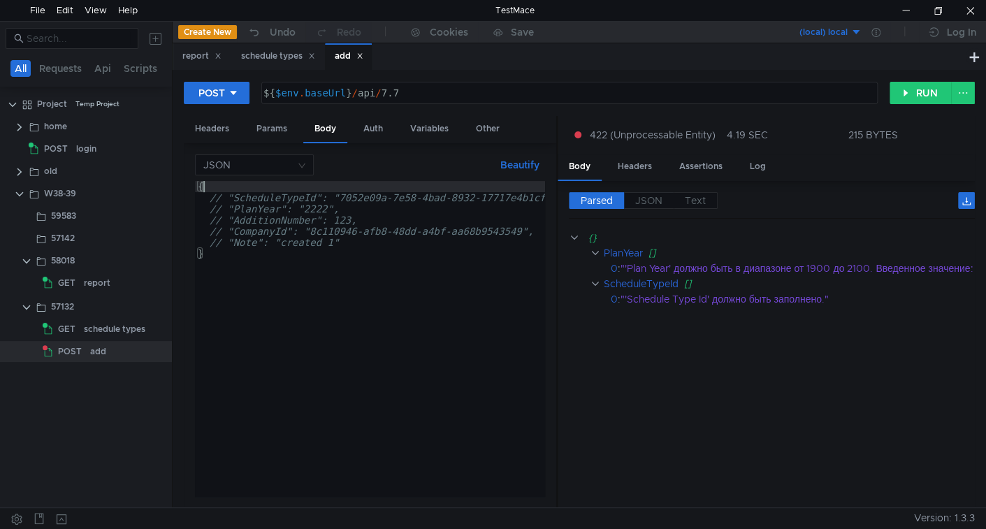
click at [347, 192] on div "{ // "ScheduleTypeId": "7052e09a-7e58-4bad-8932-17717e4b1cf0", // "PlanYear": "…" at bounding box center [379, 347] width 369 height 332
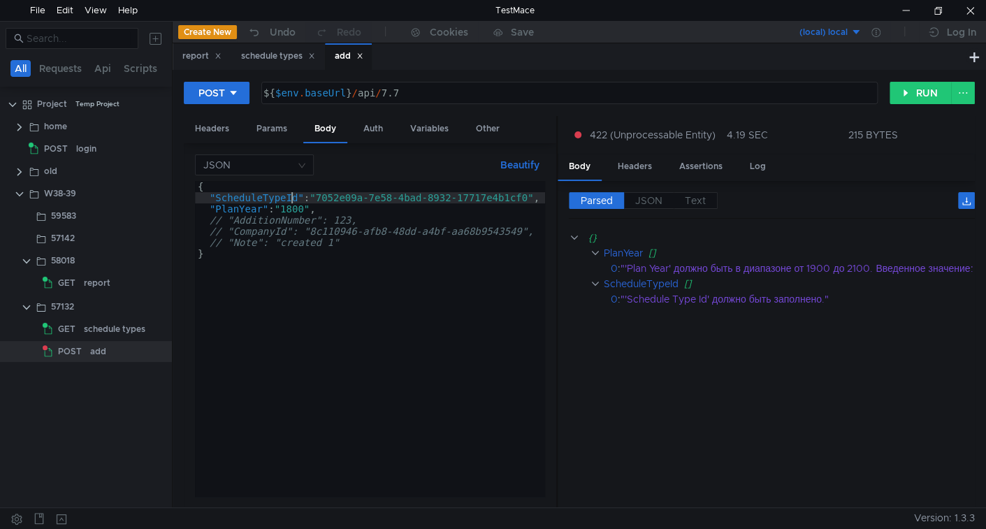
type textarea ""ScheduleTypeId": "7052e09a-7e58-4bad-8932-17717e4b1cf0","
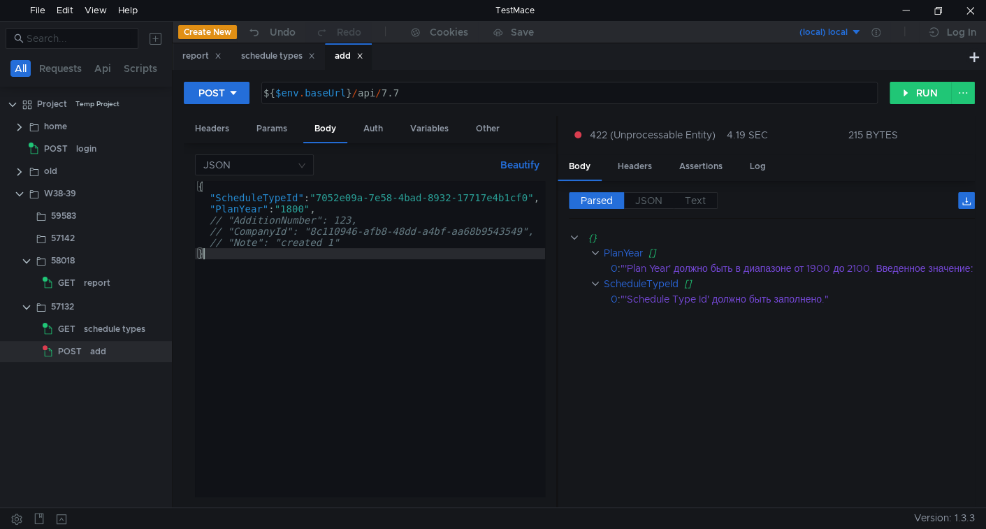
click at [420, 369] on div "{ "ScheduleTypeId" : "7052e09a-7e58-4bad-8932-17717e4b1cf0" , "PlanYear" : "180…" at bounding box center [371, 347] width 352 height 332
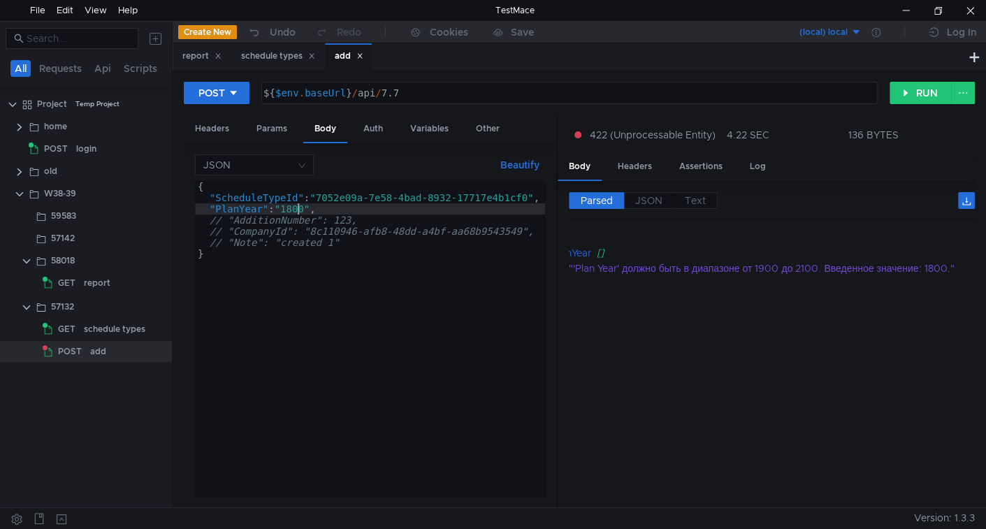
click at [298, 209] on div "{ "ScheduleTypeId" : "7052e09a-7e58-4bad-8932-17717e4b1cf0" , "PlanYear" : "180…" at bounding box center [371, 347] width 352 height 332
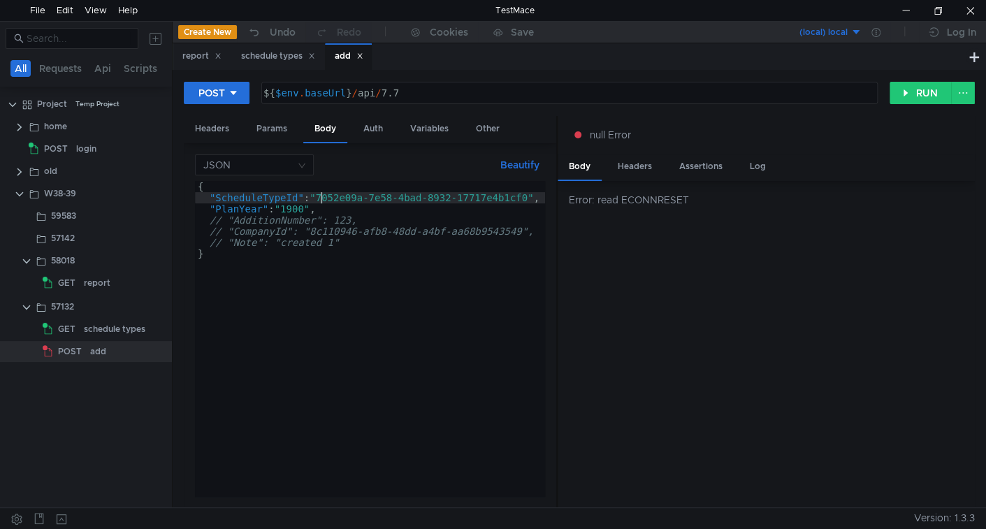
click at [323, 194] on div "{ "ScheduleTypeId" : "7052e09a-7e58-4bad-8932-17717e4b1cf0" , "PlanYear" : "190…" at bounding box center [371, 347] width 352 height 332
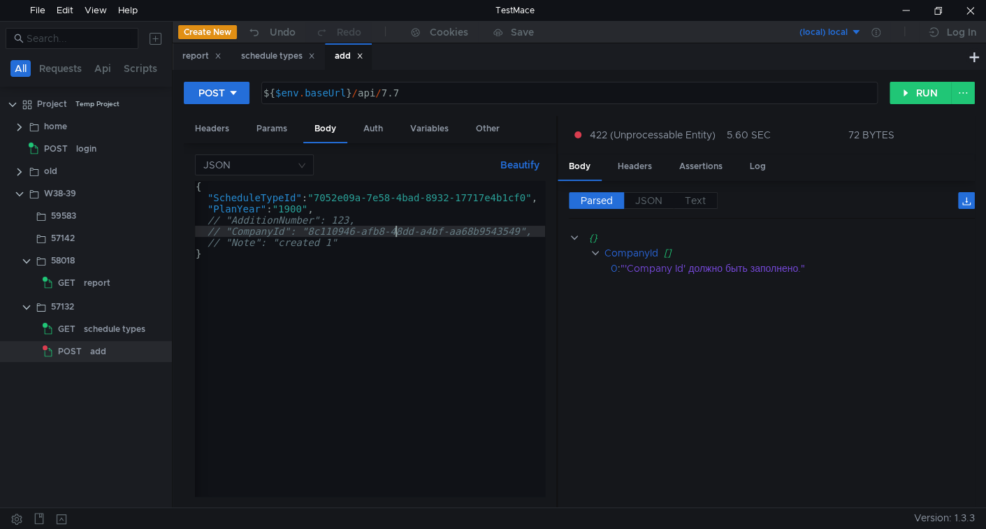
click at [394, 228] on div "{ "ScheduleTypeId" : "7052e09a-7e58-4bad-8932-17717e4b1cf0" , "PlanYear" : "190…" at bounding box center [369, 347] width 352 height 332
click at [337, 214] on div "{ "ScheduleTypeId" : "7052e09a-7e58-4bad-8932-17717e4b1cf0" , "PlanYear" : "190…" at bounding box center [369, 347] width 352 height 332
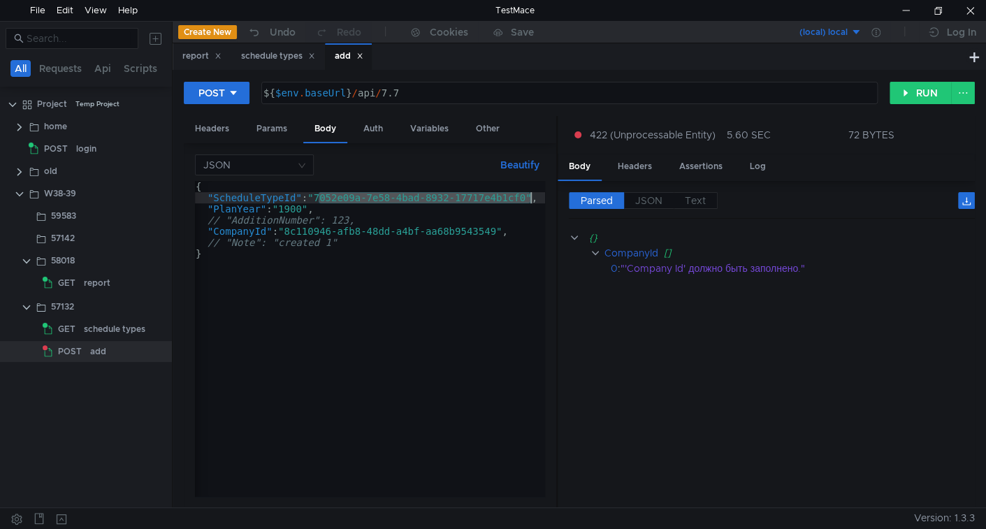
paste textarea "e41daf19-1349-4392-94c3-677668064867"
click at [682, 349] on cdk-virtual-scroll-viewport "{} [] 0 : "Поле "Номер дополнения" обязательное для вида графика = "Дополнение""" at bounding box center [772, 363] width 406 height 267
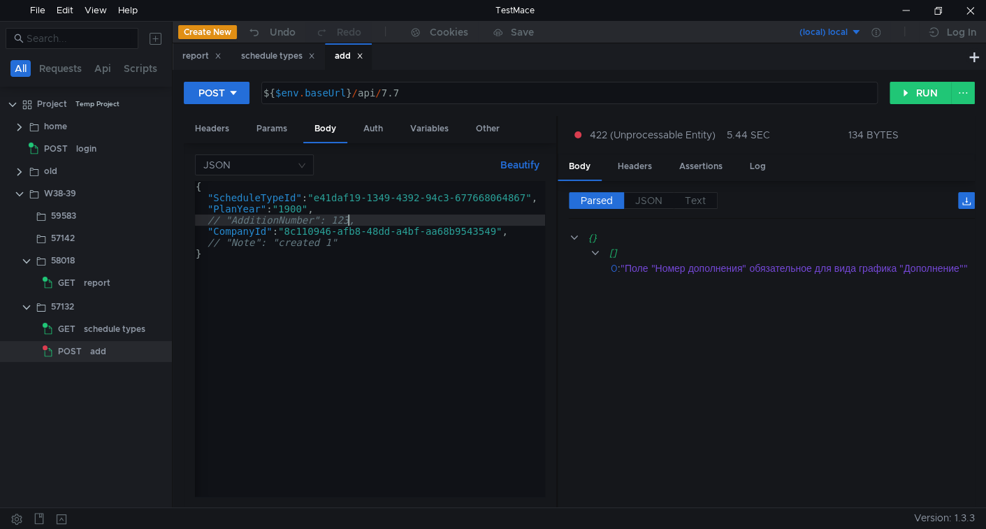
click at [351, 224] on div "{ "ScheduleTypeId" : "e41daf19-1349-4392-94c3-677668064867" , "PlanYear" : "190…" at bounding box center [369, 347] width 352 height 332
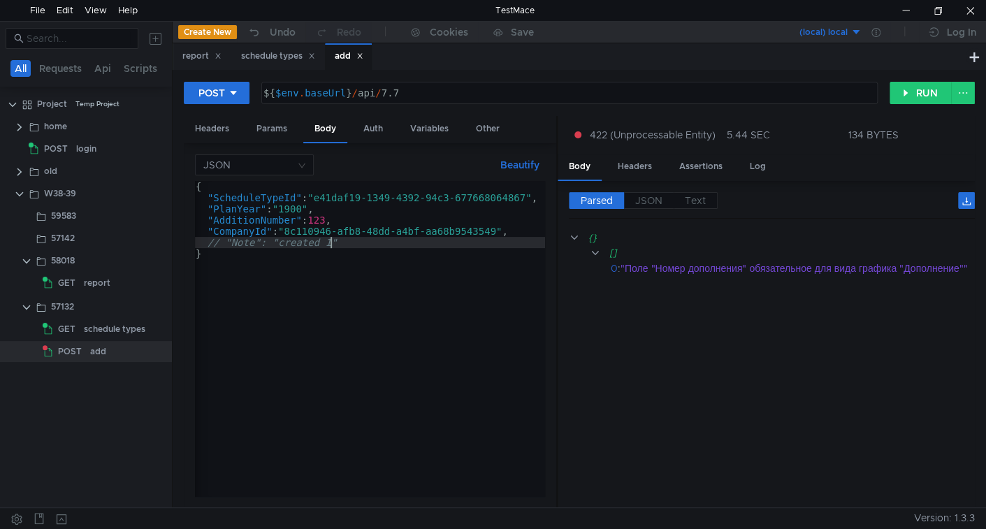
type textarea ""Note": "created 1""
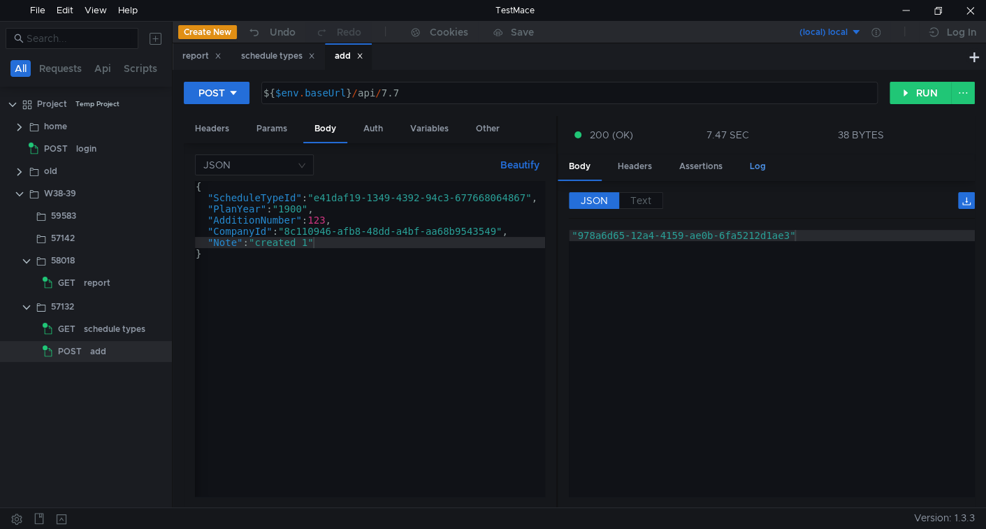
click at [745, 164] on div "Log" at bounding box center [757, 167] width 38 height 26
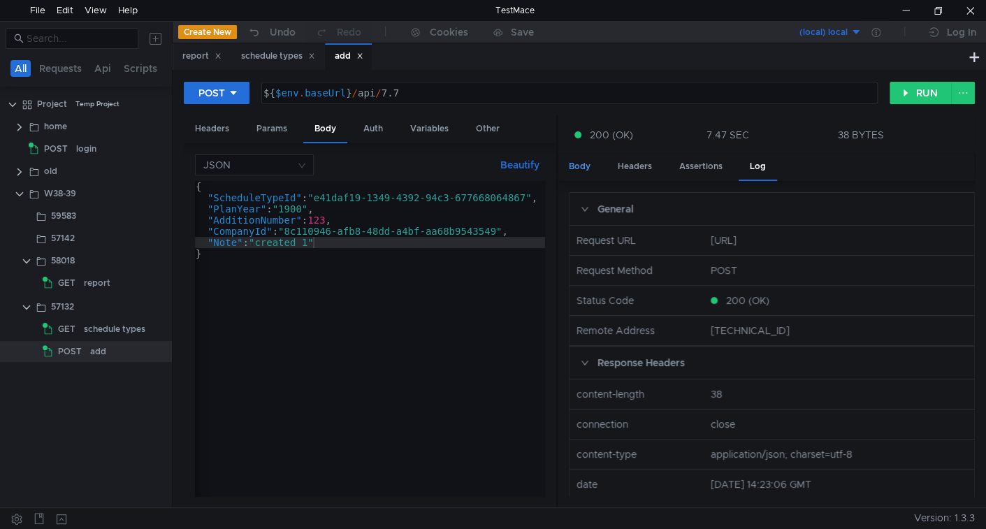
click at [580, 166] on div "Body" at bounding box center [579, 167] width 44 height 26
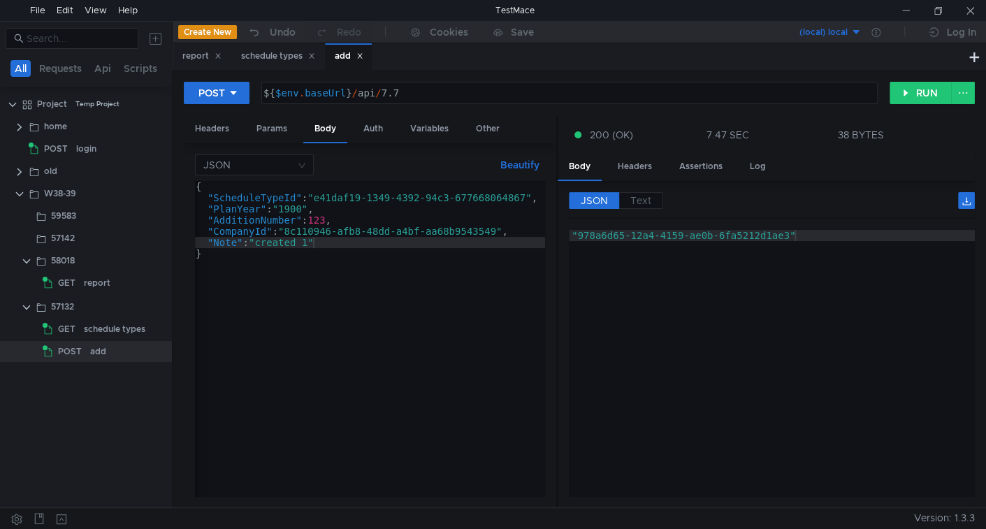
scroll to position [0, 1]
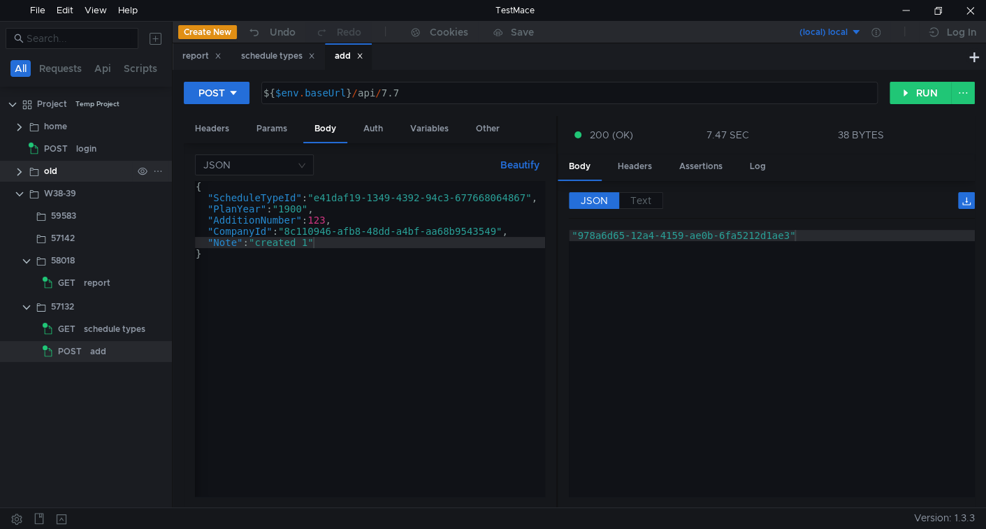
click at [17, 171] on clr-icon at bounding box center [19, 171] width 11 height 11
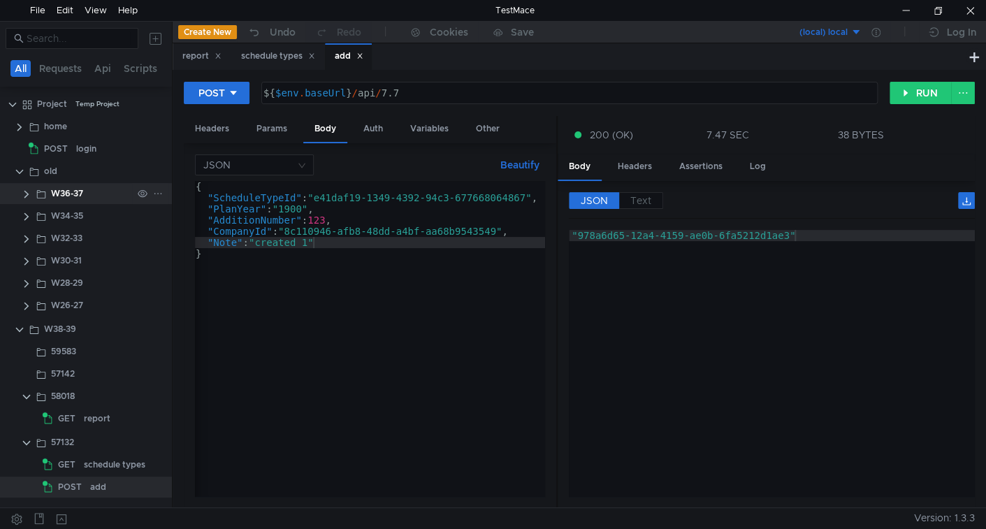
click at [25, 195] on clr-icon at bounding box center [26, 194] width 11 height 11
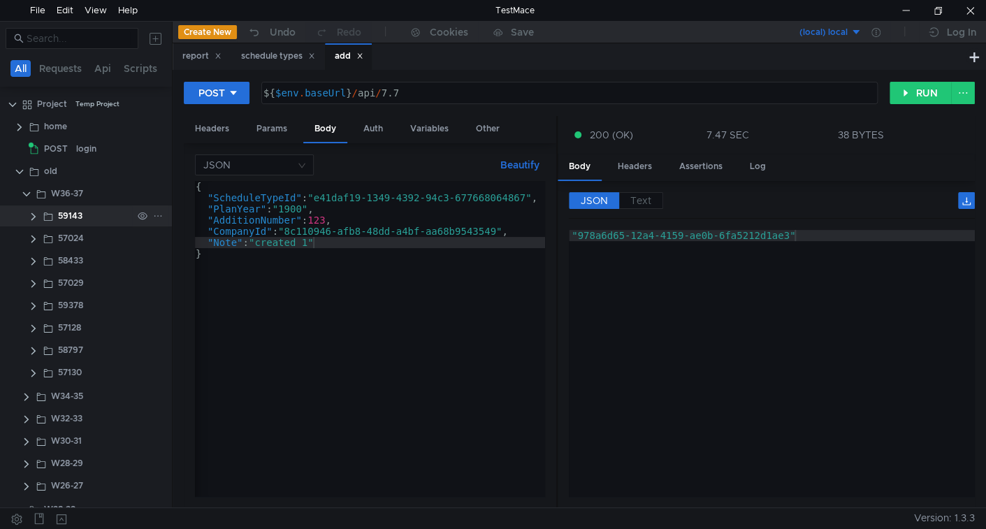
click at [31, 214] on clr-icon at bounding box center [33, 216] width 11 height 11
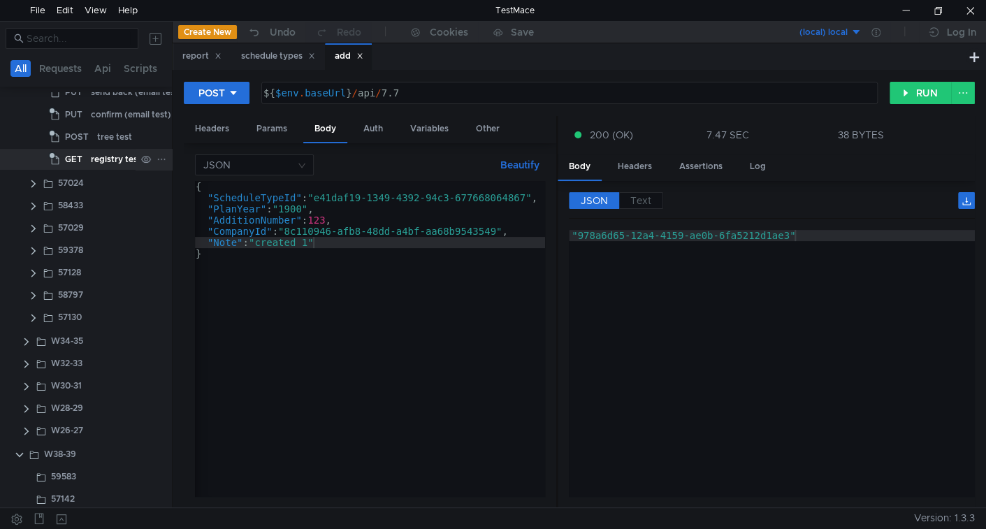
scroll to position [0, 0]
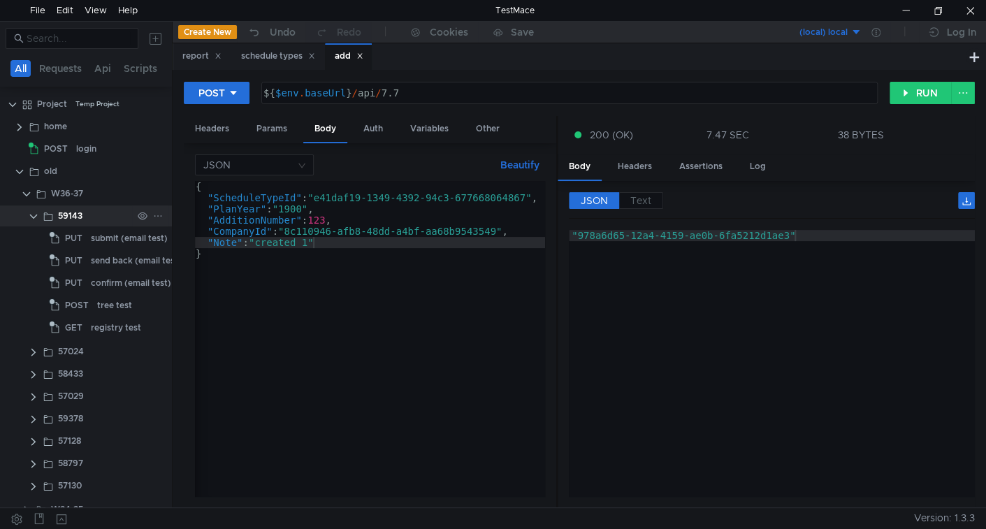
click at [83, 214] on div "59143" at bounding box center [95, 215] width 74 height 21
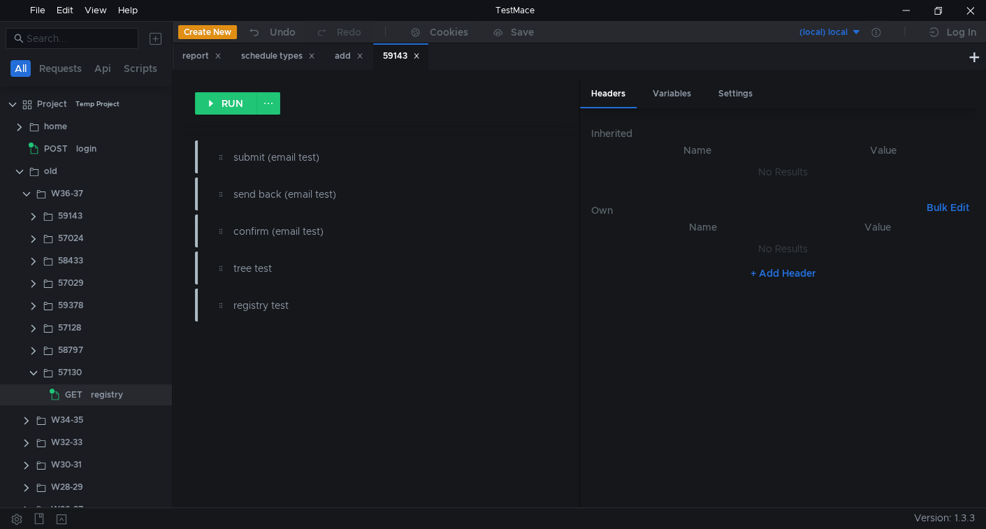
click at [420, 54] on icon at bounding box center [416, 55] width 7 height 7
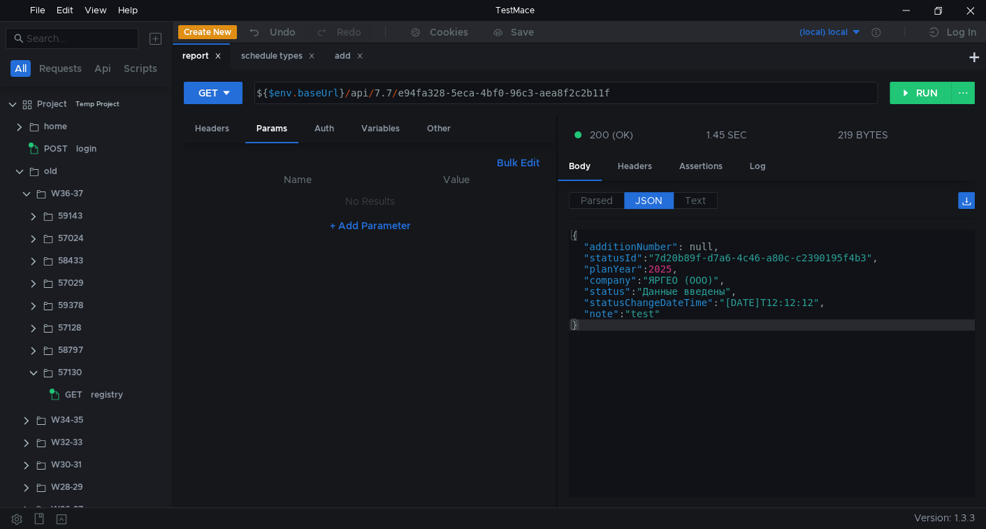
scroll to position [200, 0]
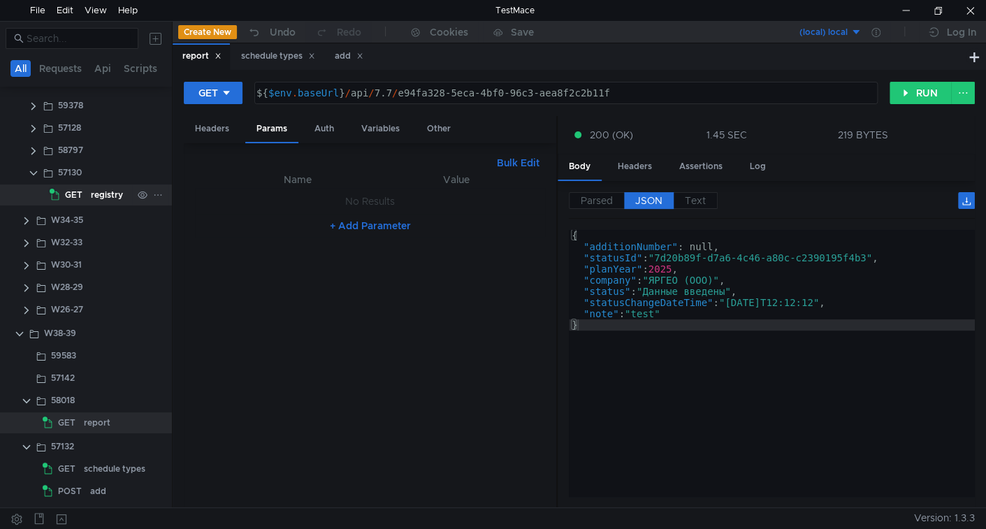
click at [105, 197] on div "registry" at bounding box center [107, 194] width 32 height 21
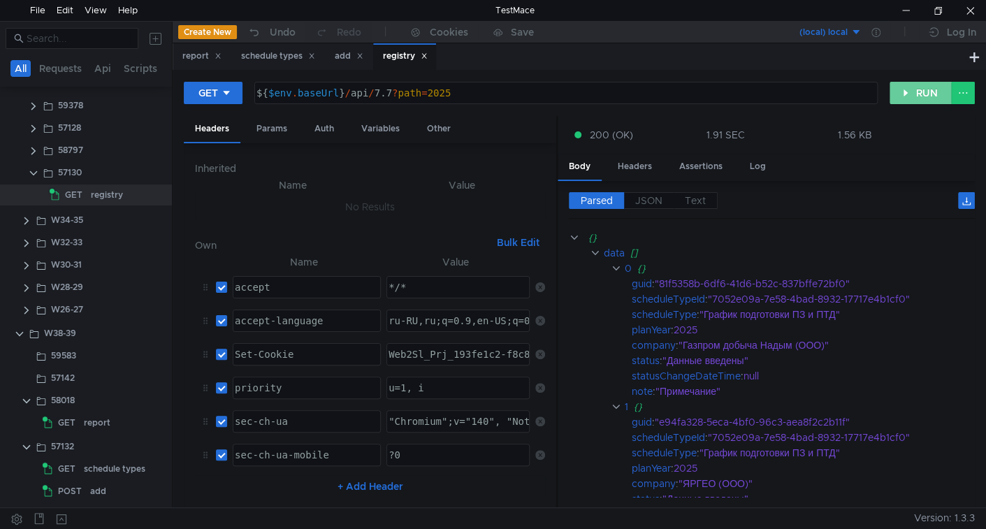
click at [911, 85] on button "RUN" at bounding box center [920, 93] width 62 height 22
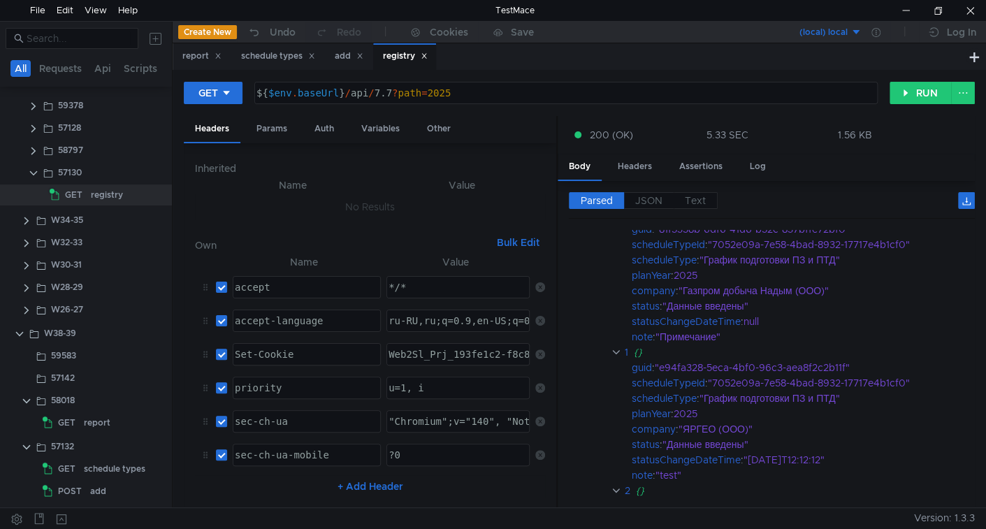
scroll to position [0, 0]
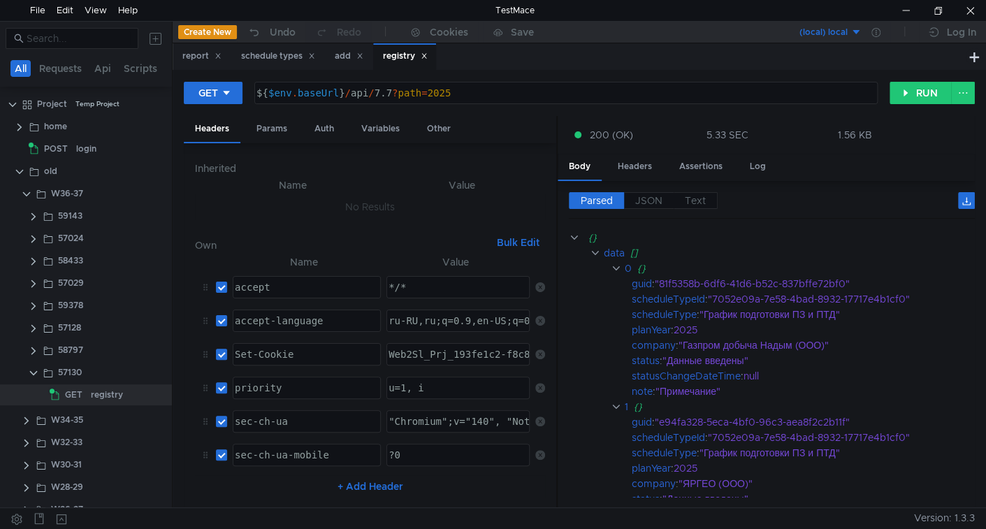
scroll to position [200, 0]
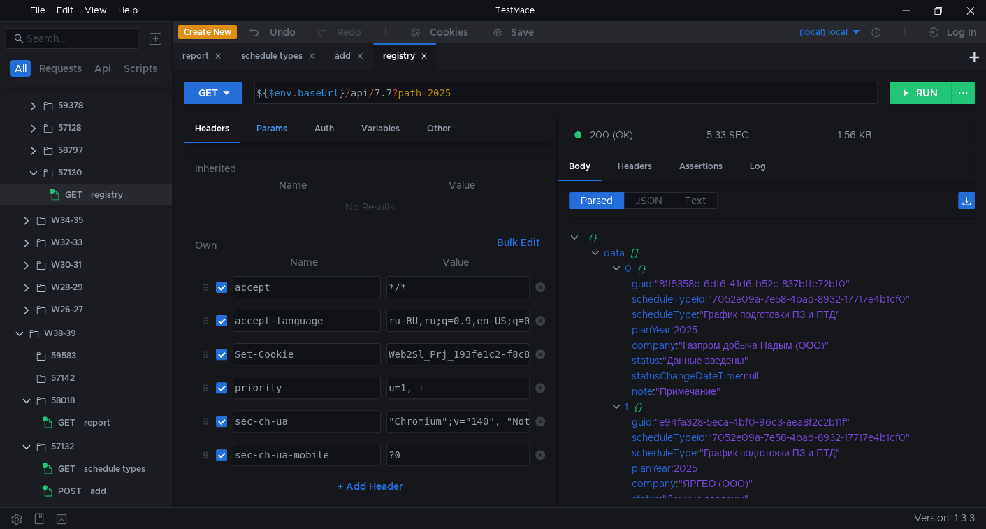
click at [274, 129] on div "Params" at bounding box center [271, 129] width 53 height 26
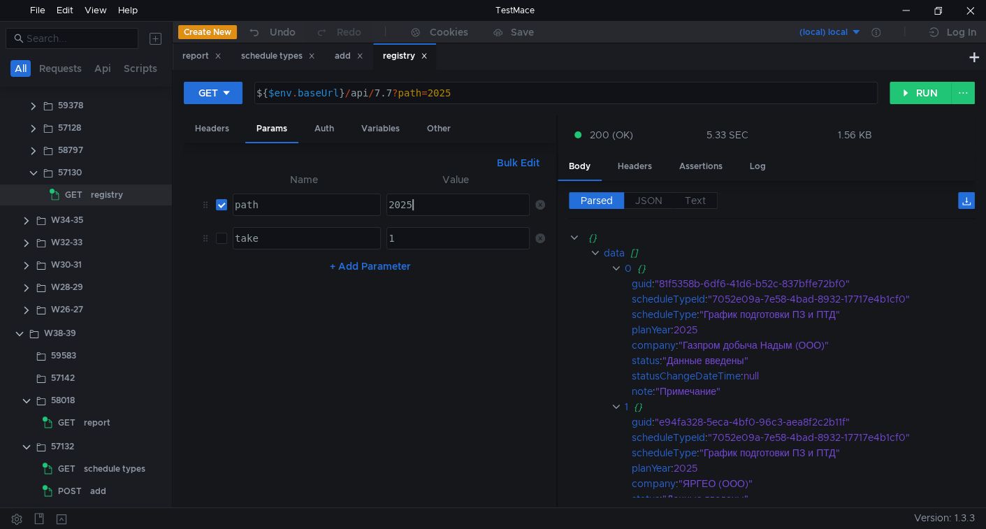
click at [435, 201] on div "2025" at bounding box center [457, 216] width 142 height 34
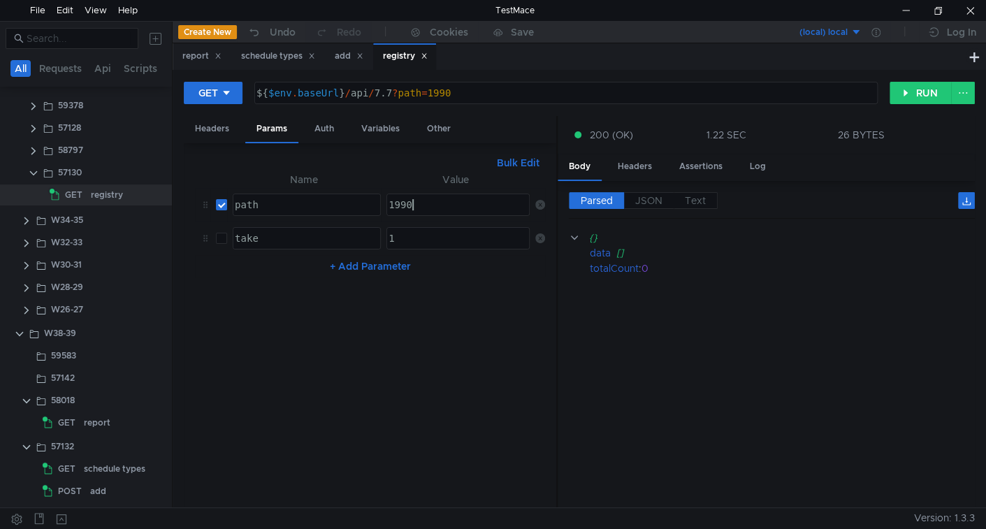
click at [435, 201] on div "1990" at bounding box center [457, 216] width 142 height 34
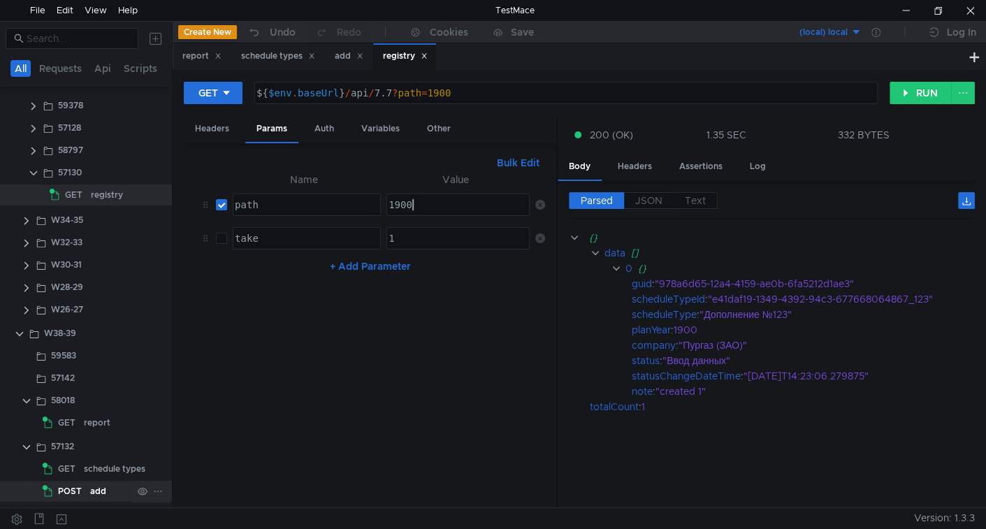
type textarea "1900"
click at [93, 491] on div "add" at bounding box center [98, 491] width 16 height 21
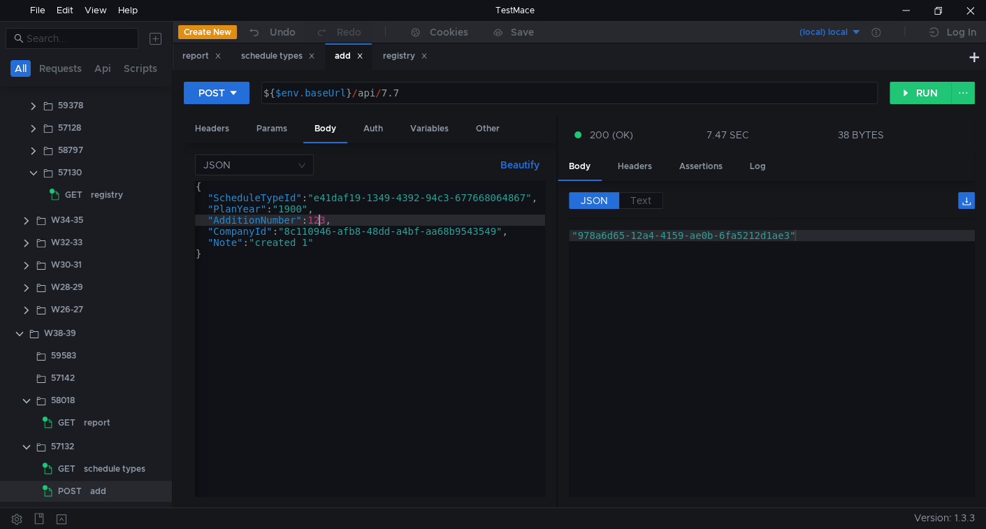
click at [318, 217] on div "{ "ScheduleTypeId" : "e41daf19-1349-4392-94c3-677668064867" , "PlanYear" : "190…" at bounding box center [369, 347] width 352 height 332
click at [358, 192] on div "{ "ScheduleTypeId" : "e41daf19-1349-4392-94c3-677668064867" , "PlanYear" : "190…" at bounding box center [369, 347] width 352 height 332
click at [471, 224] on div "{ "ScheduleTypeId" : "e41daf19-1349-4392-94c3-677668064867" , "PlanYear" : "190…" at bounding box center [369, 347] width 352 height 332
type textarea ""AdditionNumber": 123,"
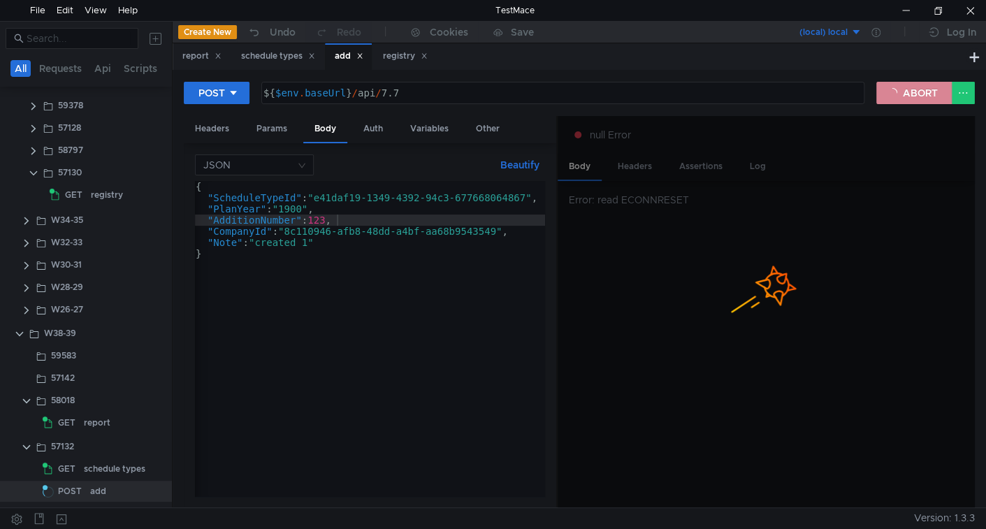
click at [897, 94] on button "ABORT" at bounding box center [913, 93] width 75 height 22
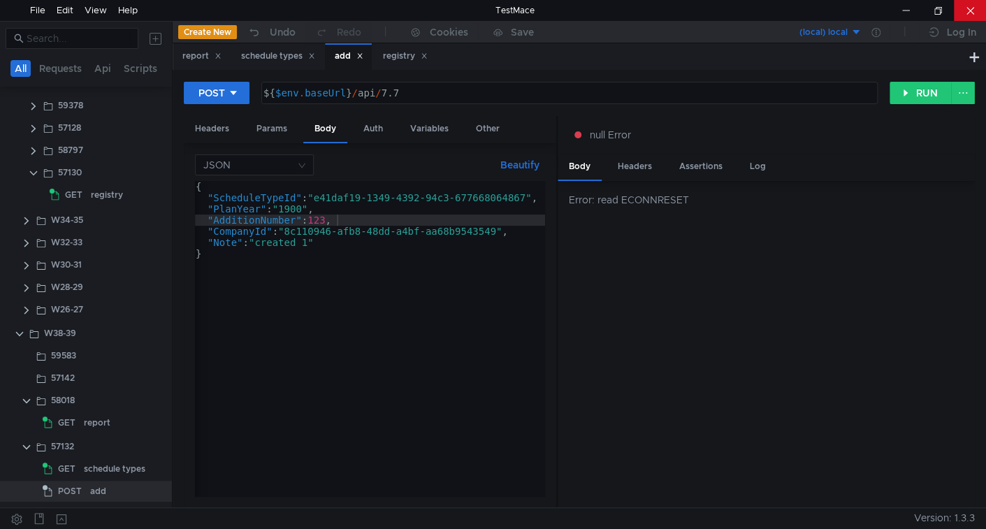
click at [960, 13] on div at bounding box center [969, 10] width 32 height 21
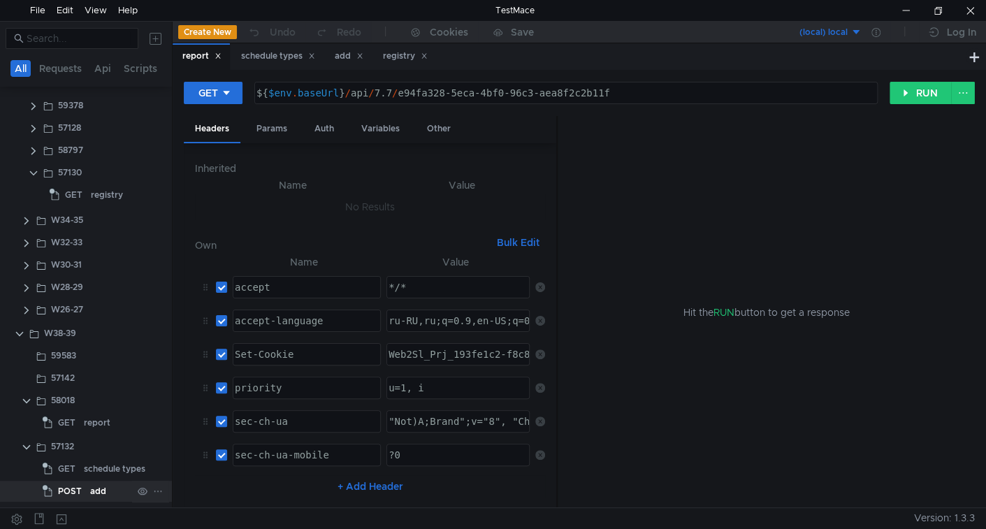
click at [90, 487] on div "add" at bounding box center [98, 491] width 16 height 21
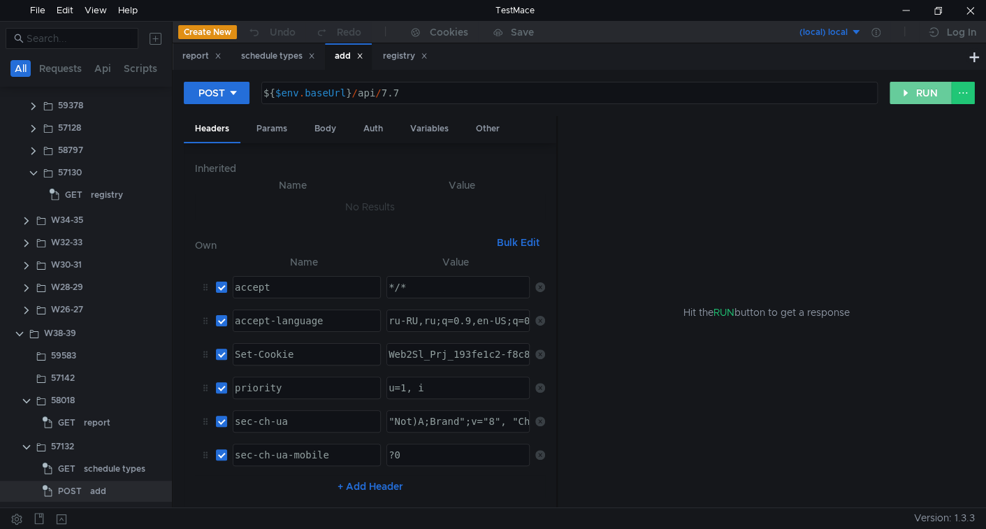
click at [919, 97] on button "RUN" at bounding box center [920, 93] width 62 height 22
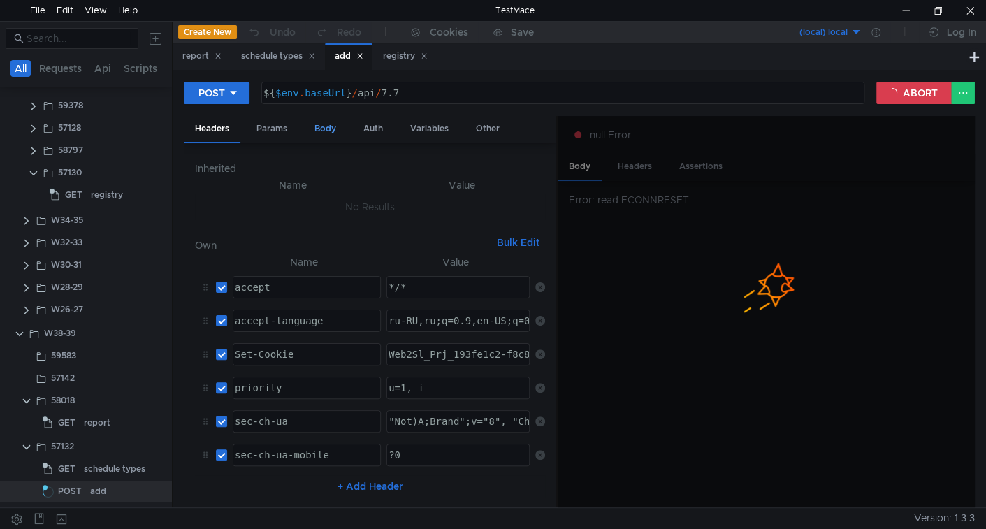
click at [321, 133] on div "Body" at bounding box center [325, 129] width 44 height 26
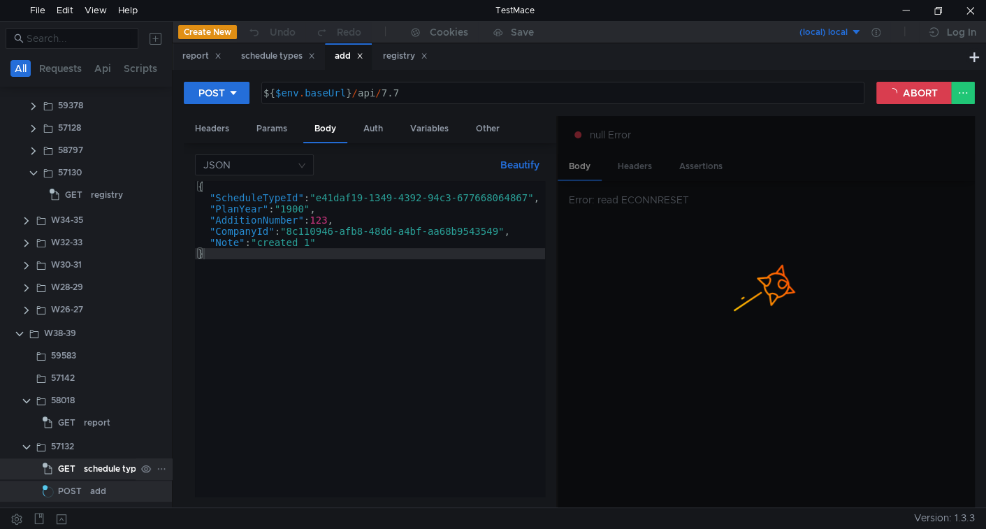
click at [100, 464] on div "schedule types" at bounding box center [114, 468] width 61 height 21
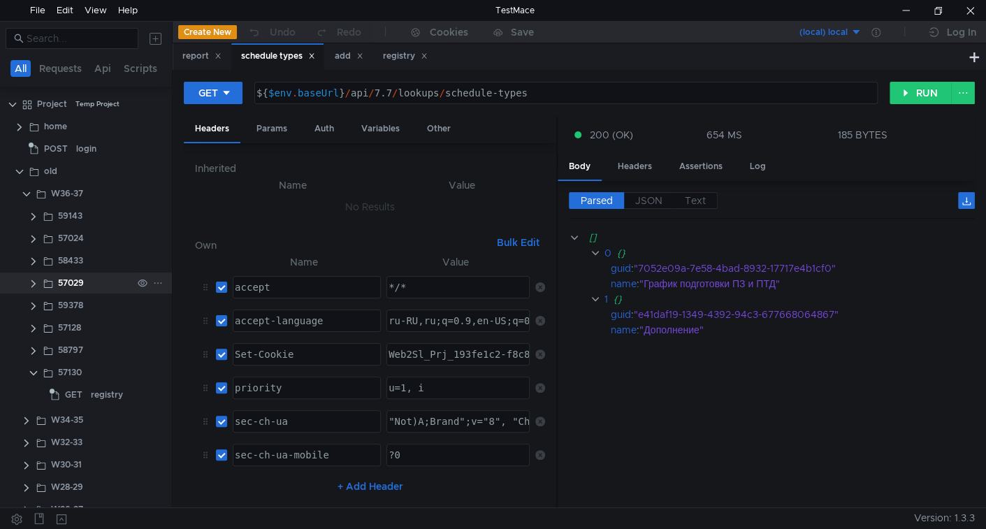
scroll to position [200, 0]
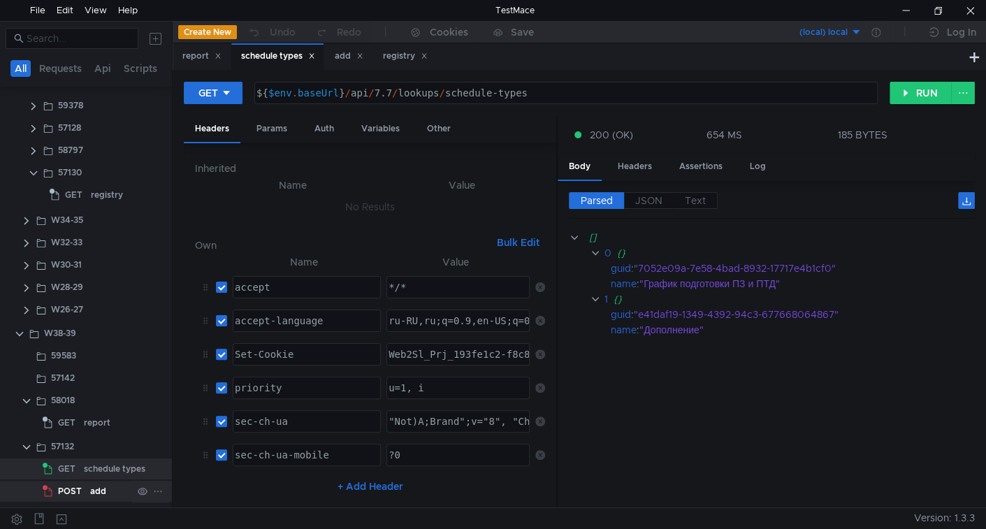
click at [93, 487] on div "add" at bounding box center [98, 491] width 16 height 21
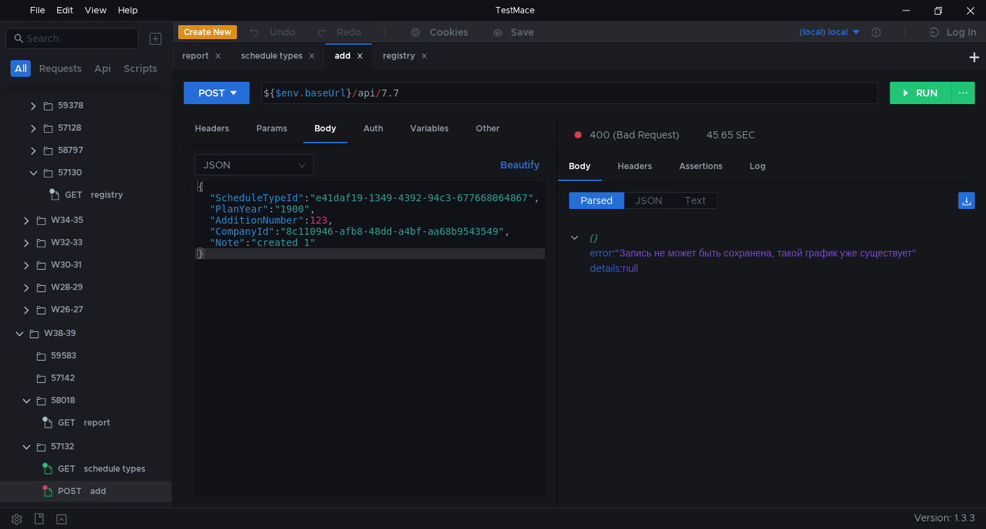
click at [765, 340] on cdk-virtual-scroll-viewport "{} error : "Запись не может быть сохранена, такой график уже существует" detail…" at bounding box center [772, 363] width 406 height 267
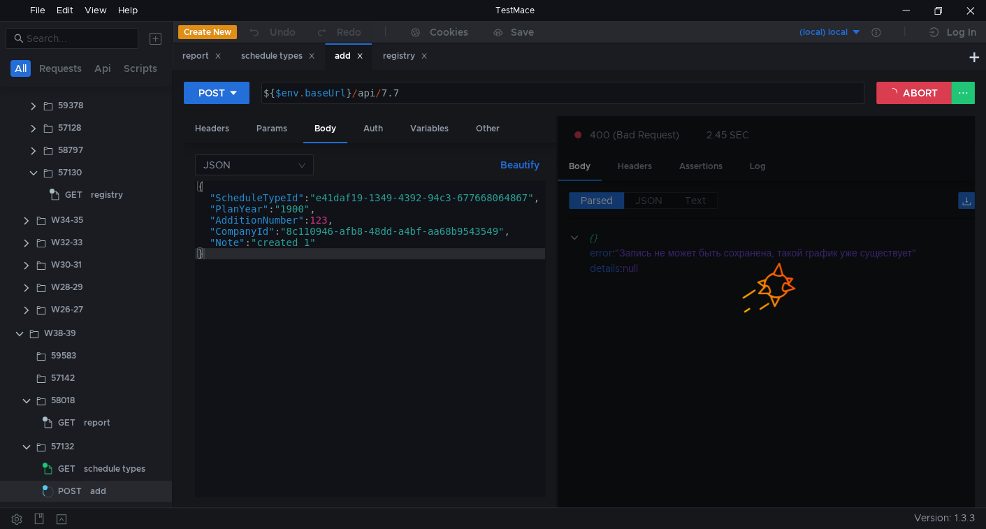
click at [606, 321] on div at bounding box center [765, 312] width 417 height 393
click at [379, 252] on div "{ "ScheduleTypeId" : "e41daf19-1349-4392-94c3-677668064867" , "PlanYear" : "190…" at bounding box center [371, 349] width 352 height 337
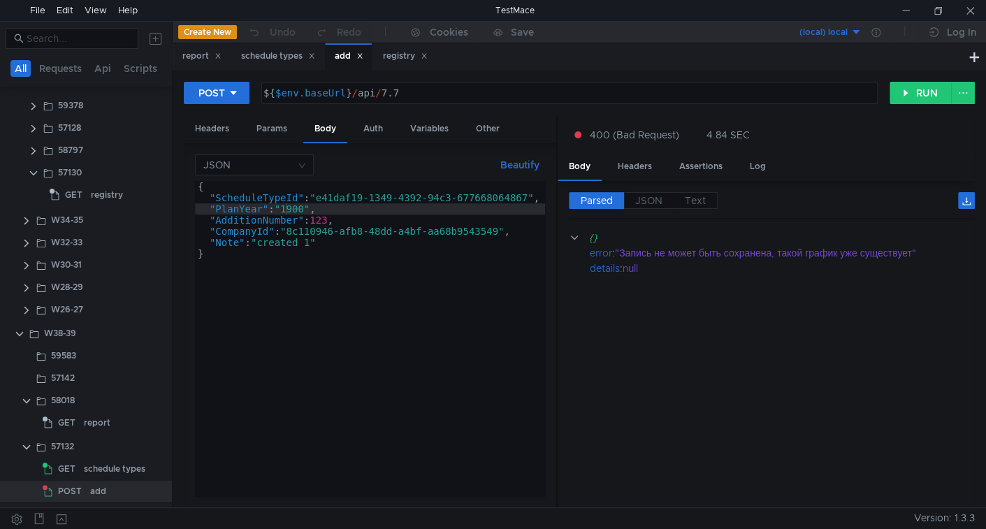
click at [309, 201] on div "{ "ScheduleTypeId" : "e41daf19-1349-4392-94c3-677668064867" , "PlanYear" : "190…" at bounding box center [371, 349] width 352 height 337
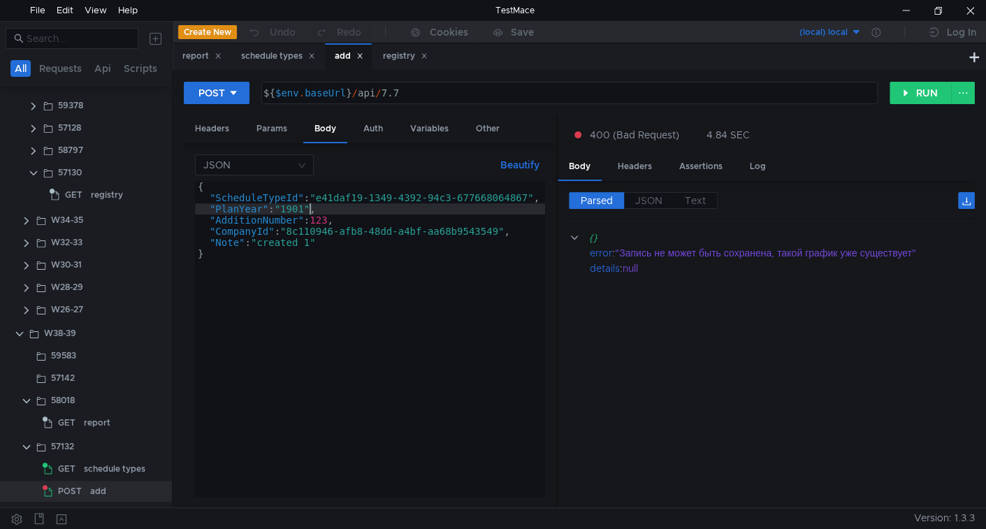
scroll to position [0, 8]
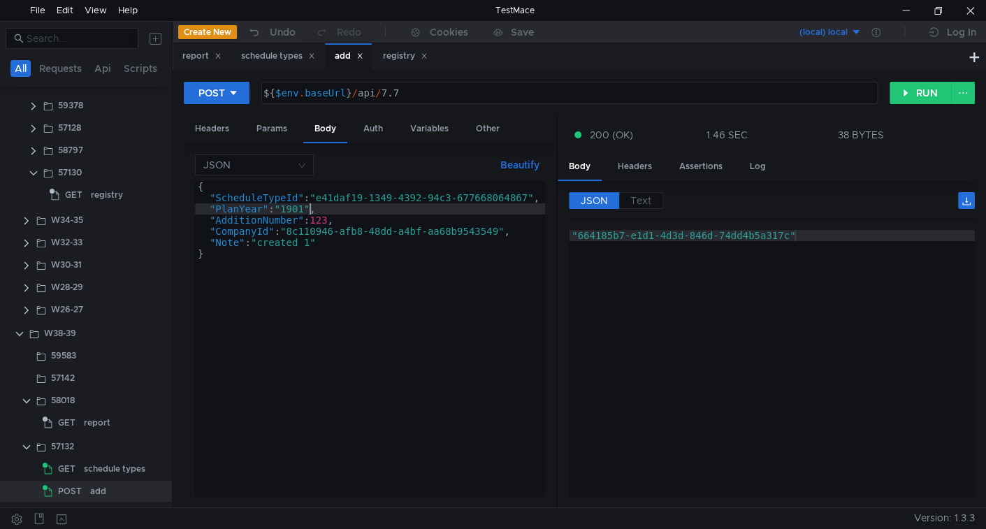
type textarea ""PlanYear": "1901","
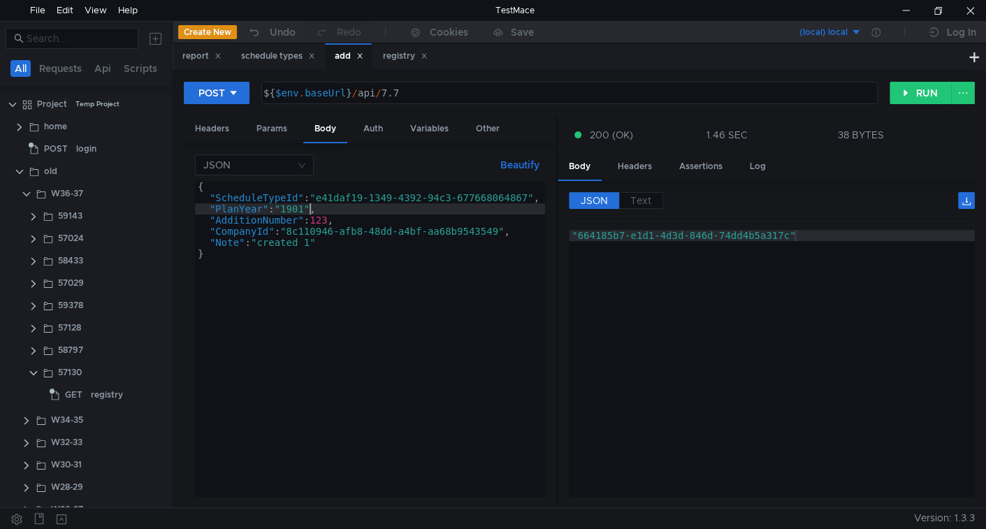
scroll to position [0, 8]
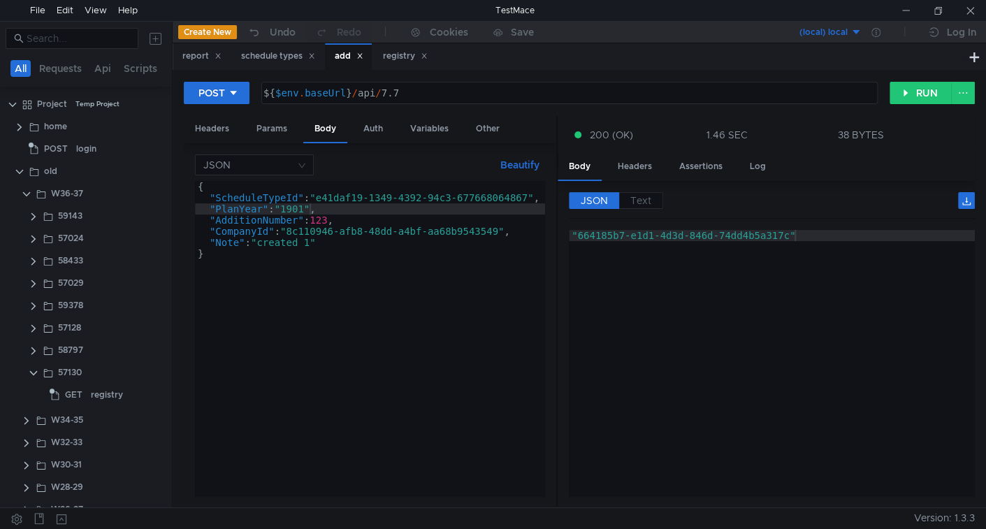
scroll to position [0, 8]
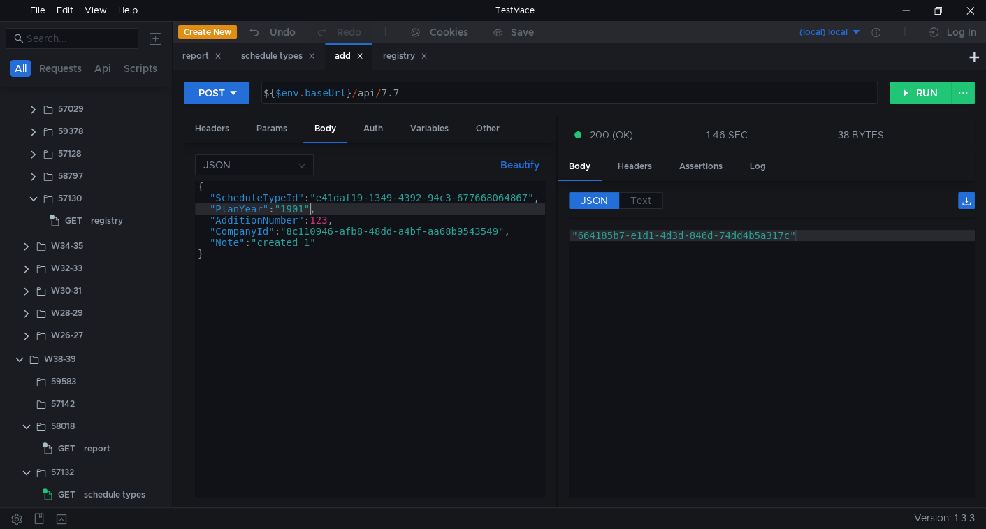
scroll to position [200, 0]
